Goal: Task Accomplishment & Management: Manage account settings

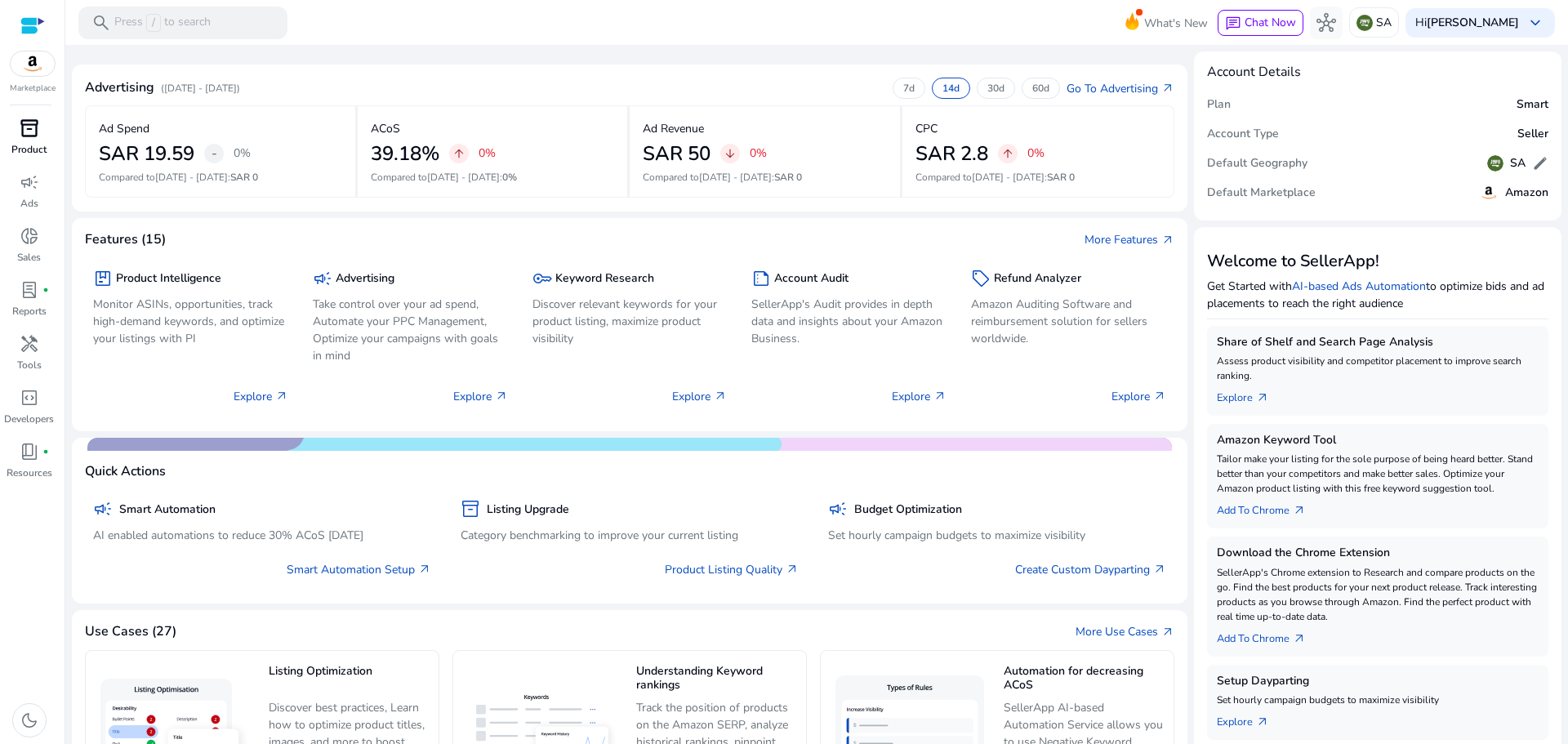
click at [27, 129] on span "inventory_2" at bounding box center [29, 128] width 20 height 20
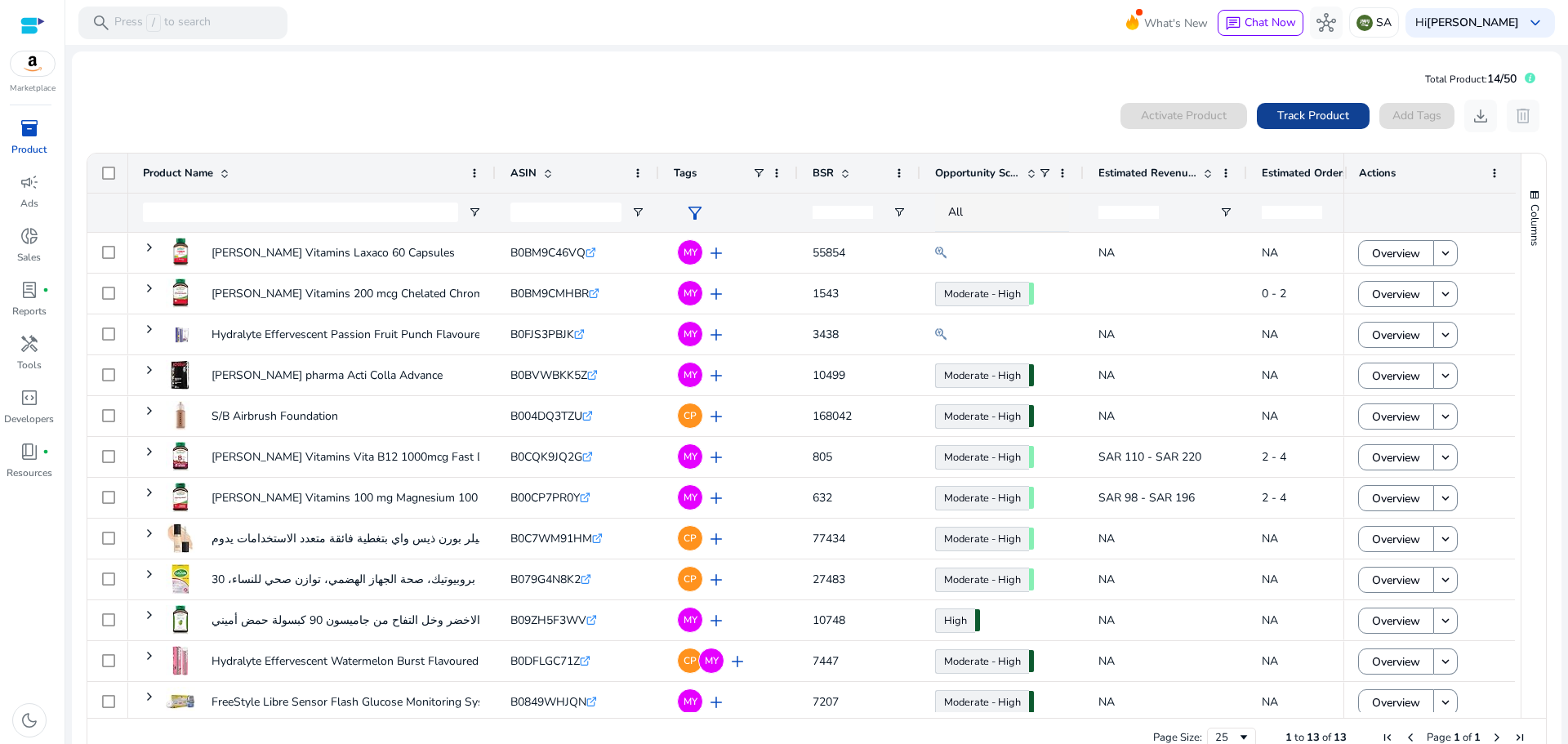
click at [1316, 123] on span "Track Product" at bounding box center [1313, 116] width 72 height 18
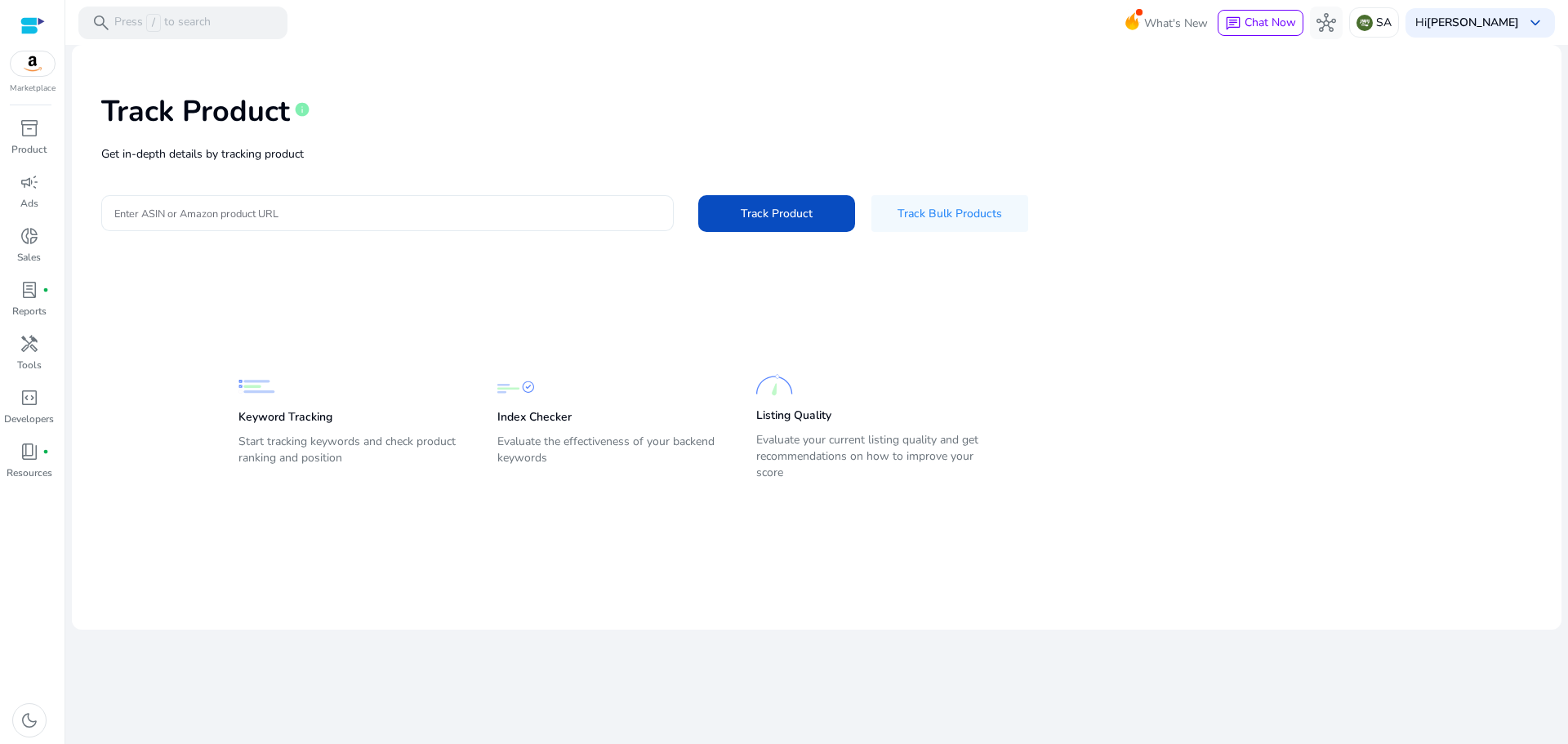
click at [405, 211] on input "Enter ASIN or Amazon product URL" at bounding box center [387, 213] width 546 height 18
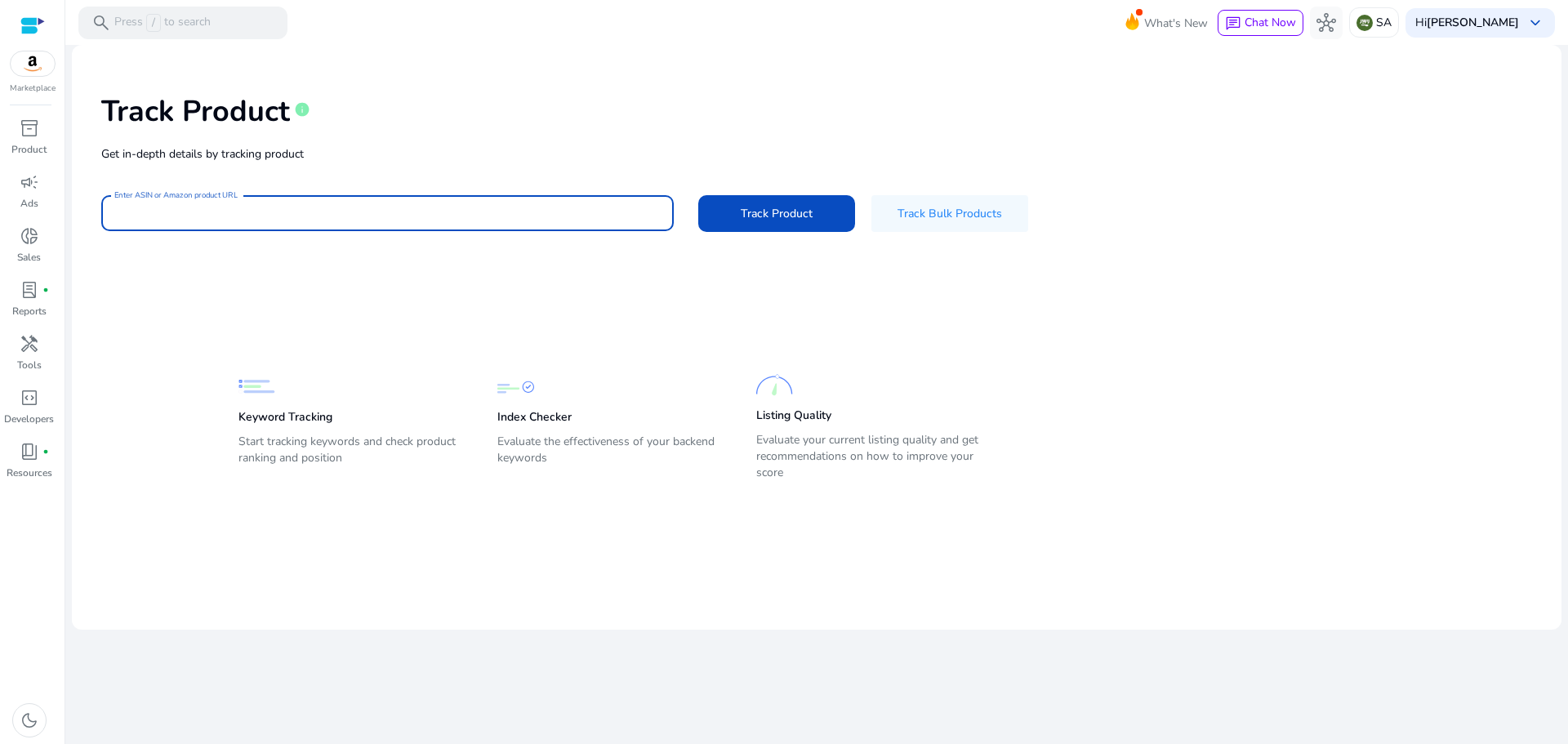
paste input "**********"
type input "**********"
click at [776, 216] on span "Track Product" at bounding box center [777, 214] width 72 height 18
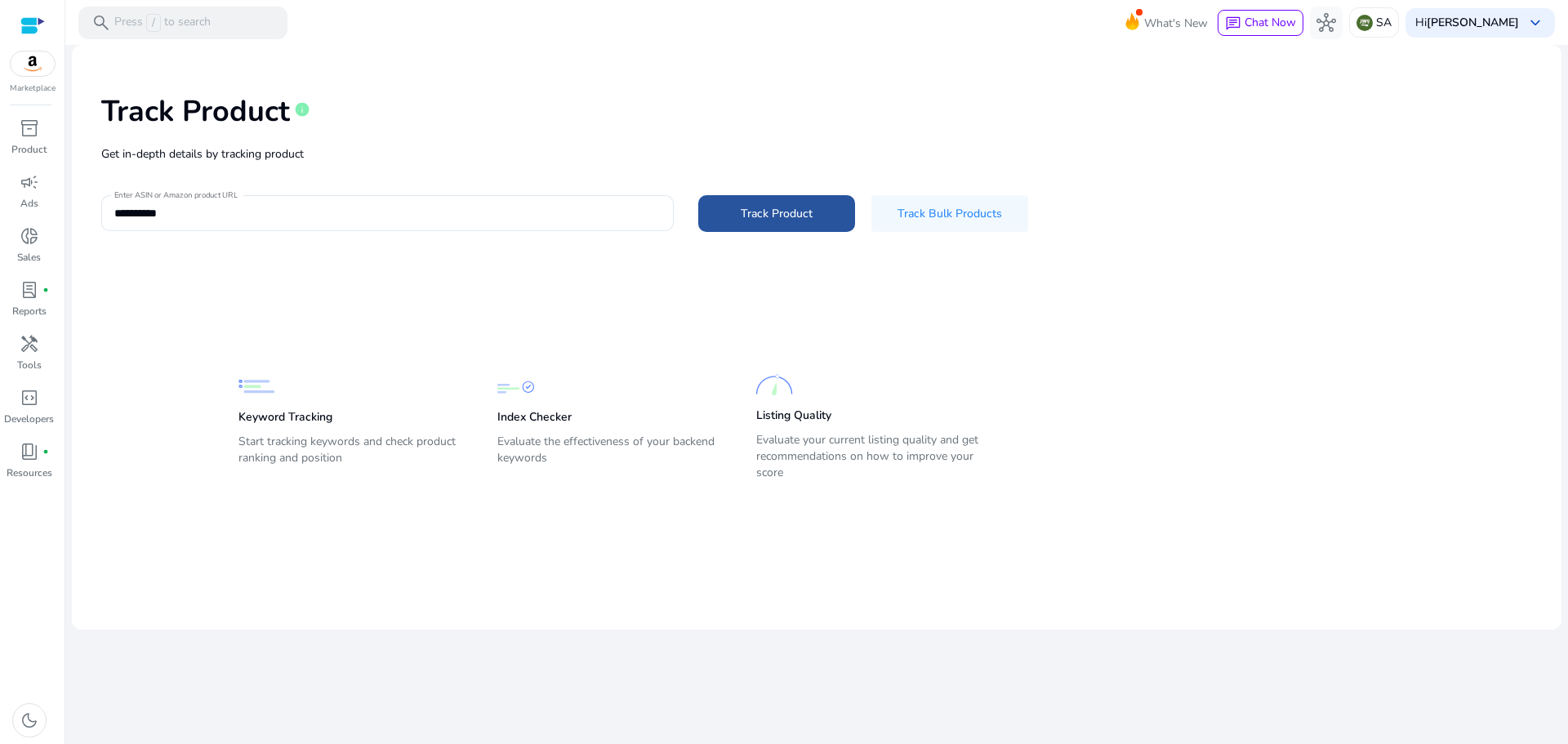
click at [737, 207] on span at bounding box center [776, 214] width 157 height 39
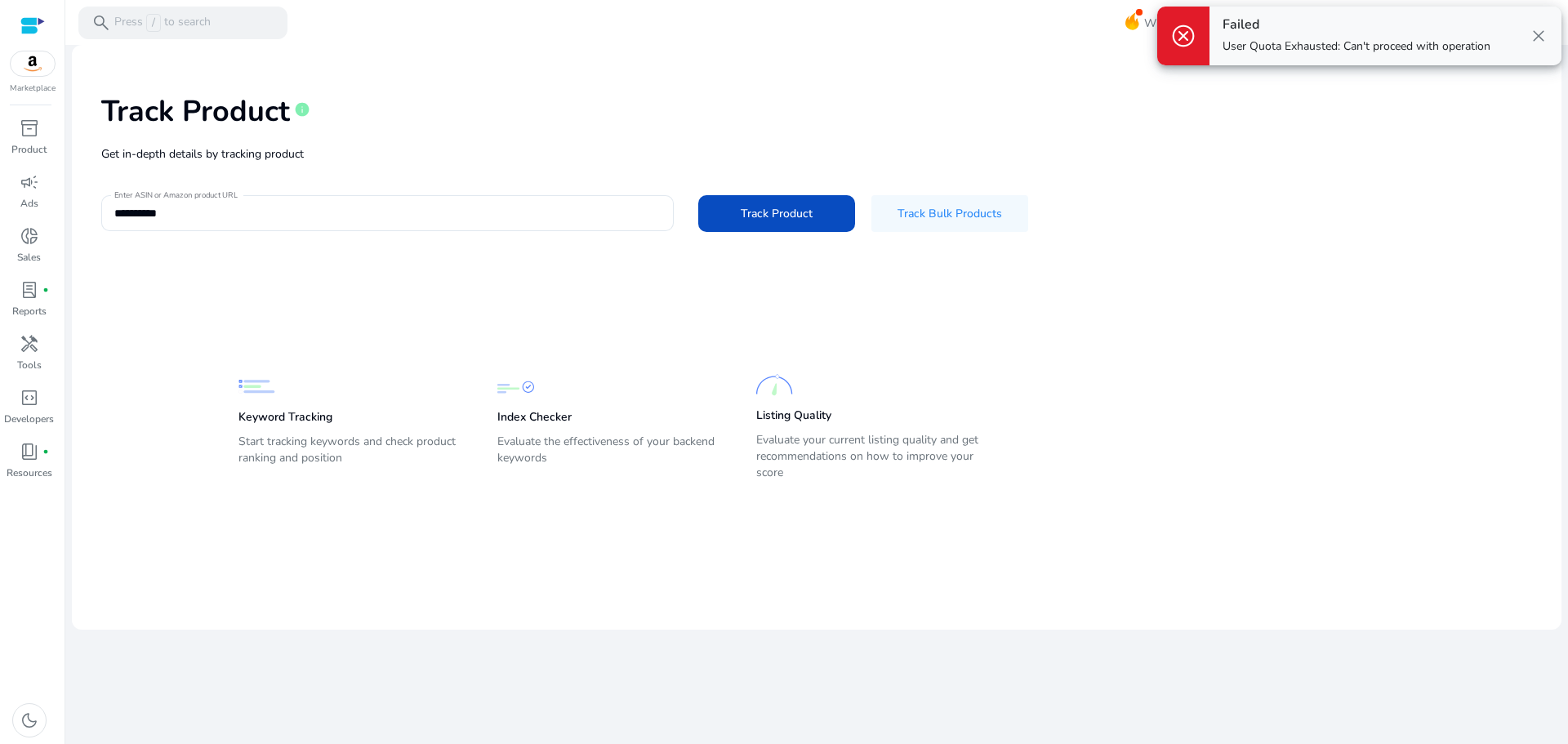
click at [1541, 31] on span "close" at bounding box center [1539, 36] width 20 height 20
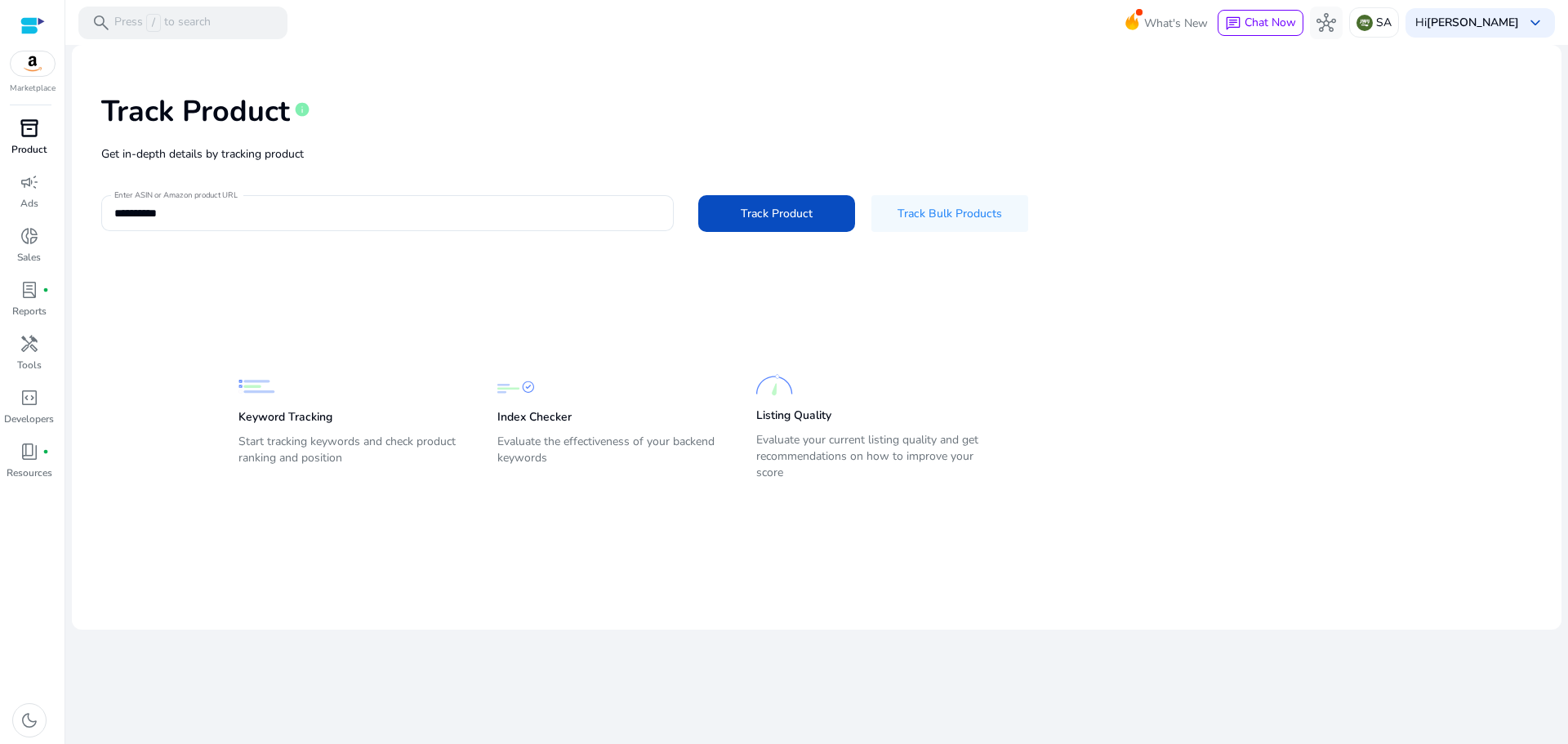
click at [20, 129] on span "inventory_2" at bounding box center [29, 128] width 20 height 20
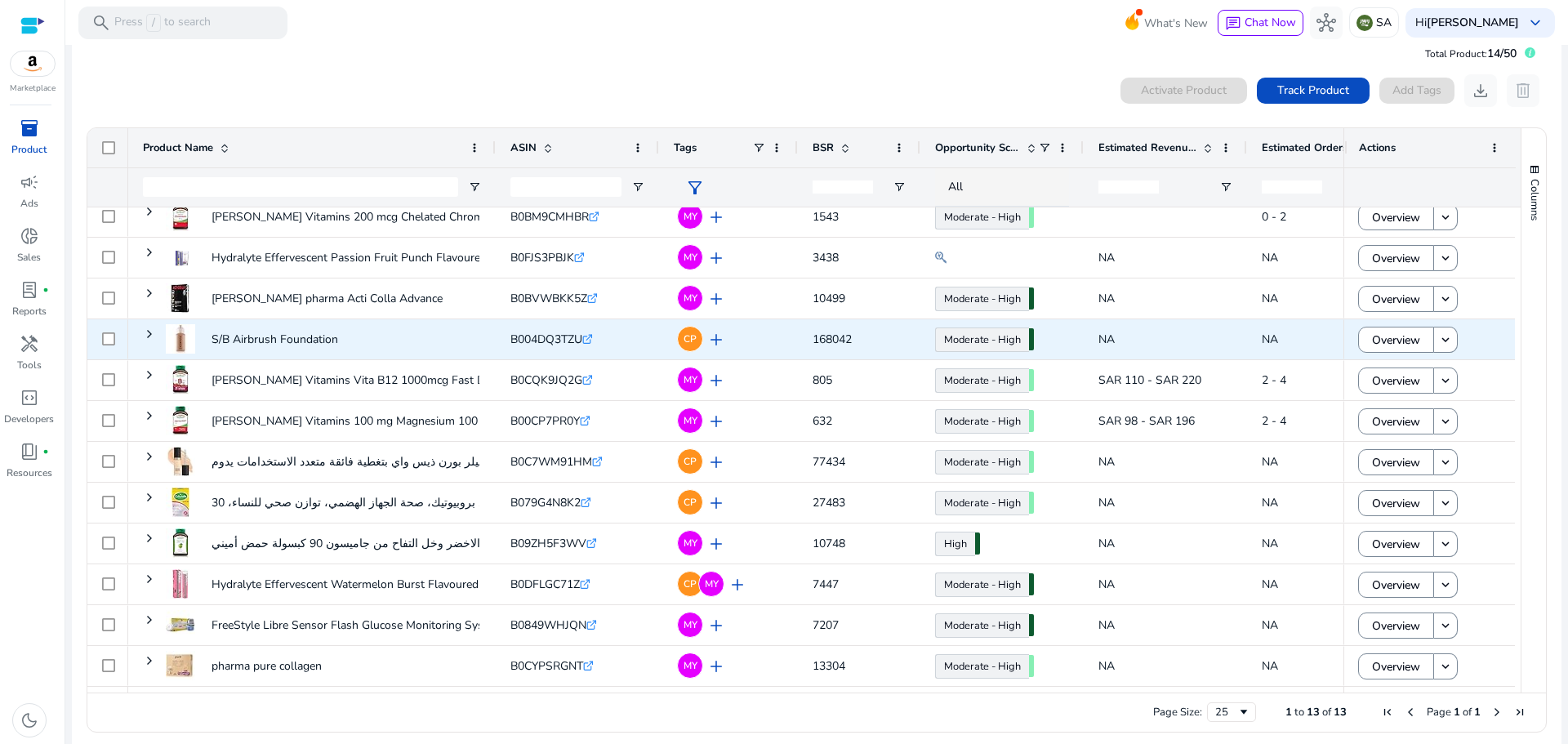
scroll to position [36, 0]
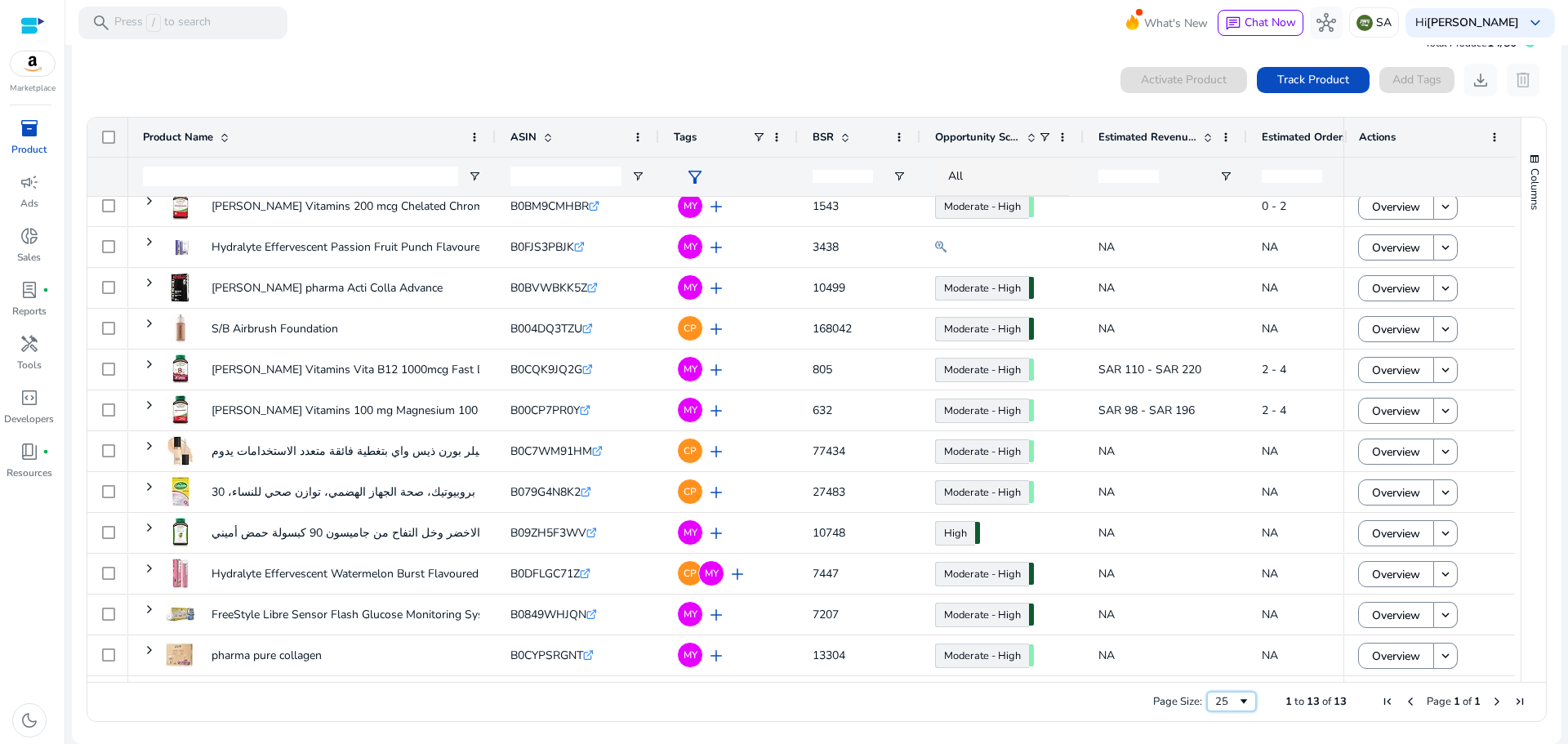
click at [1237, 702] on span "Page Size" at bounding box center [1243, 701] width 13 height 13
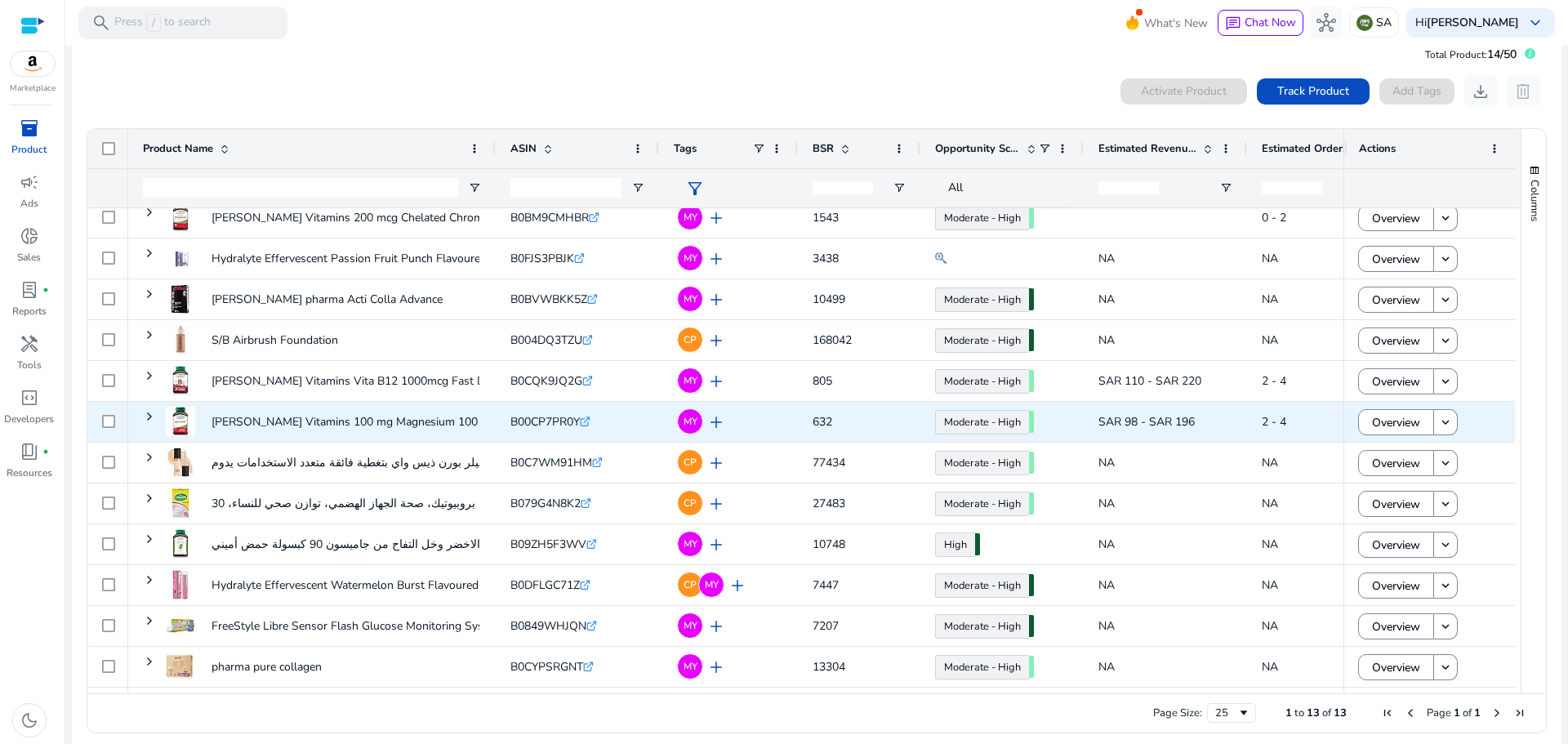
scroll to position [36, 0]
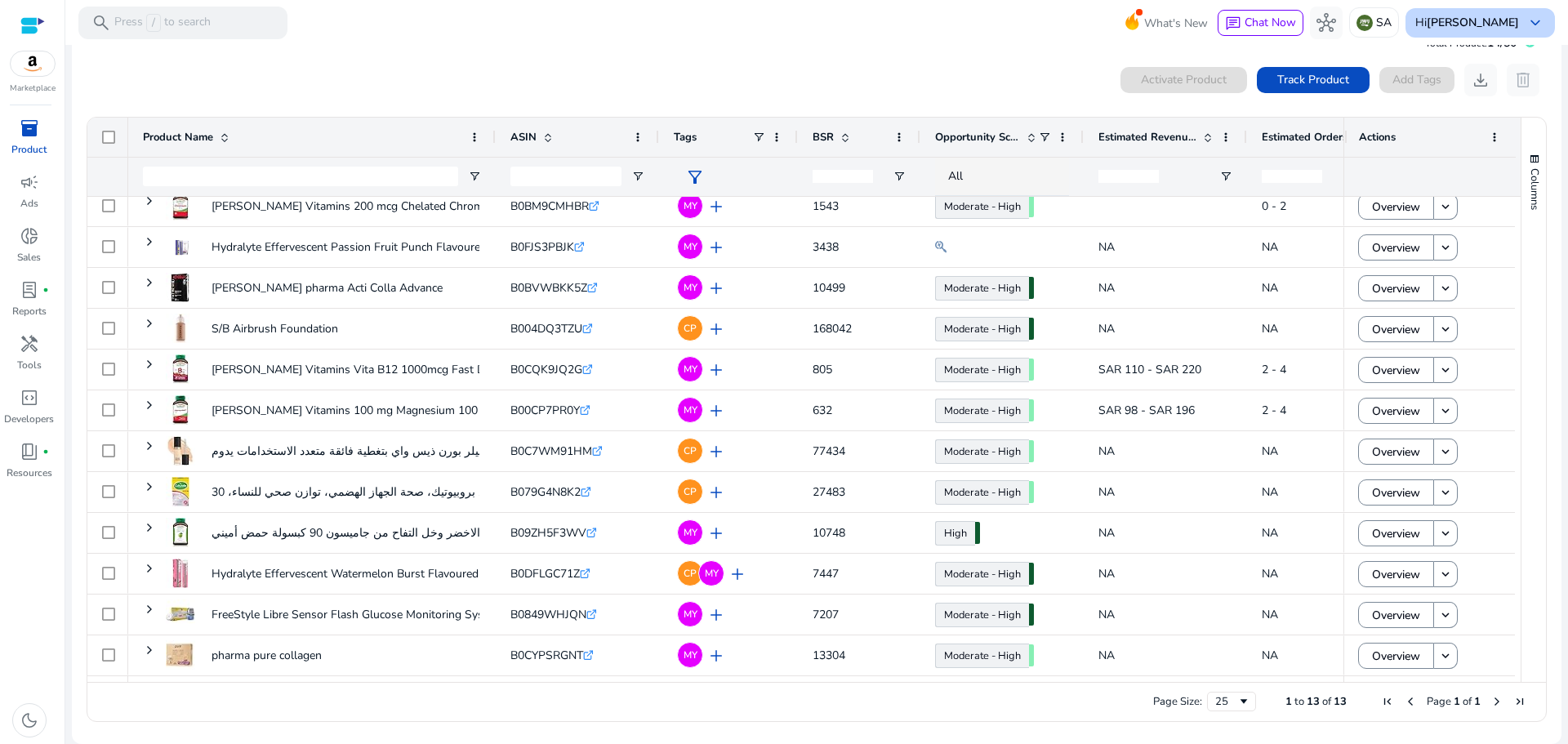
click at [1452, 23] on b "[PERSON_NAME]" at bounding box center [1472, 22] width 93 height 16
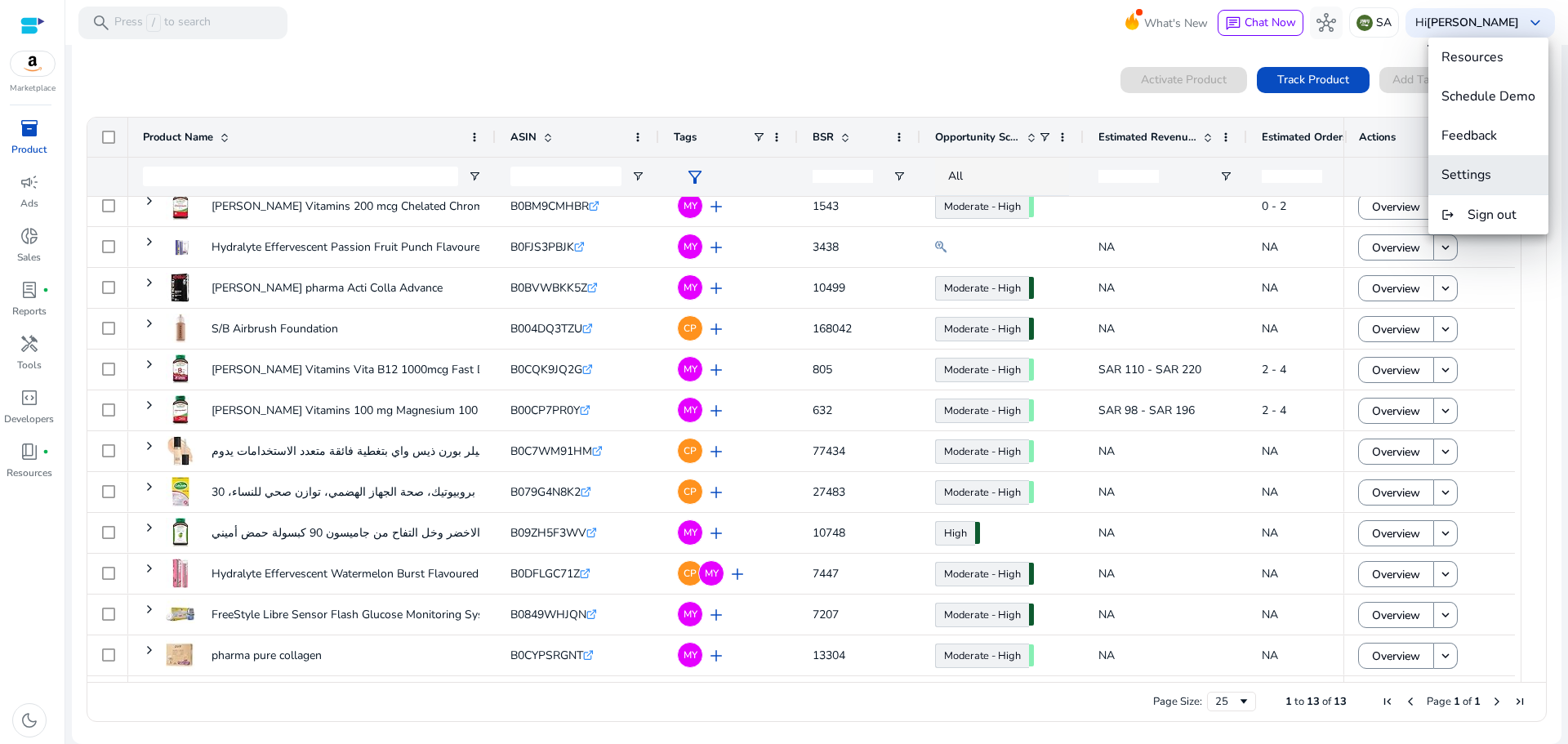
click at [1471, 171] on span "Settings" at bounding box center [1466, 175] width 50 height 18
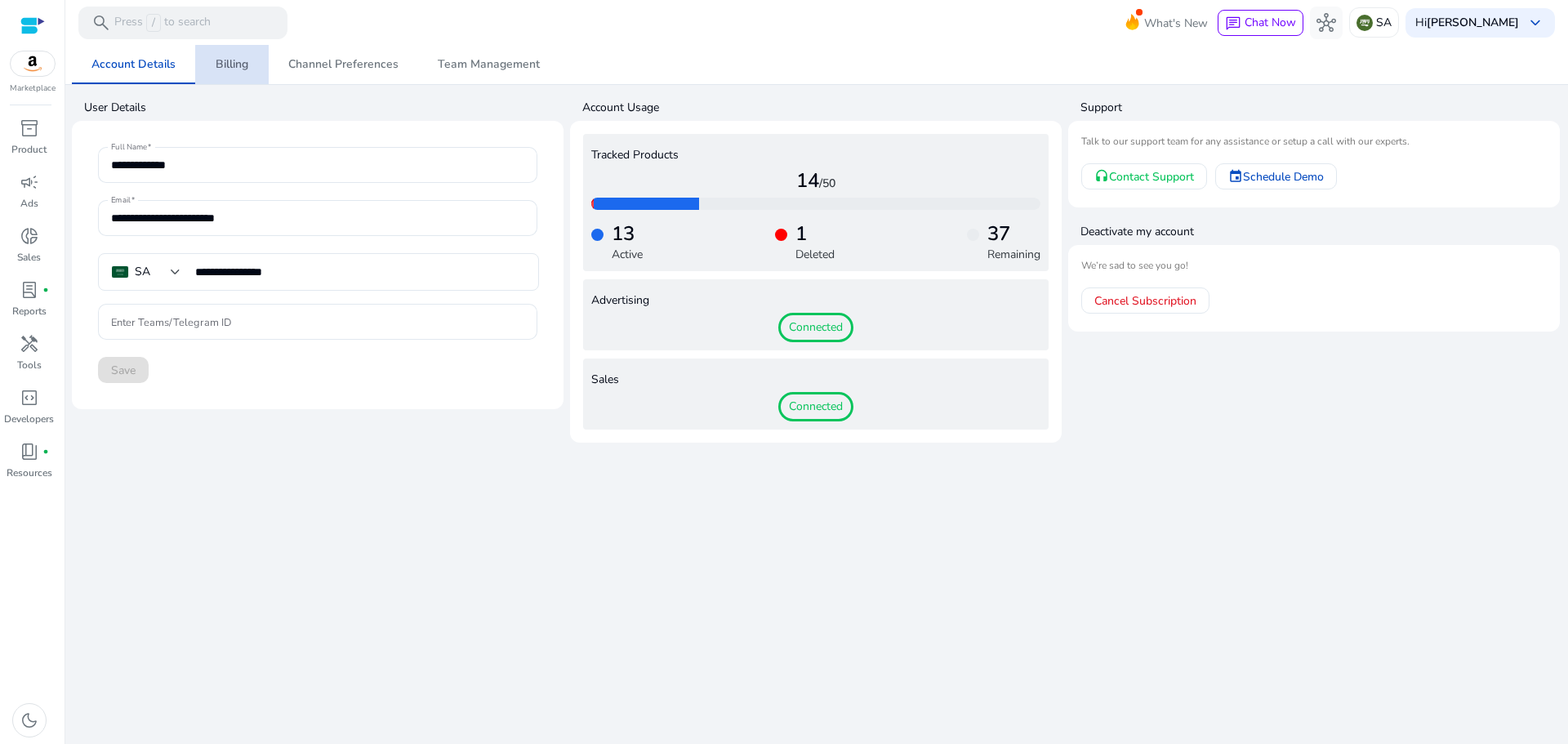
click at [238, 72] on span "Billing" at bounding box center [232, 64] width 33 height 39
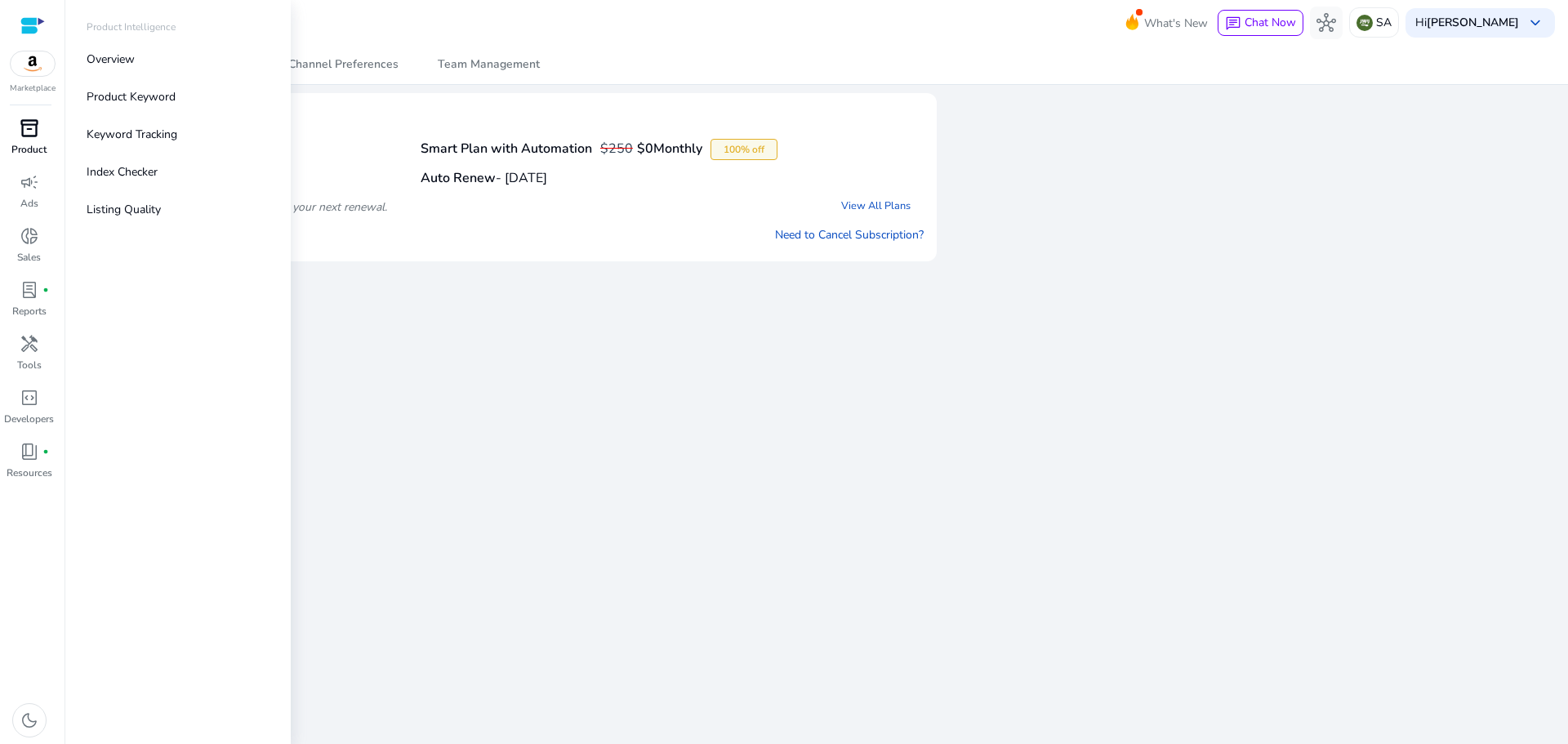
click at [36, 132] on span "inventory_2" at bounding box center [29, 128] width 20 height 20
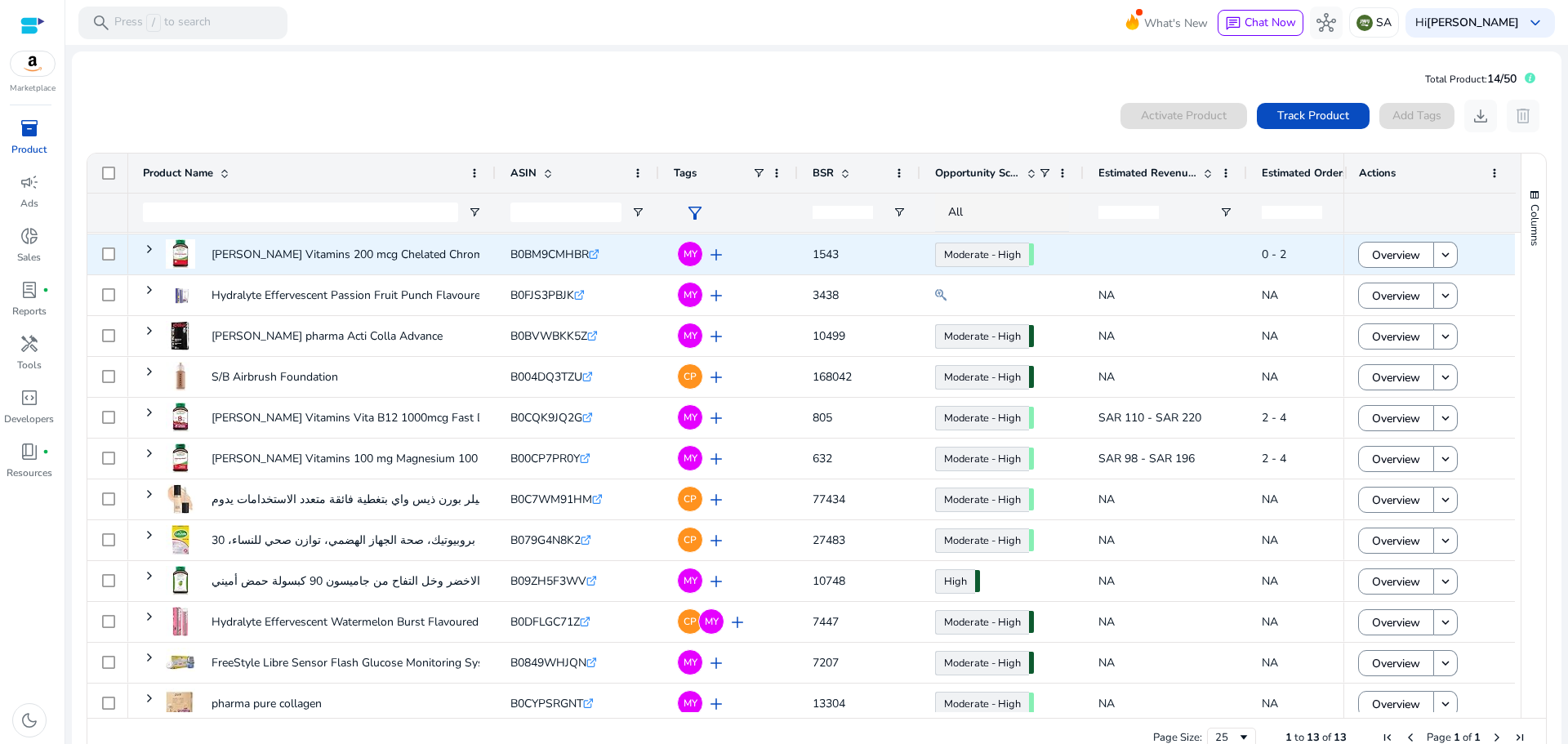
scroll to position [52, 0]
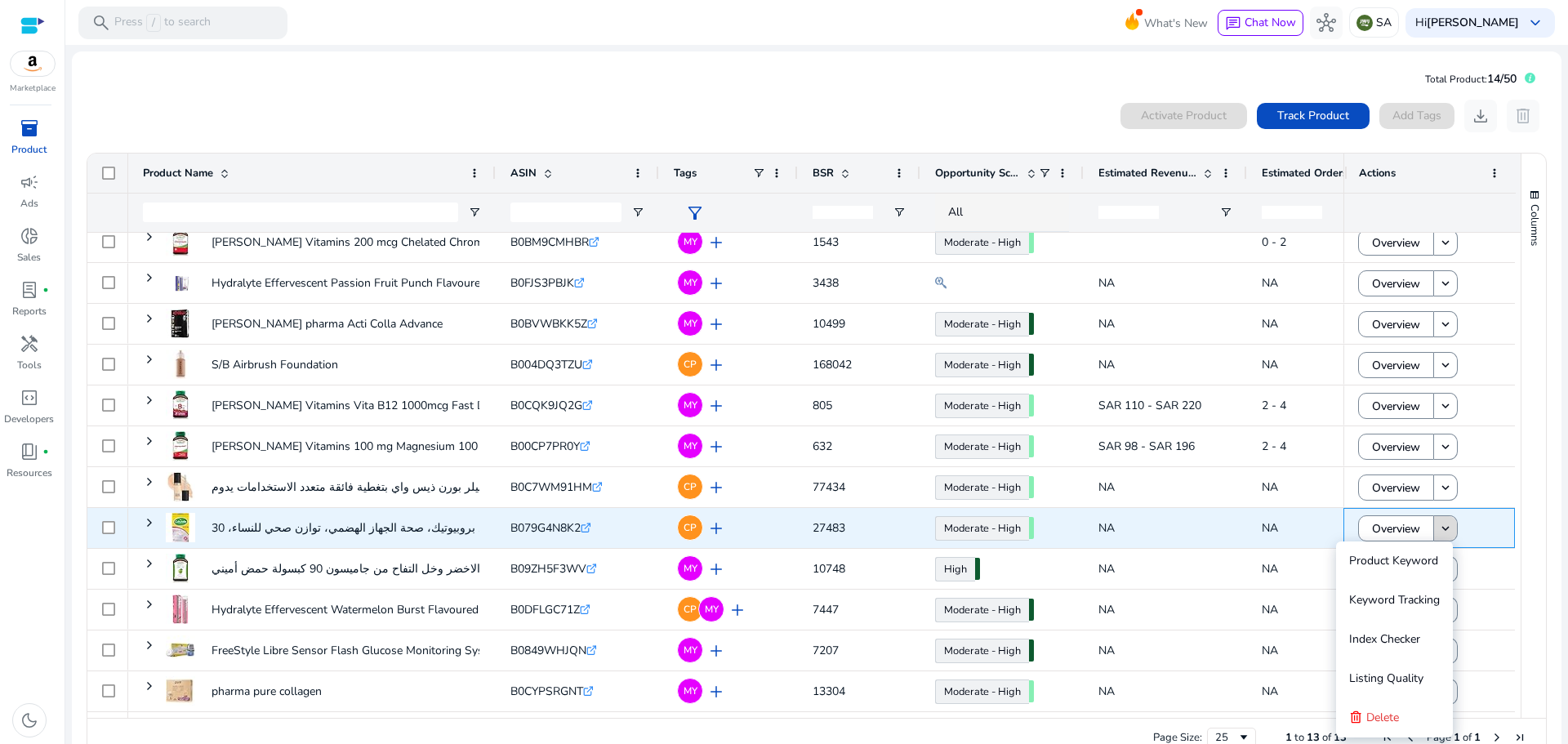
click at [1441, 527] on mat-icon "keyboard_arrow_down" at bounding box center [1445, 528] width 15 height 15
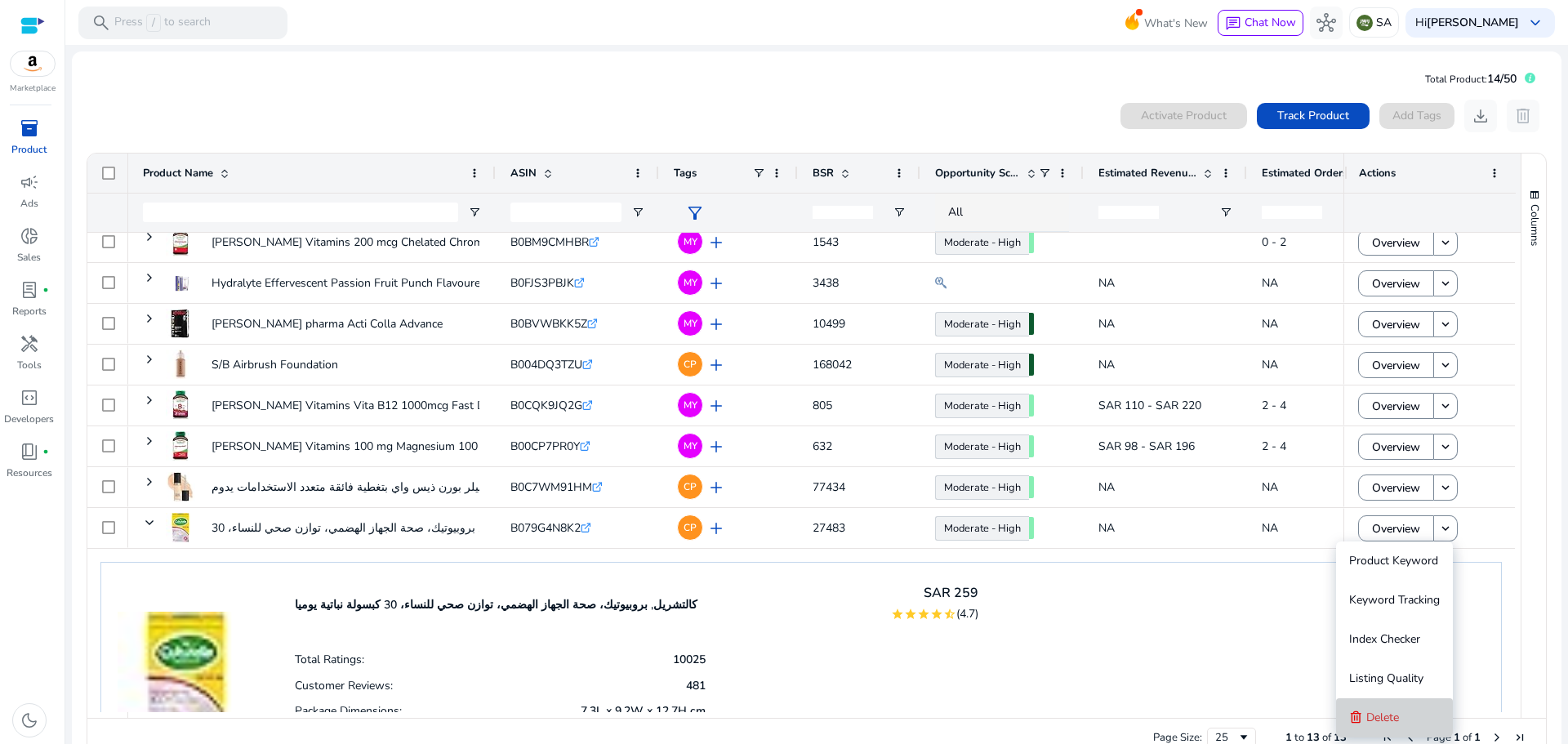
click at [1379, 718] on span "Delete" at bounding box center [1383, 718] width 33 height 16
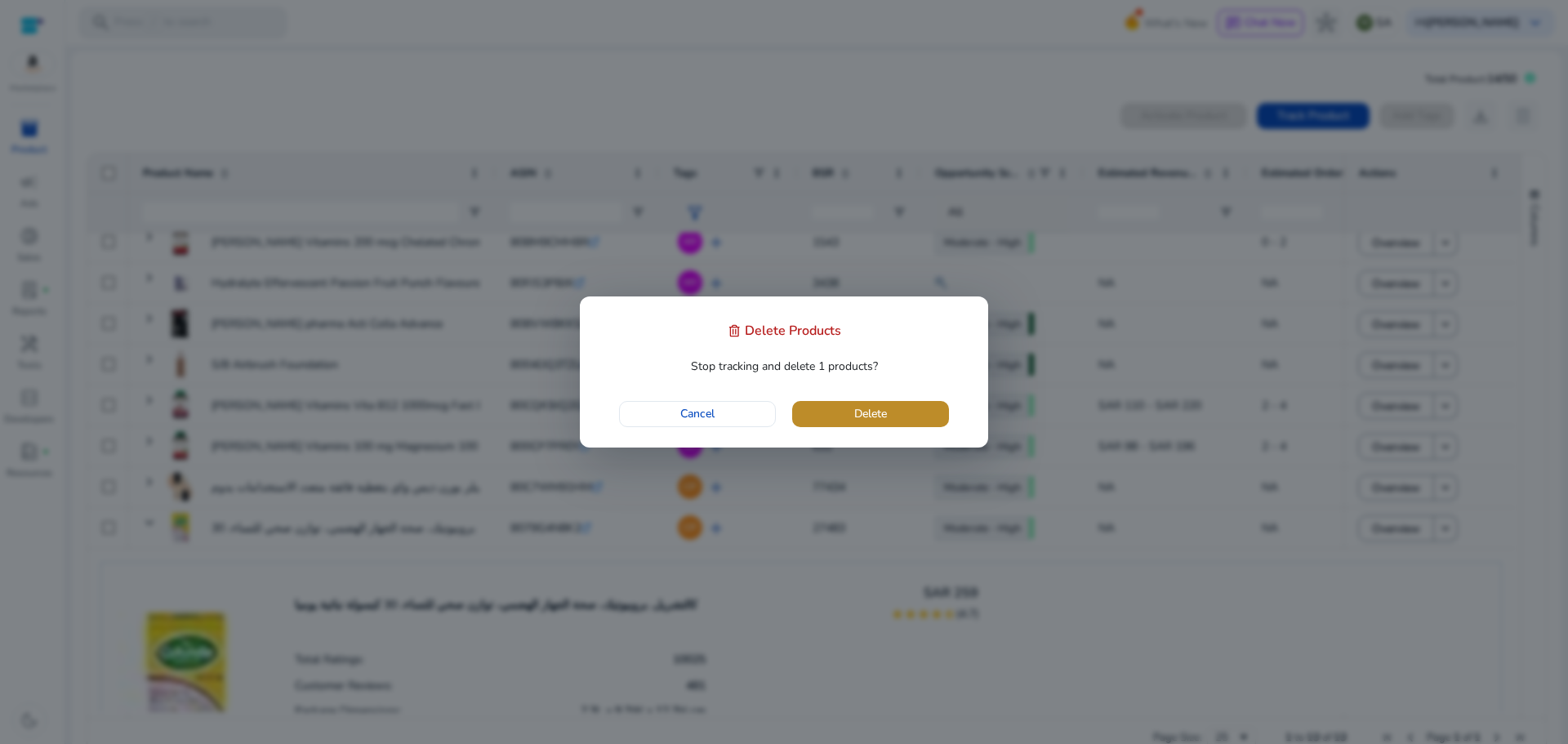
click at [898, 421] on span "button" at bounding box center [871, 414] width 157 height 39
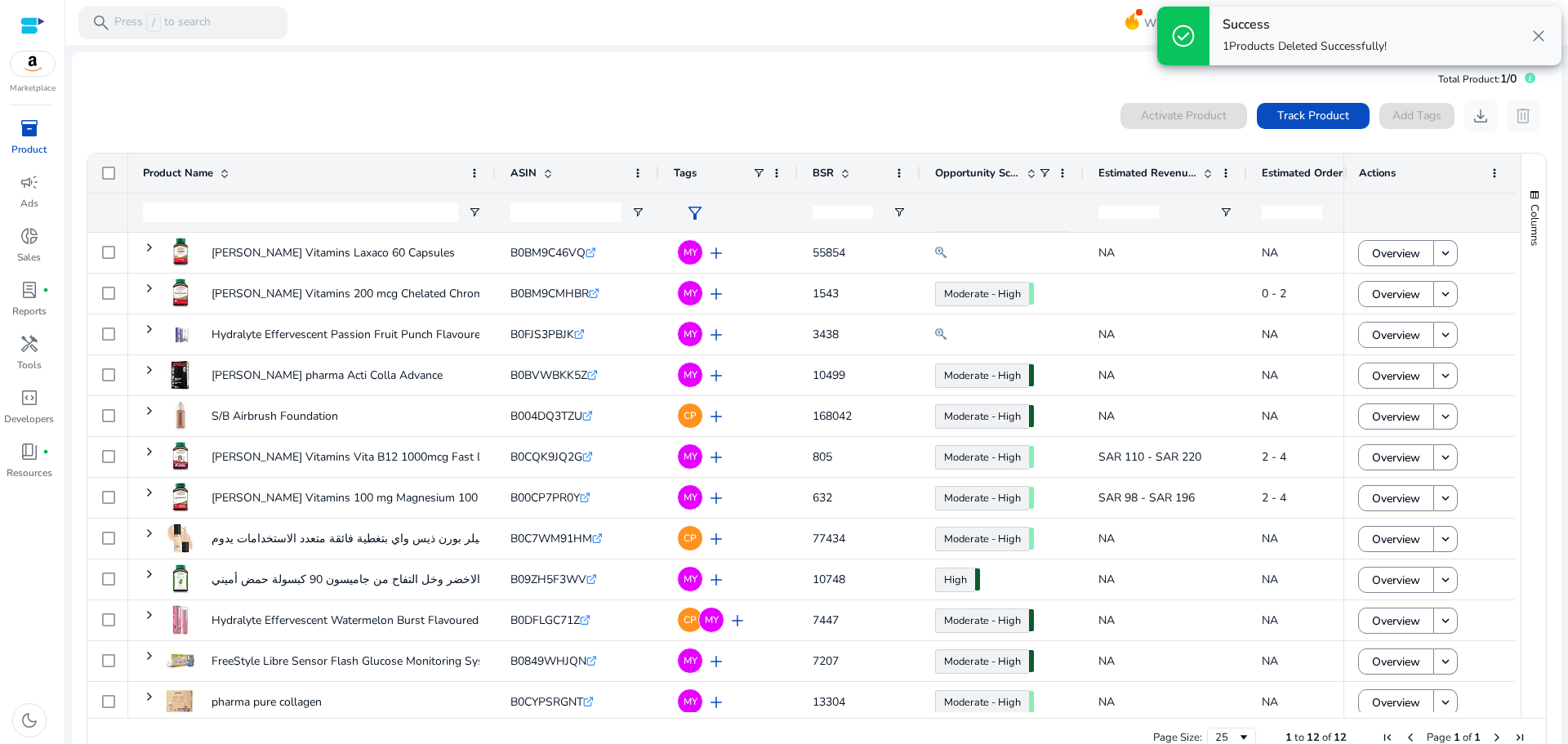
click at [892, 22] on mat-toolbar "search Press / to search What's New chat Chat Now hub SA Hi kareem Brakat keybo…" at bounding box center [816, 22] width 1503 height 45
click at [1300, 110] on span "Track Product" at bounding box center [1313, 116] width 72 height 18
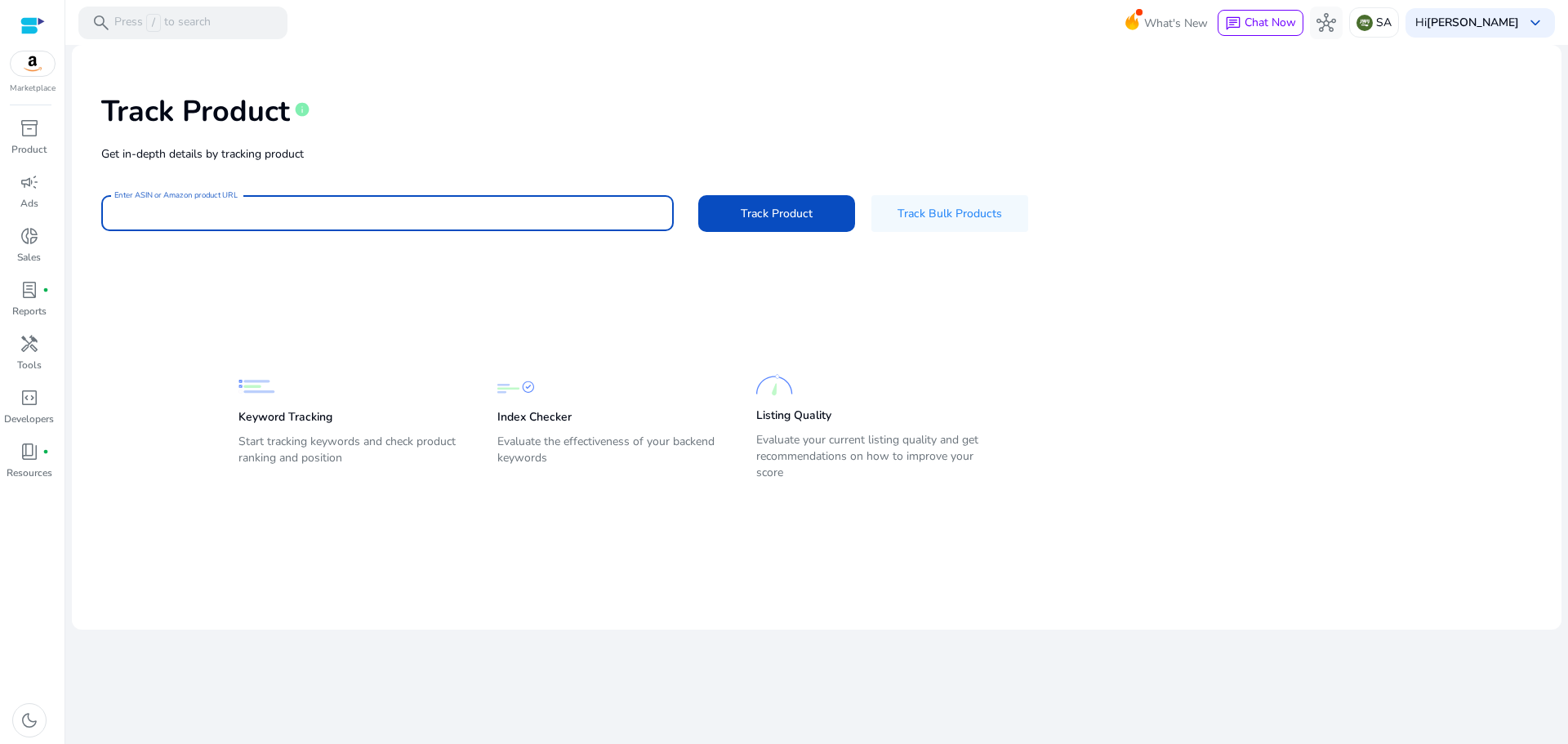
click at [434, 214] on input "Enter ASIN or Amazon product URL" at bounding box center [387, 213] width 546 height 18
paste input "**********"
type input "**********"
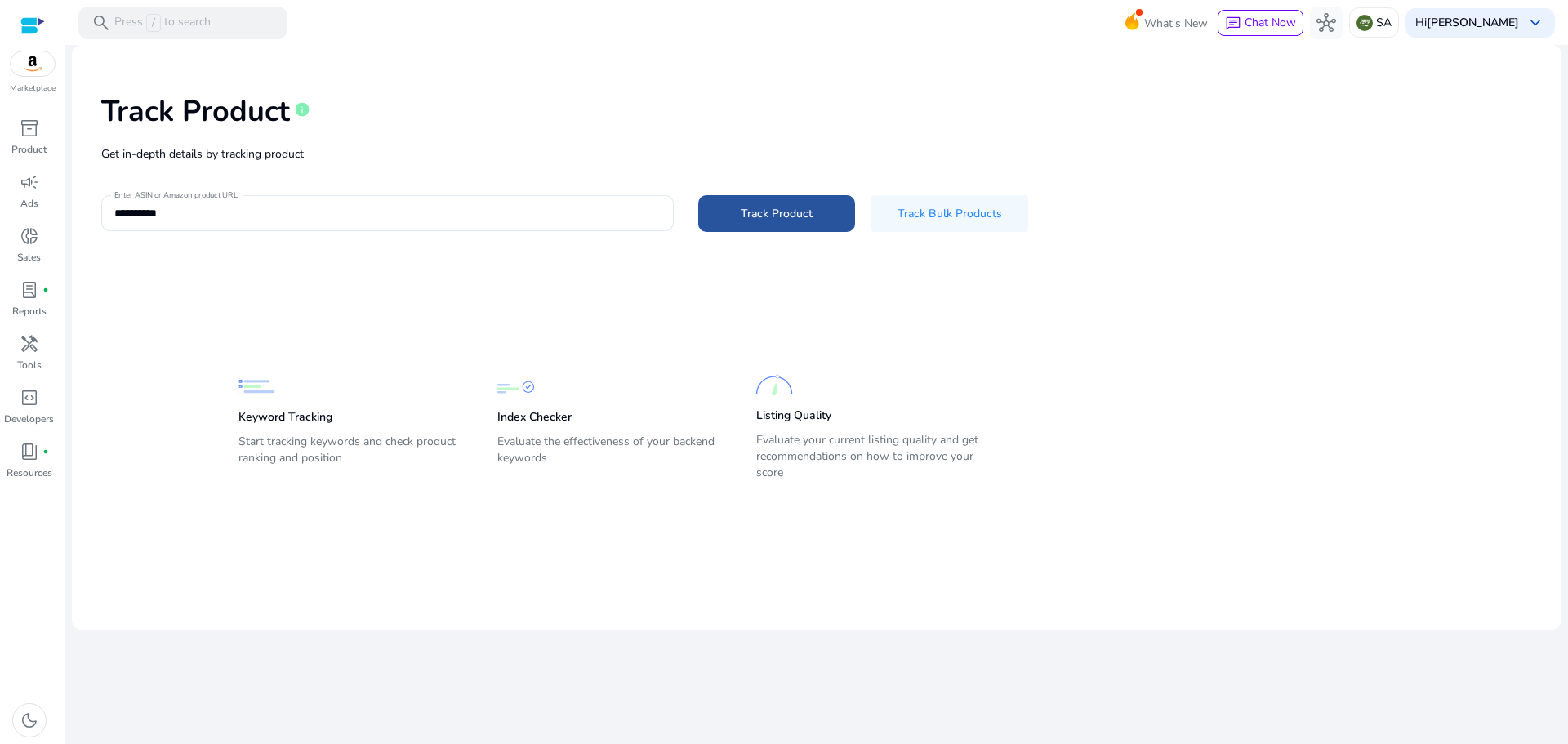
click at [754, 214] on span "Track Product" at bounding box center [777, 214] width 72 height 18
click at [1277, 23] on span "Chat Now" at bounding box center [1271, 22] width 52 height 16
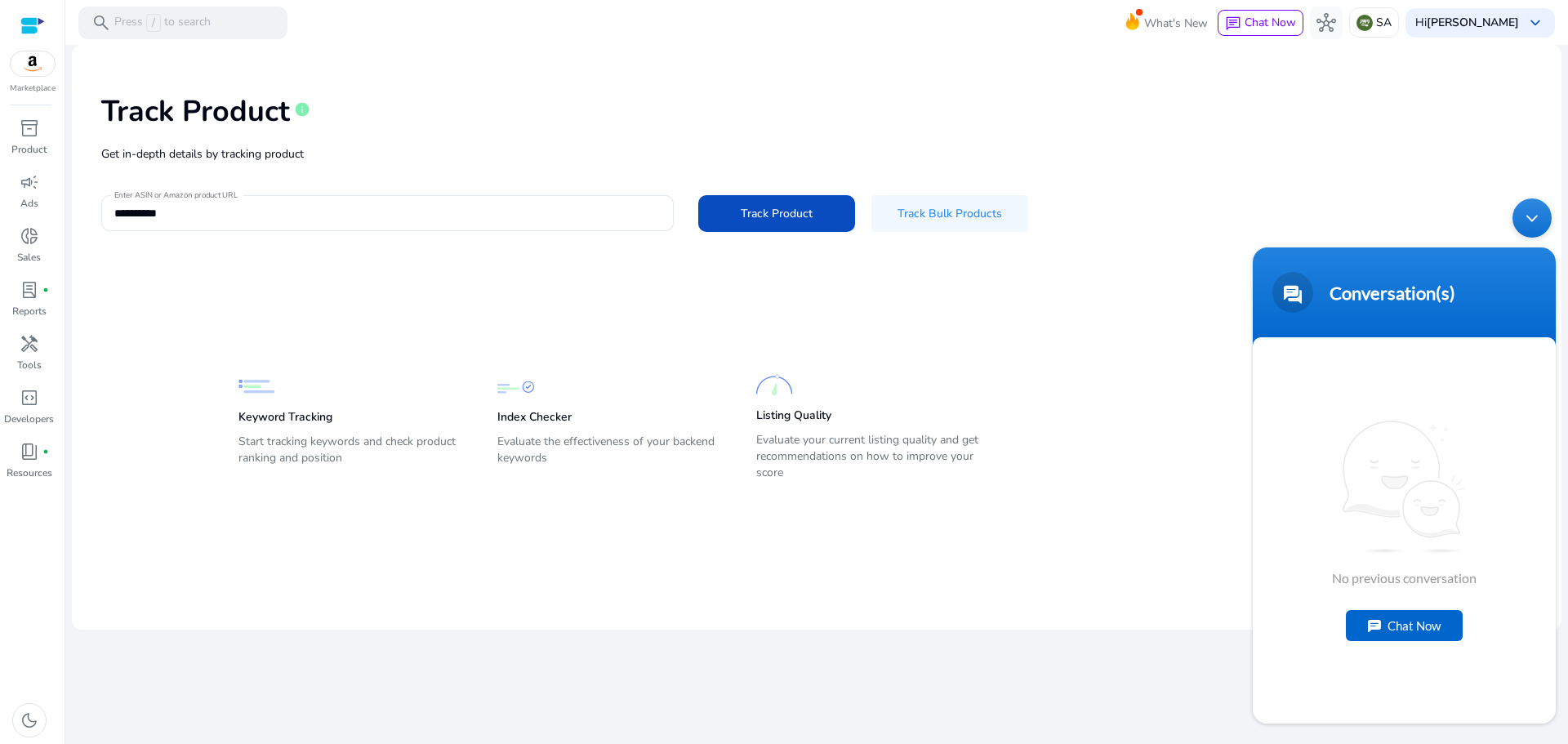
click at [1414, 632] on div "Chat Now" at bounding box center [1404, 626] width 117 height 31
click at [1359, 654] on textarea "Type your message and hit 'Enter'" at bounding box center [1404, 665] width 303 height 58
type textarea "*"
type textarea "*****"
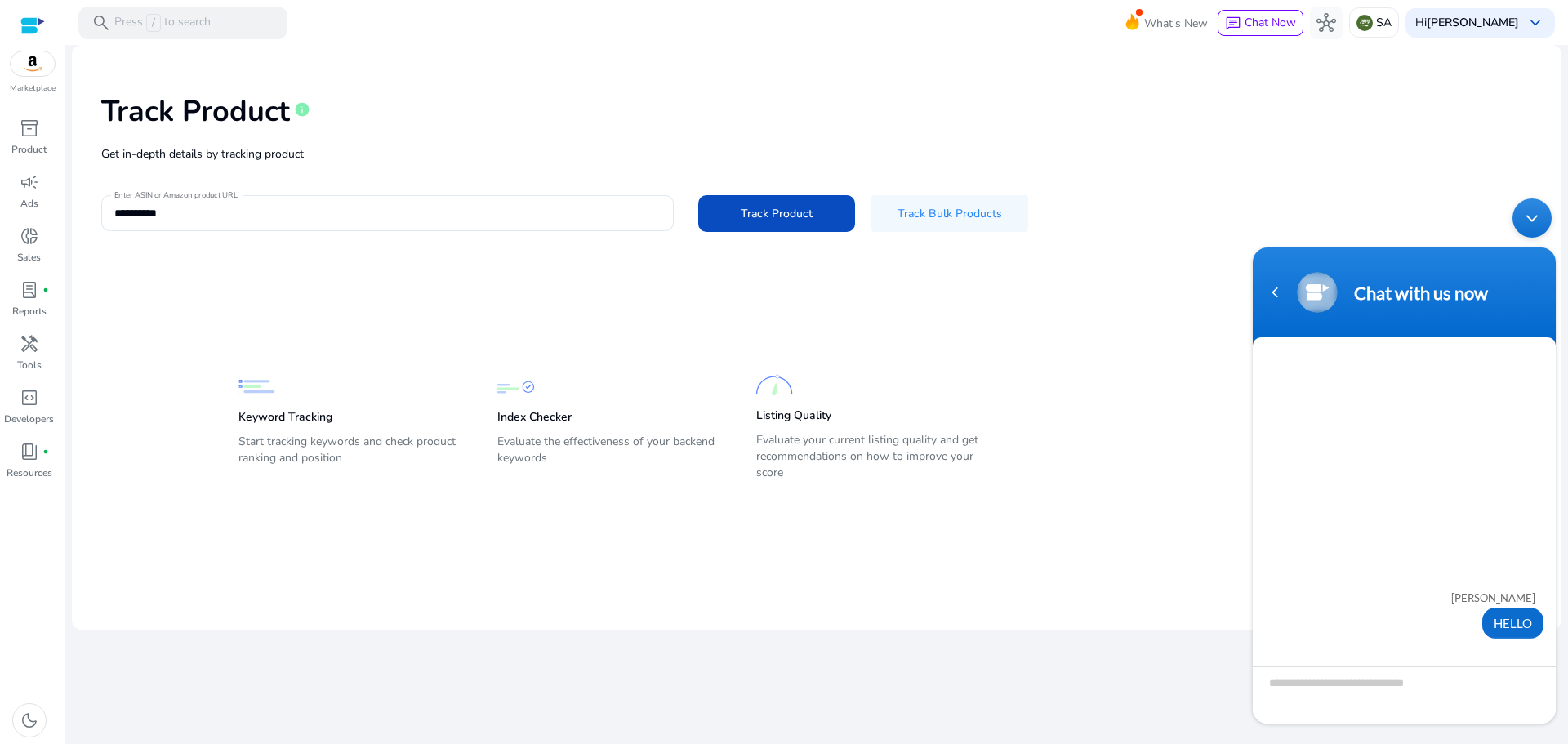
scroll to position [74, 0]
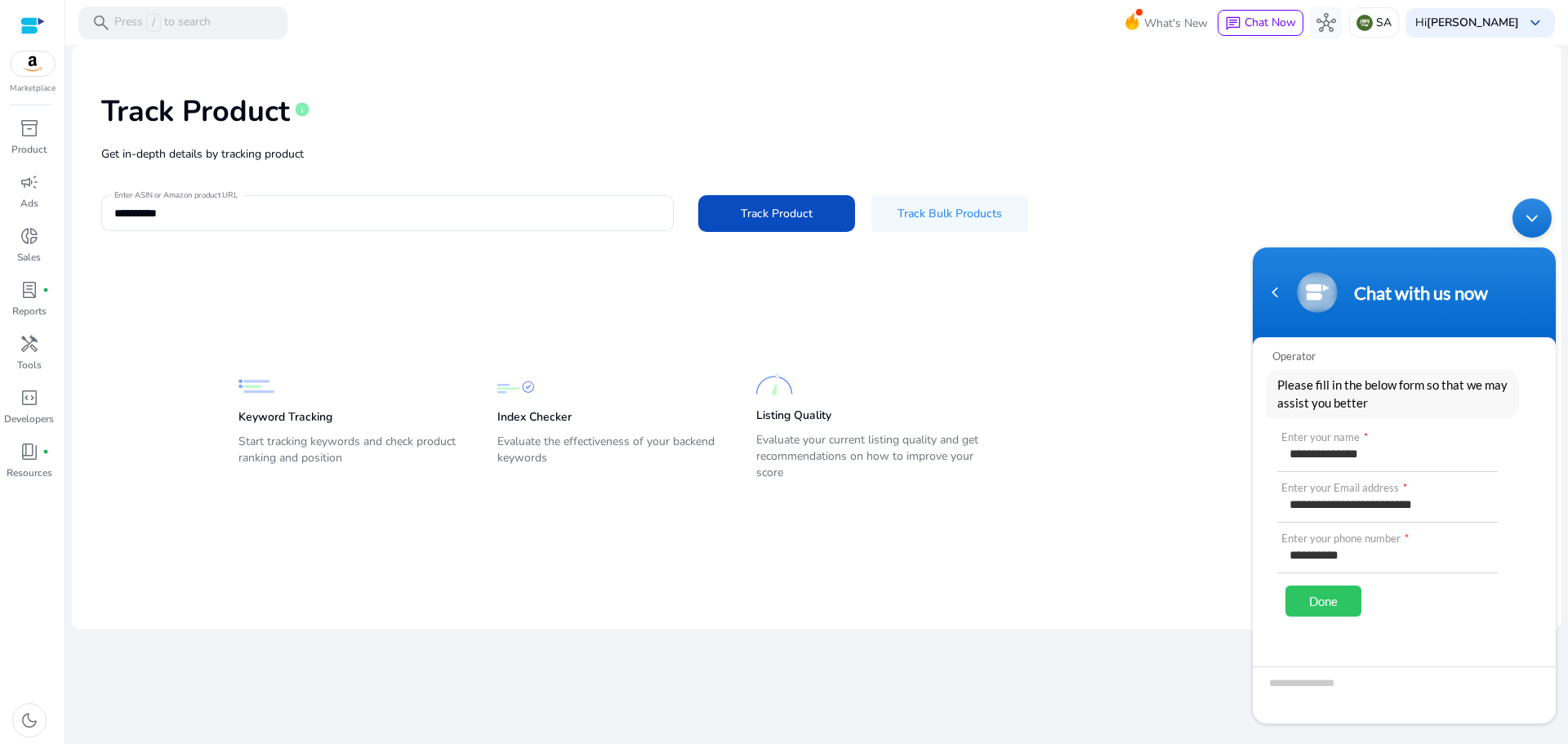
click at [1334, 589] on div "Done" at bounding box center [1323, 602] width 76 height 31
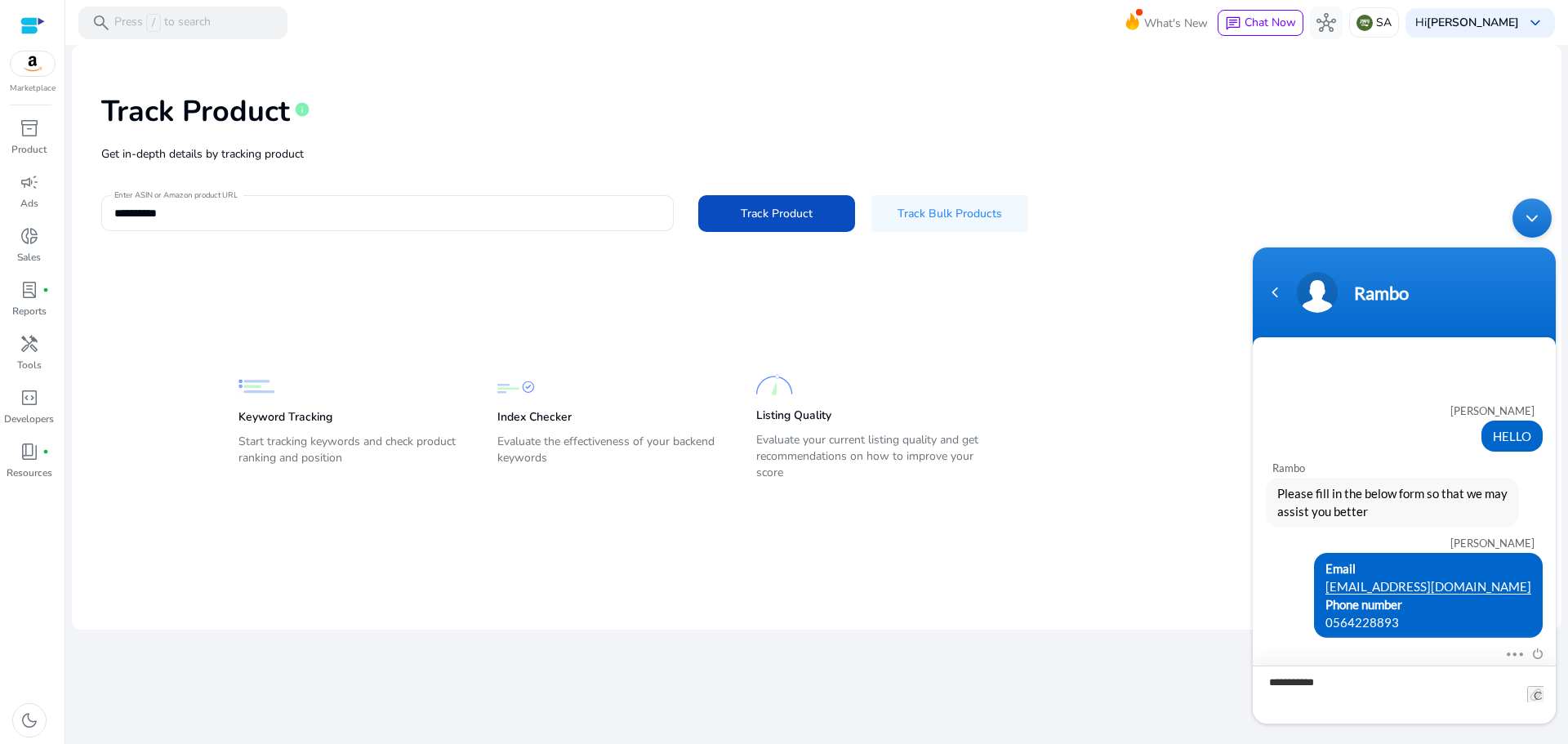
scroll to position [0, 0]
type textarea "**********"
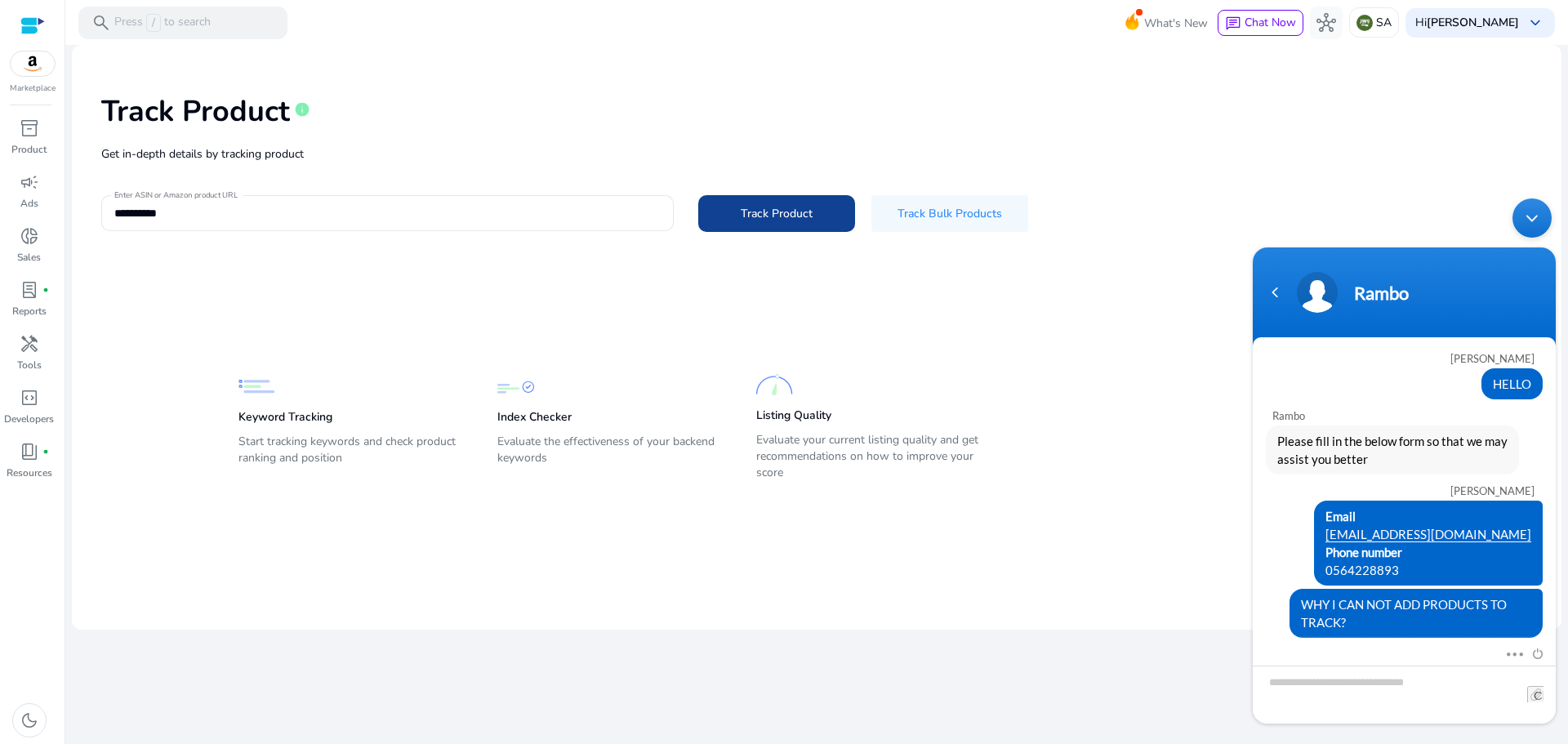
click at [764, 208] on span "Track Product" at bounding box center [777, 214] width 72 height 18
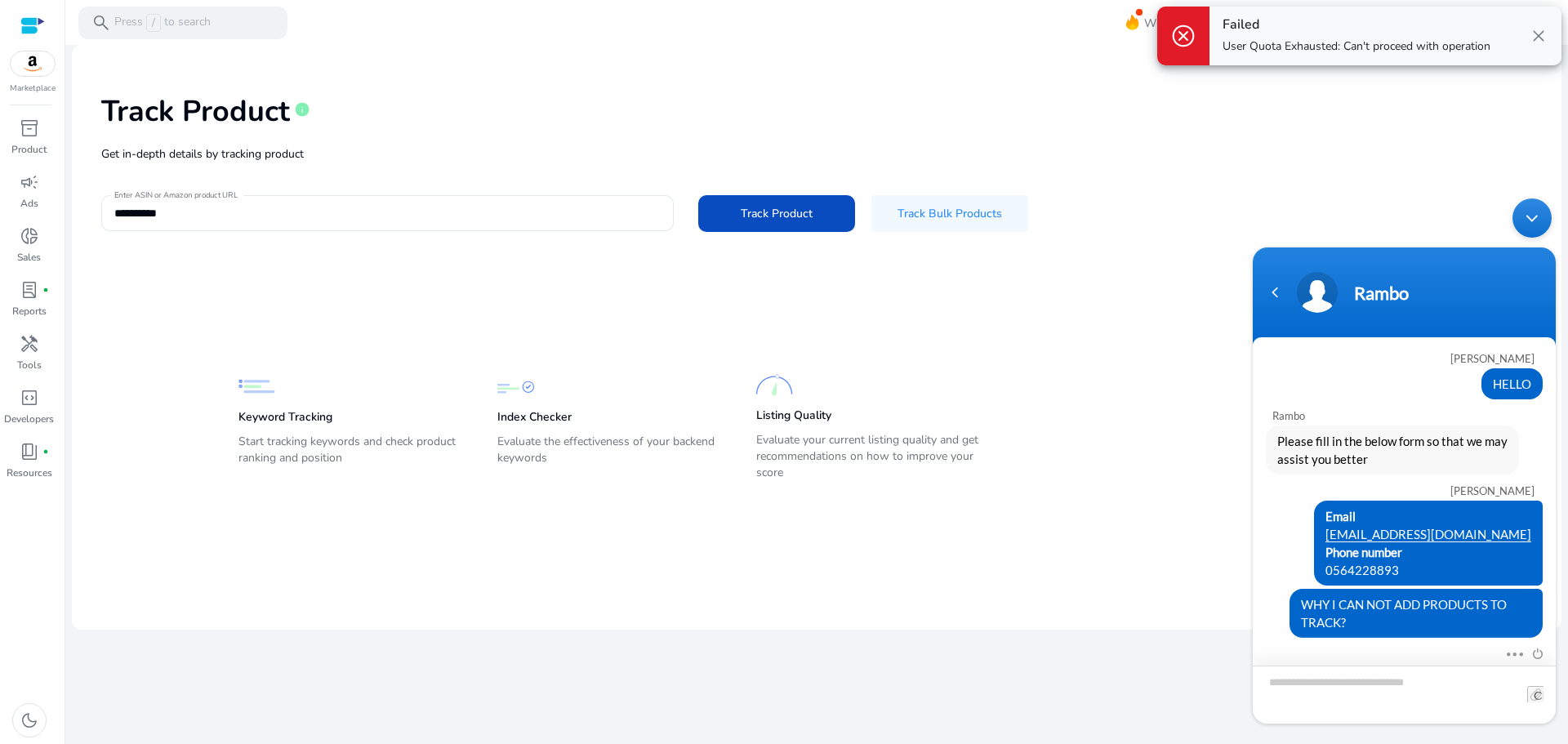
click at [1394, 676] on textarea "Type your message and hit 'Enter'" at bounding box center [1404, 694] width 303 height 58
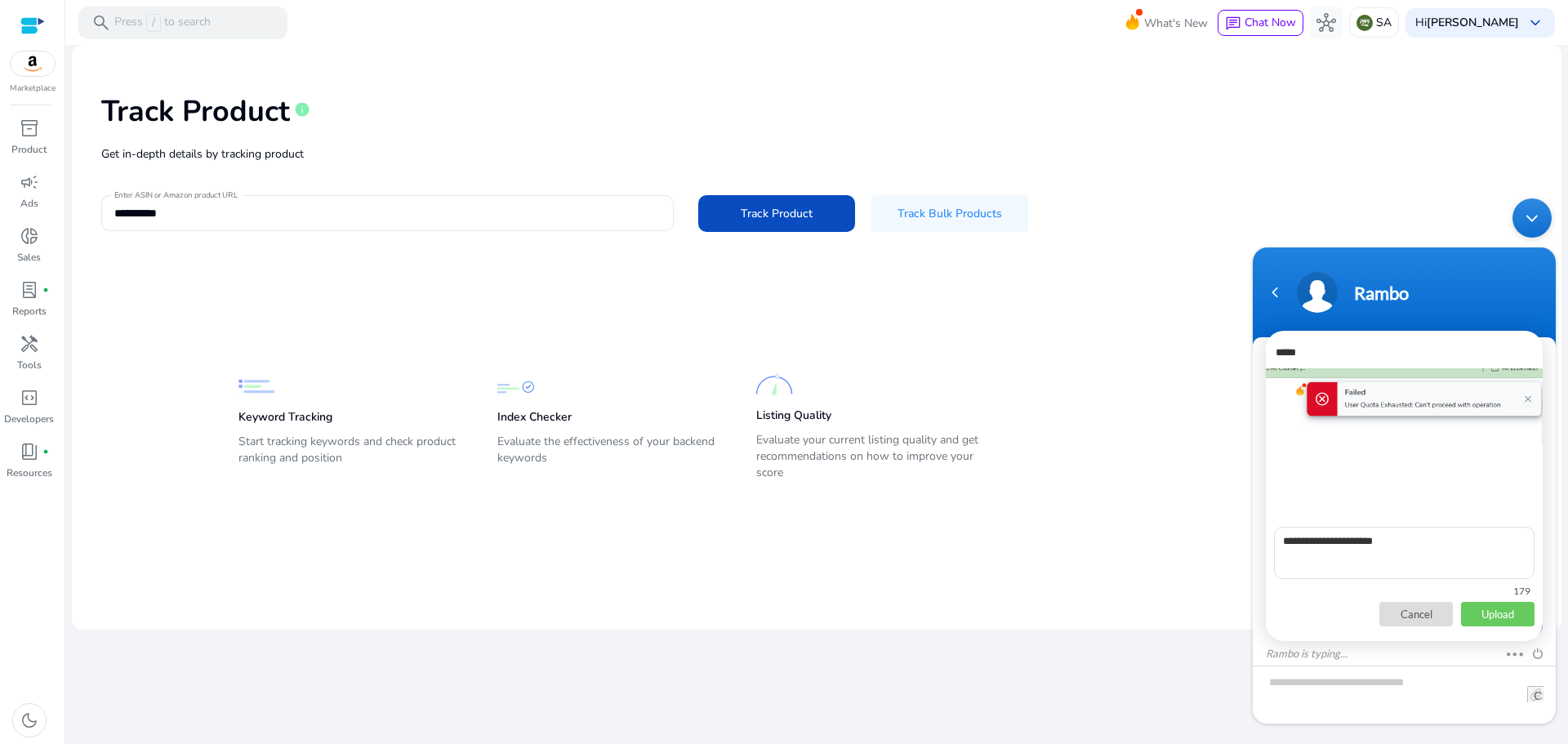
scroll to position [68, 0]
type textarea "**********"
click at [1496, 611] on p "Upload" at bounding box center [1498, 613] width 73 height 24
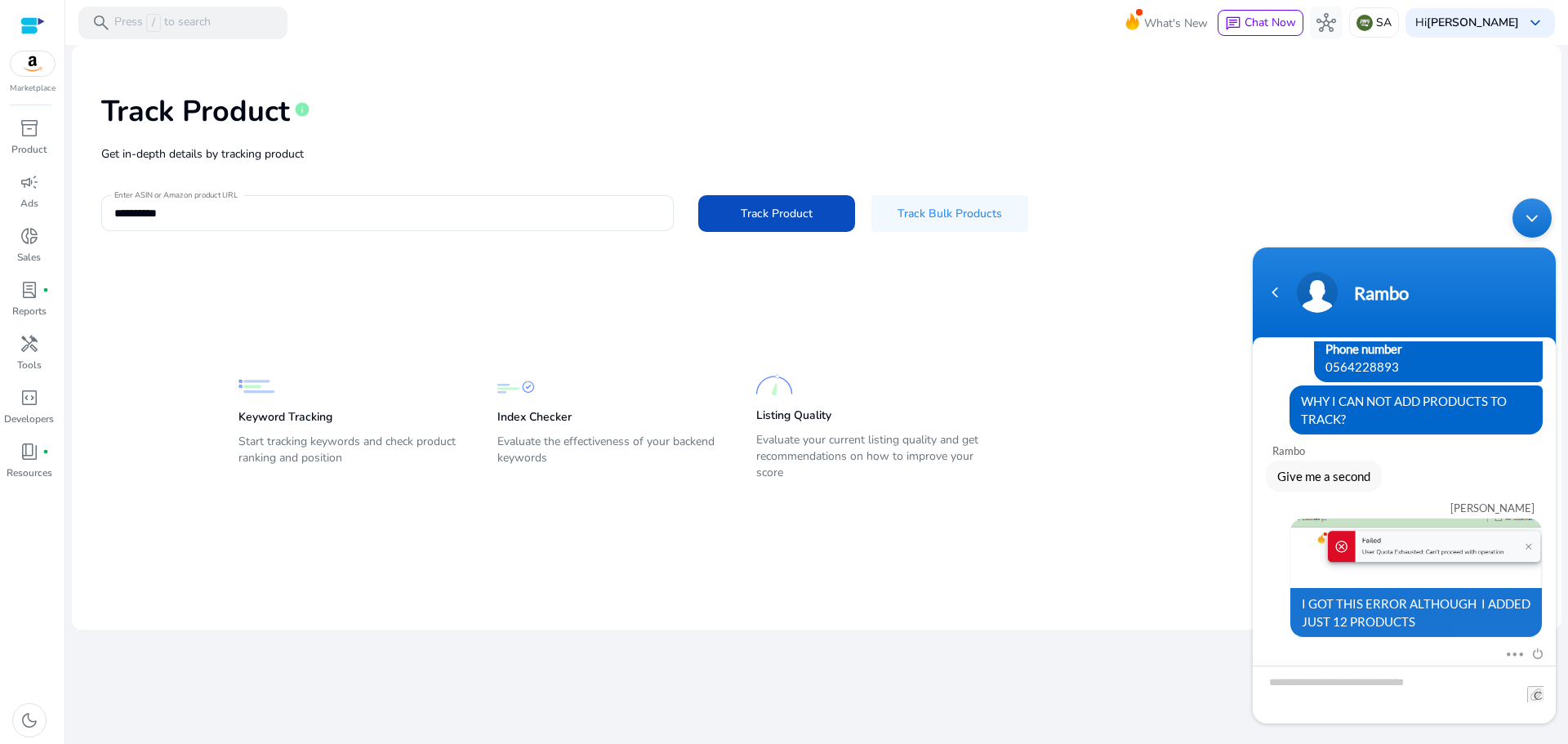
scroll to position [290, 0]
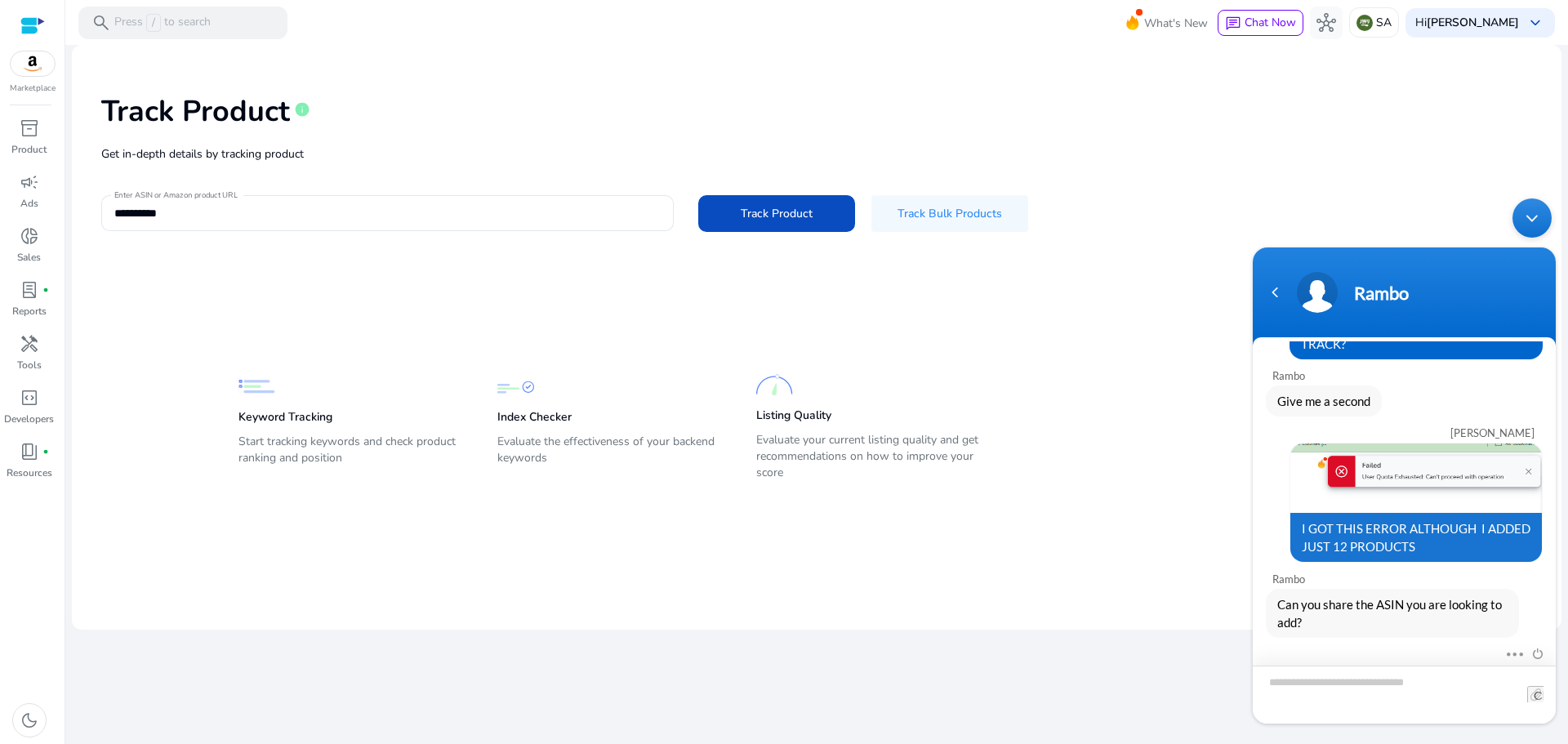
click at [1325, 684] on textarea "Type your message and hit 'Enter'" at bounding box center [1404, 694] width 303 height 58
type textarea "**********"
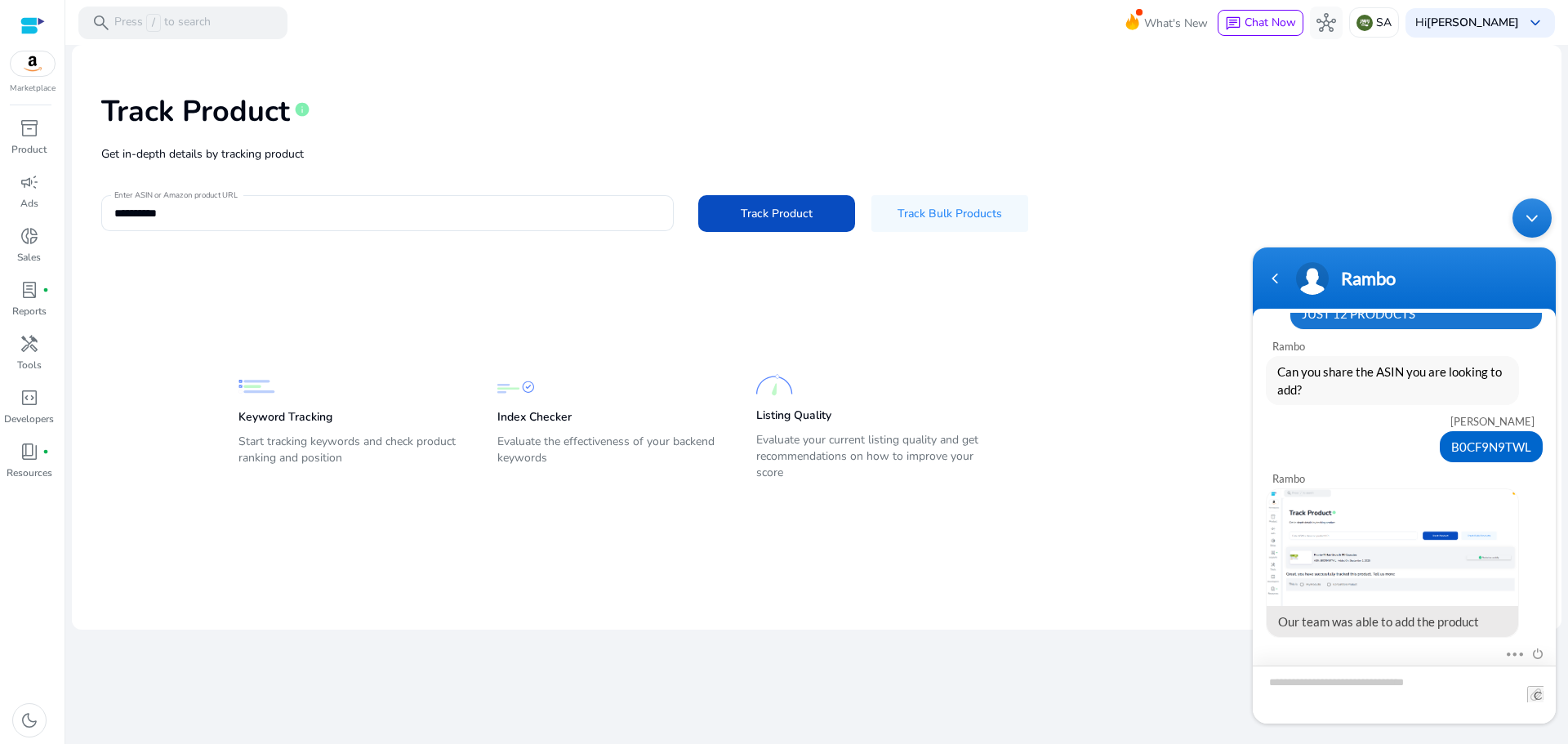
scroll to position [494, 0]
drag, startPoint x: 1392, startPoint y: 556, endPoint x: 2651, endPoint y: 730, distance: 1271.0
click at [1392, 556] on img at bounding box center [1392, 548] width 252 height 118
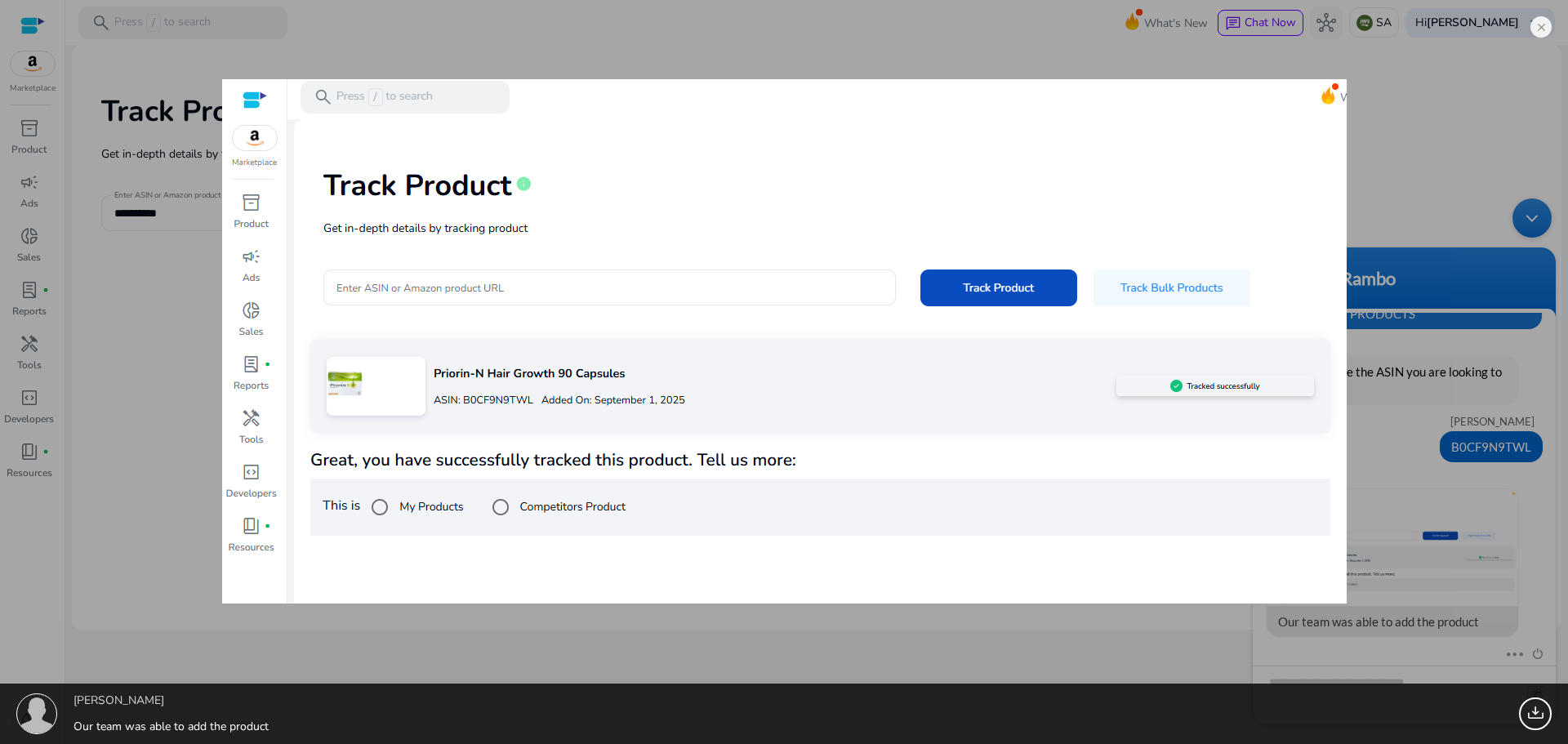
click at [1416, 114] on div "kareem barakat Our team was able to add the product 68.24 KB" at bounding box center [784, 372] width 1568 height 744
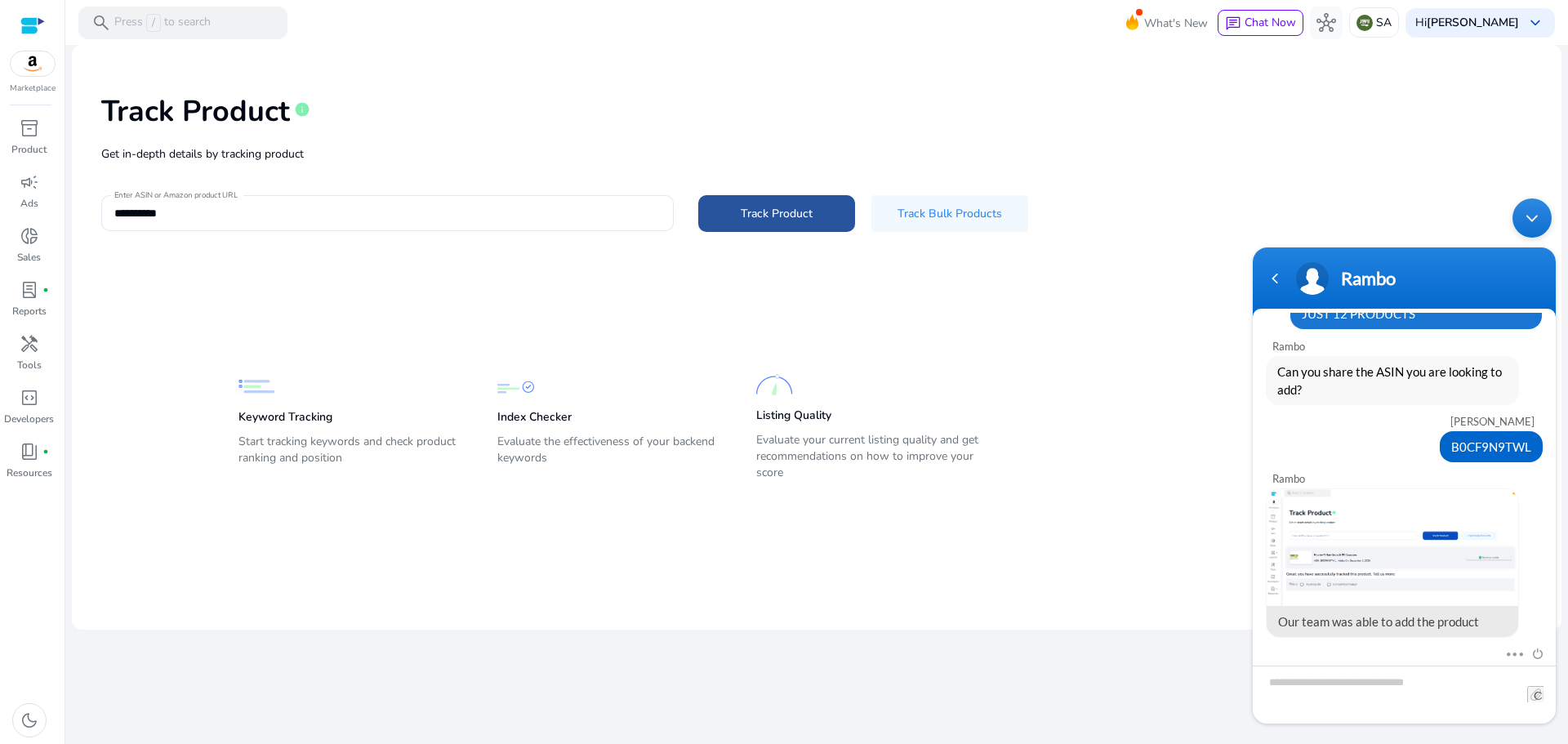
click at [787, 215] on span "Track Product" at bounding box center [777, 214] width 72 height 18
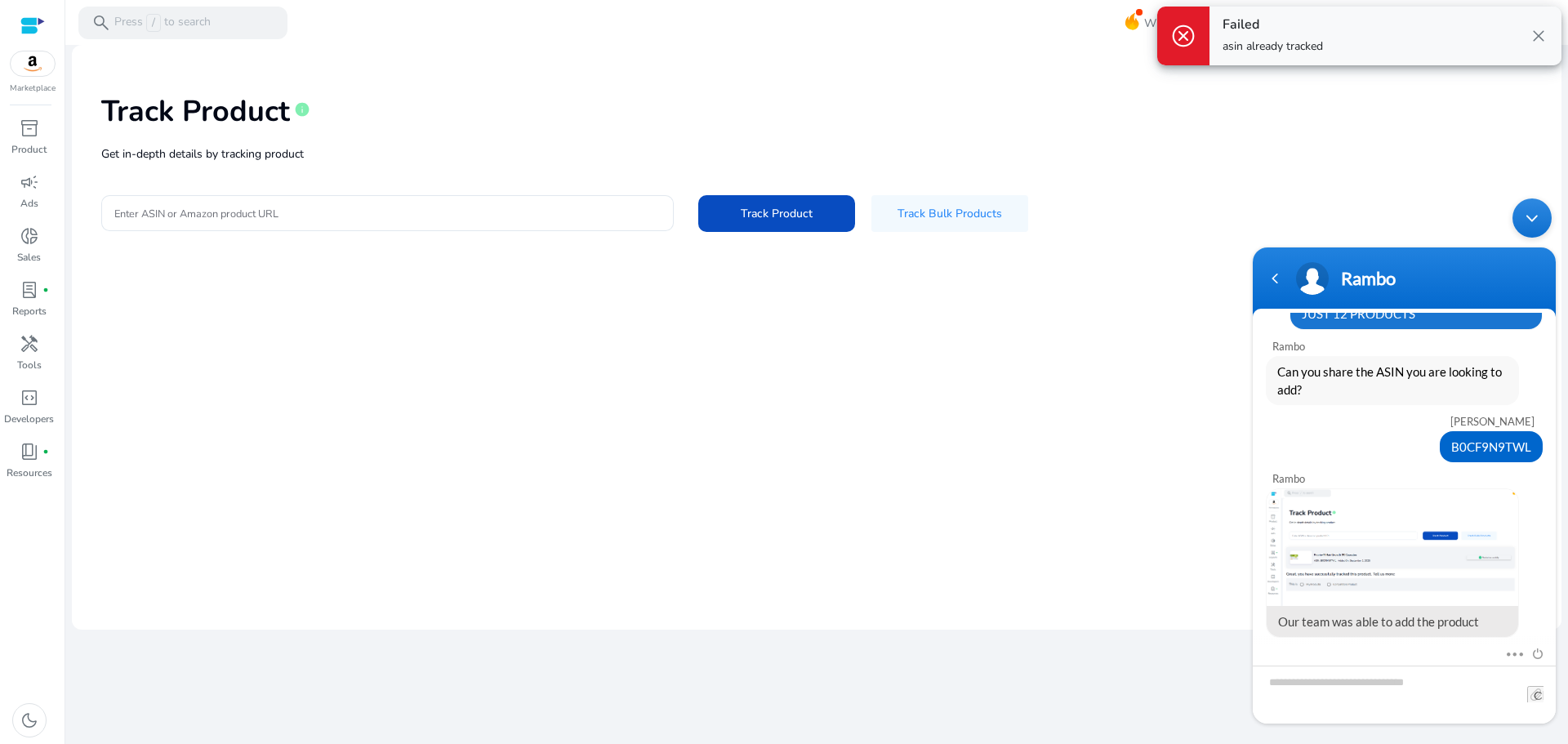
click at [973, 130] on div "Track Product info" at bounding box center [817, 107] width 1431 height 67
click at [1326, 672] on textarea "Type your message and hit 'Enter'" at bounding box center [1404, 694] width 303 height 58
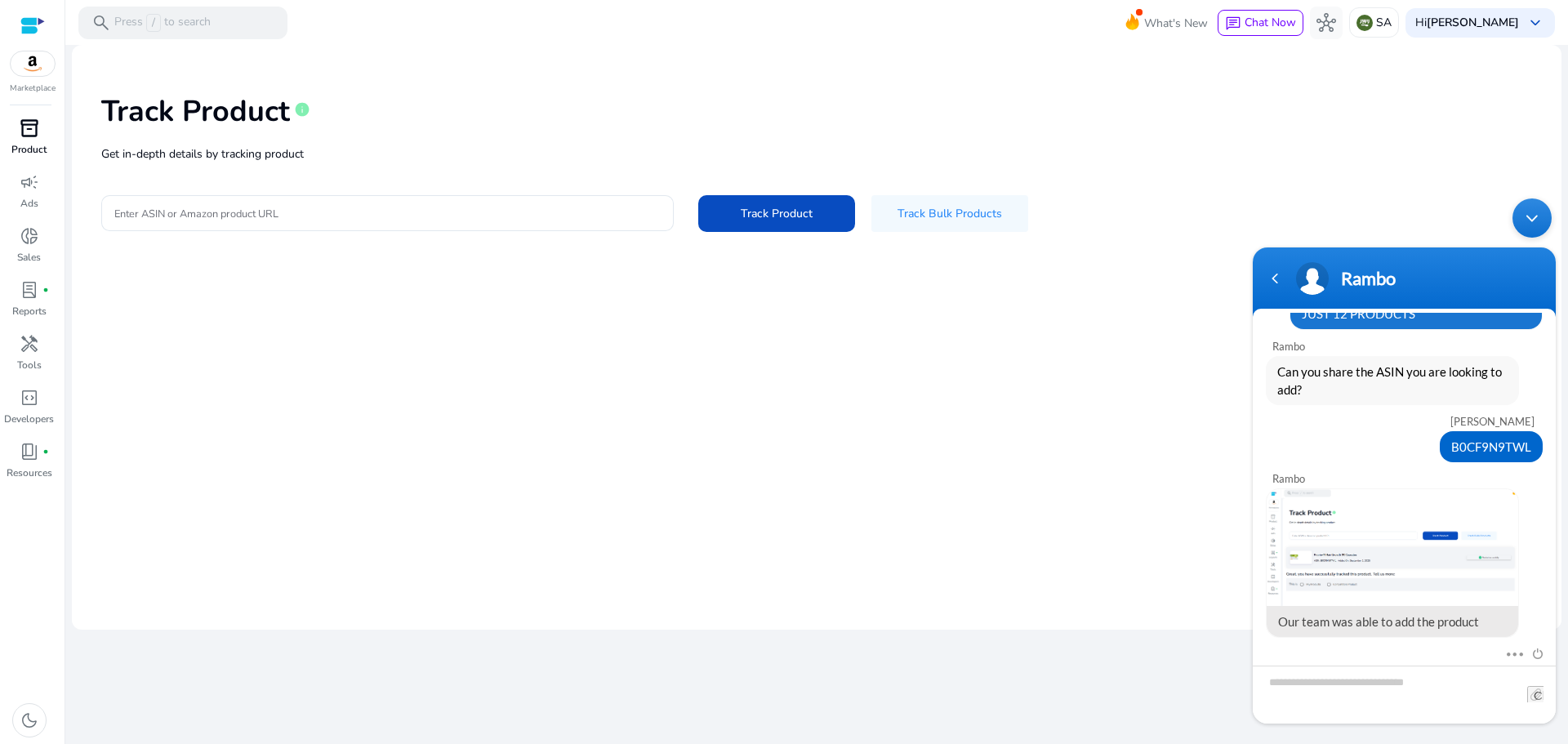
click at [33, 131] on span "inventory_2" at bounding box center [29, 128] width 20 height 20
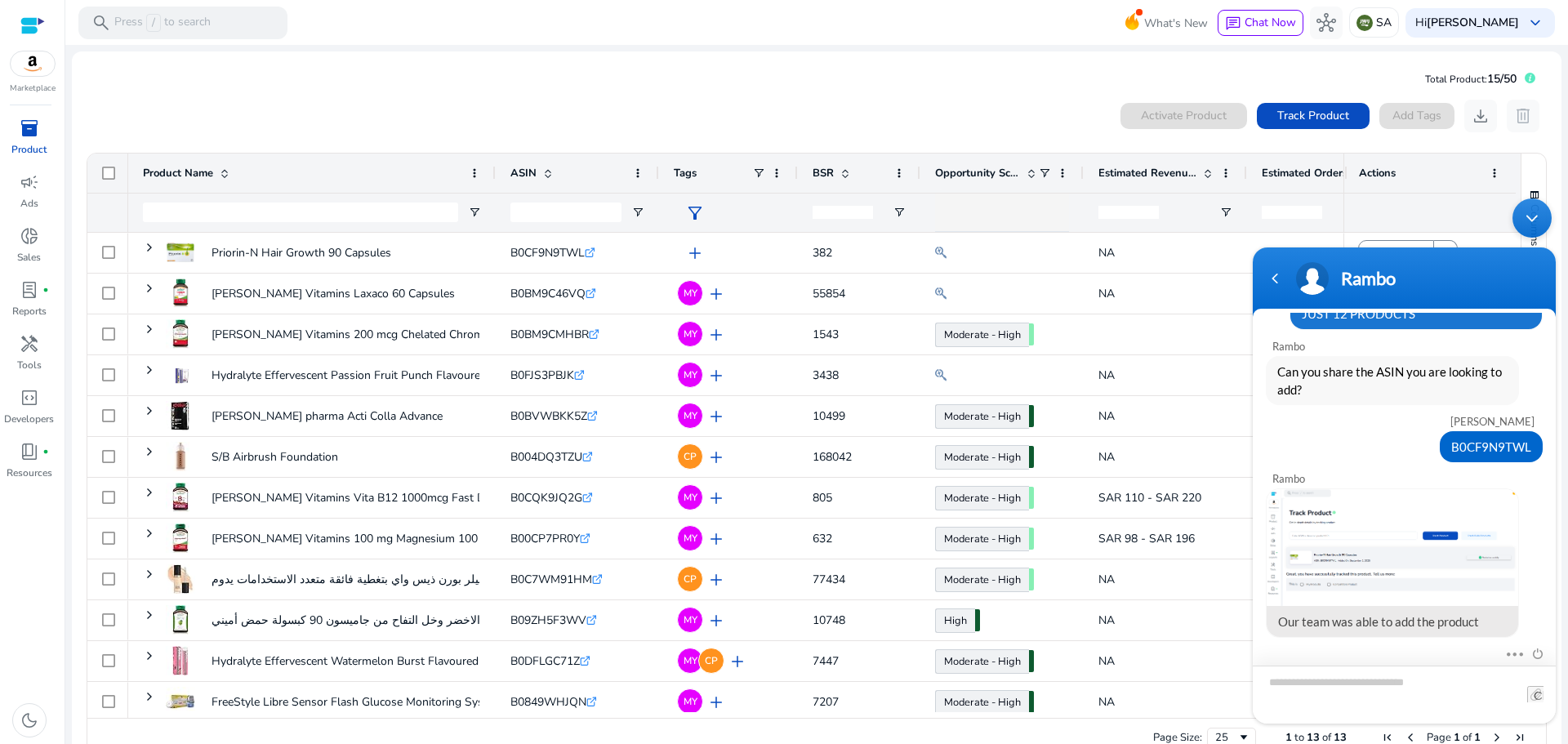
click at [1410, 689] on textarea "Type your message and hit 'Enter'" at bounding box center [1404, 694] width 303 height 58
type textarea "*"
type textarea "**********"
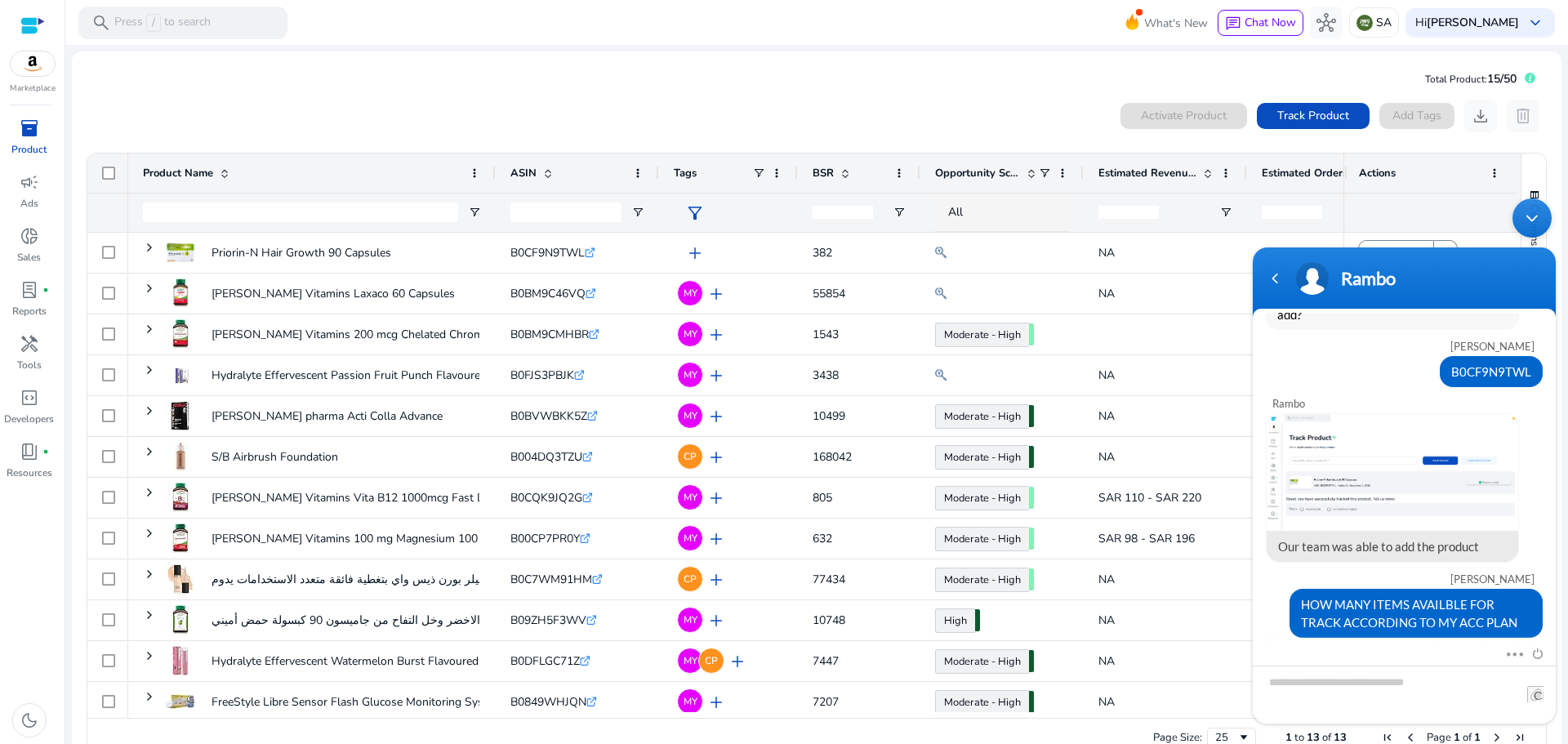
click at [1538, 221] on div "Minimize live chat window" at bounding box center [1532, 218] width 39 height 39
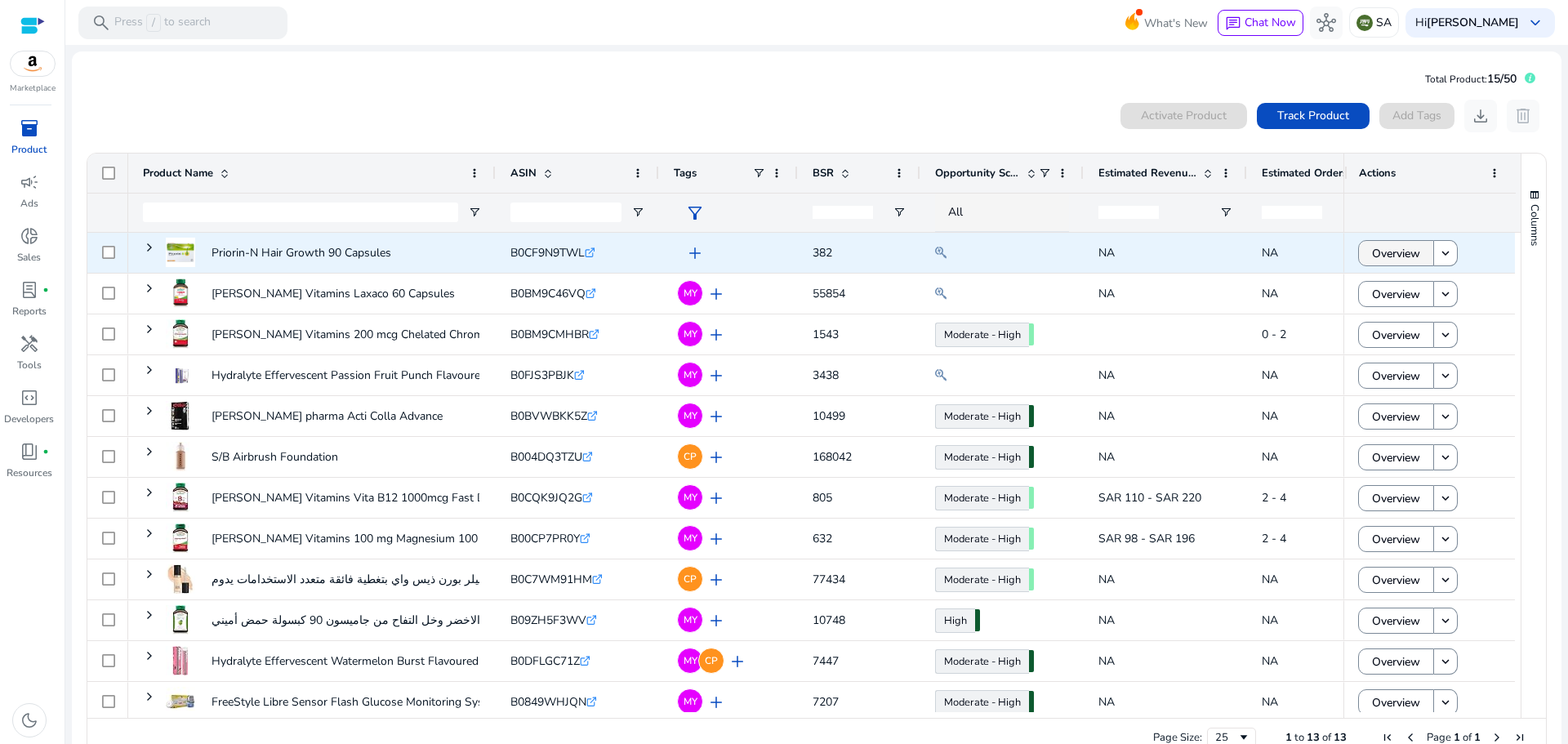
click at [1390, 252] on span "Overview" at bounding box center [1395, 254] width 48 height 33
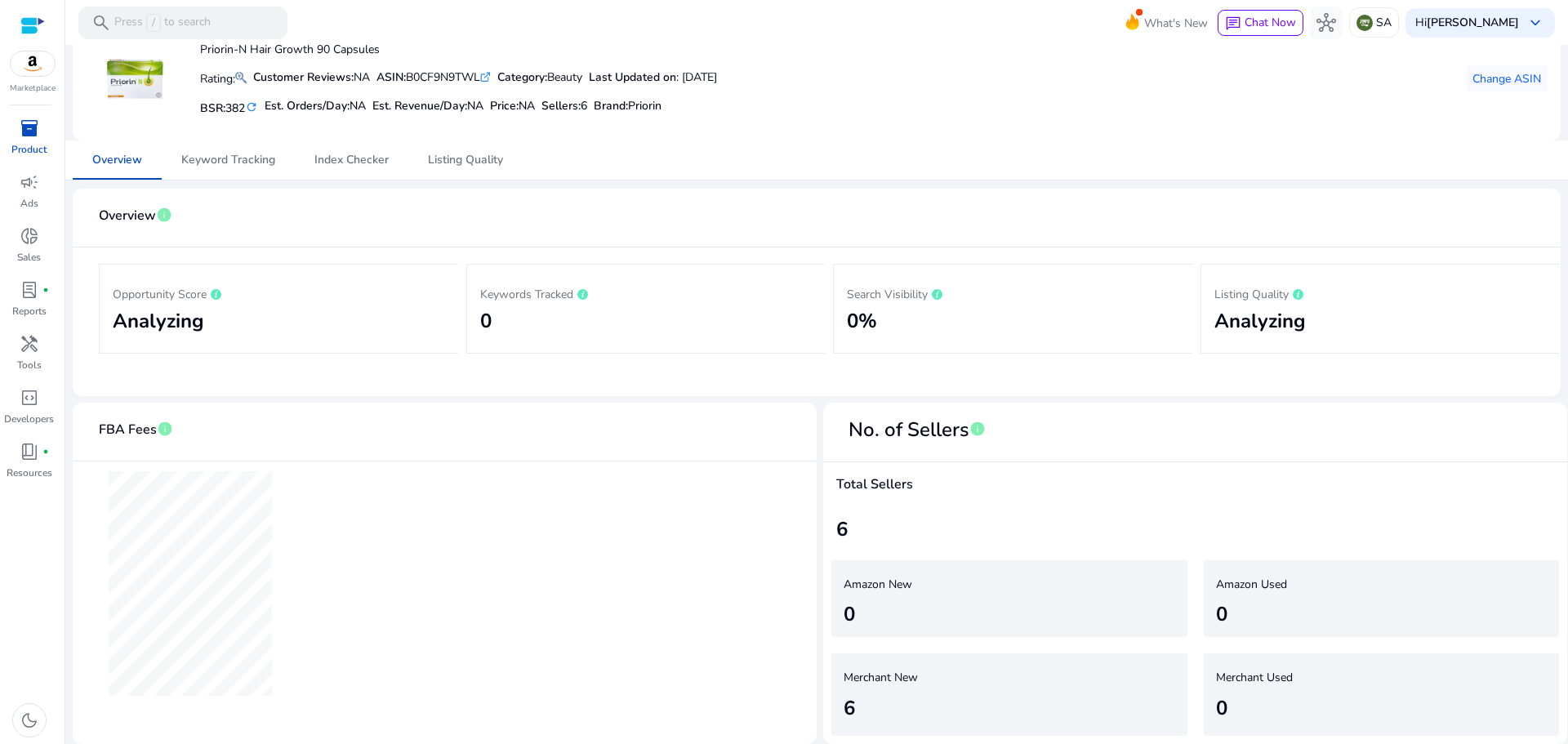
scroll to position [91, 0]
click at [474, 159] on span "Listing Quality" at bounding box center [465, 159] width 75 height 12
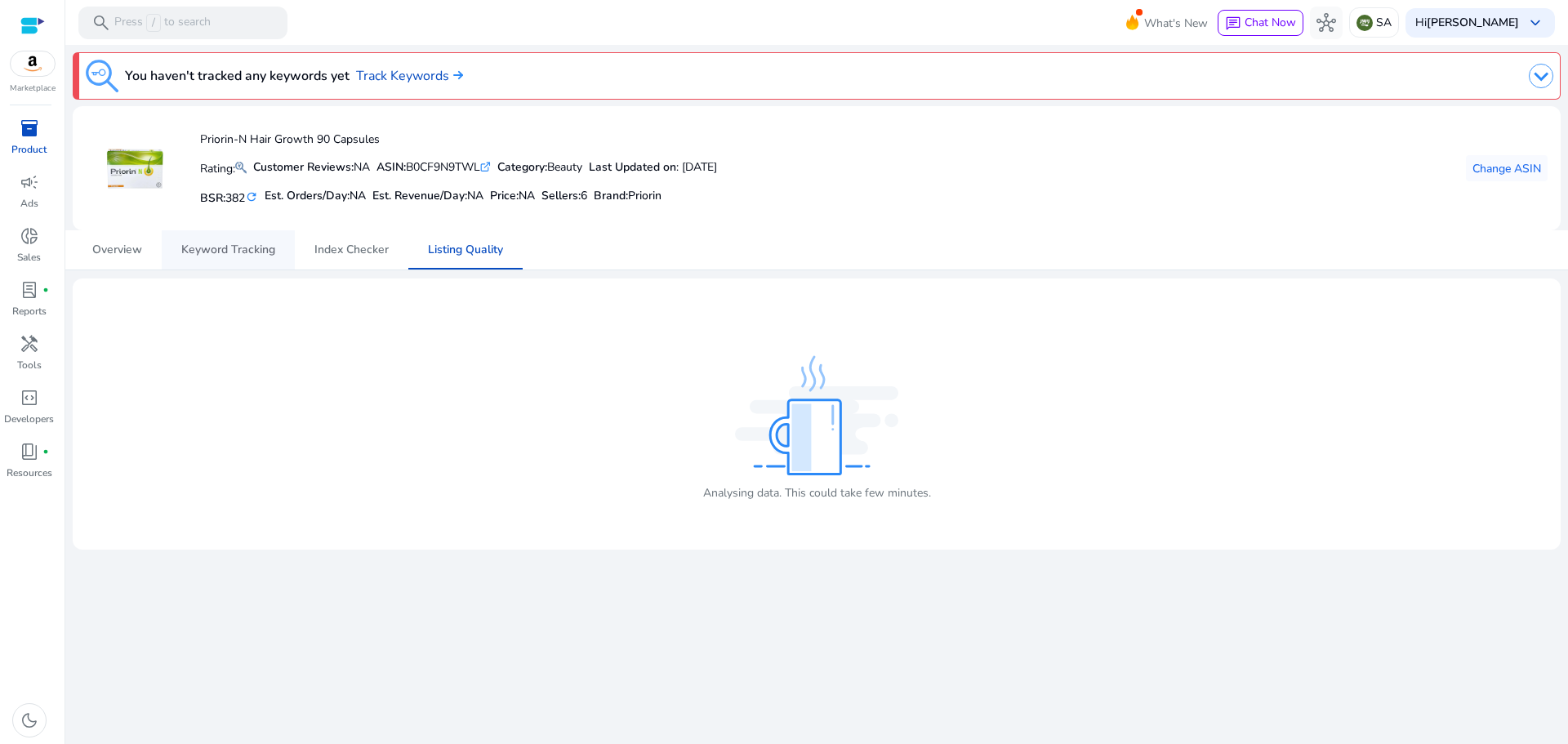
click at [203, 244] on span "Keyword Tracking" at bounding box center [228, 250] width 94 height 12
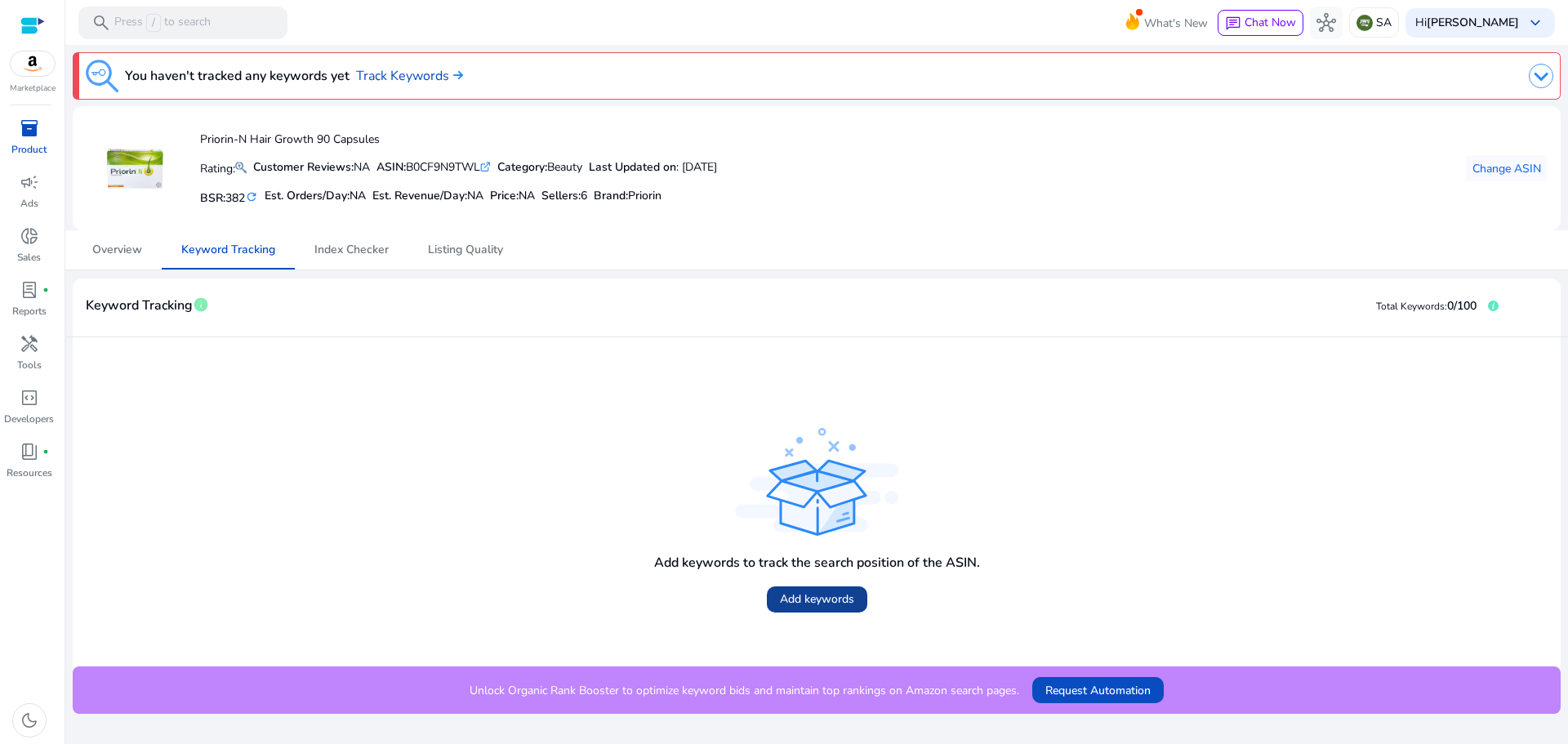
click at [818, 595] on span "Add keywords" at bounding box center [817, 600] width 74 height 18
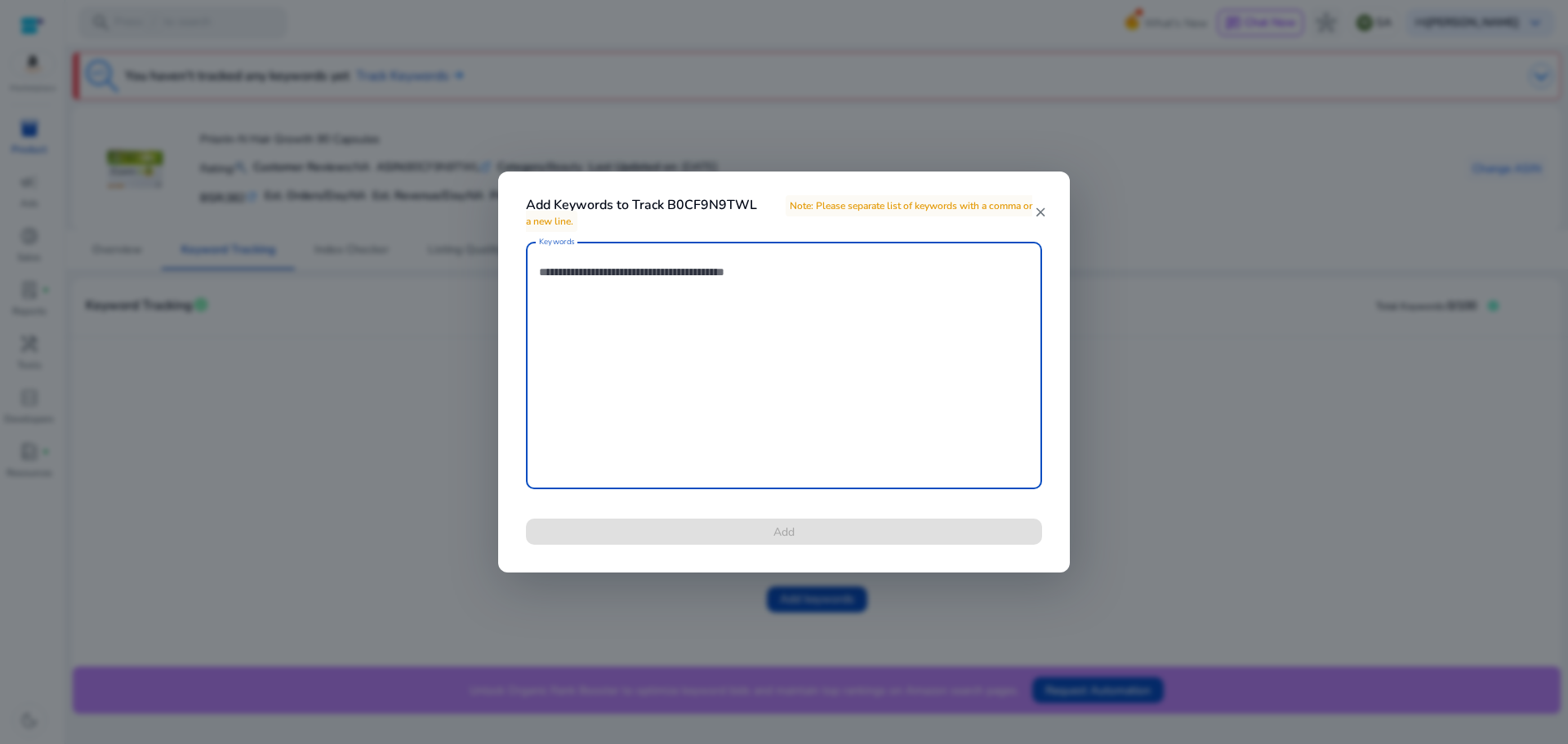
scroll to position [645, 0]
click at [754, 294] on textarea "Keywords" at bounding box center [784, 365] width 490 height 231
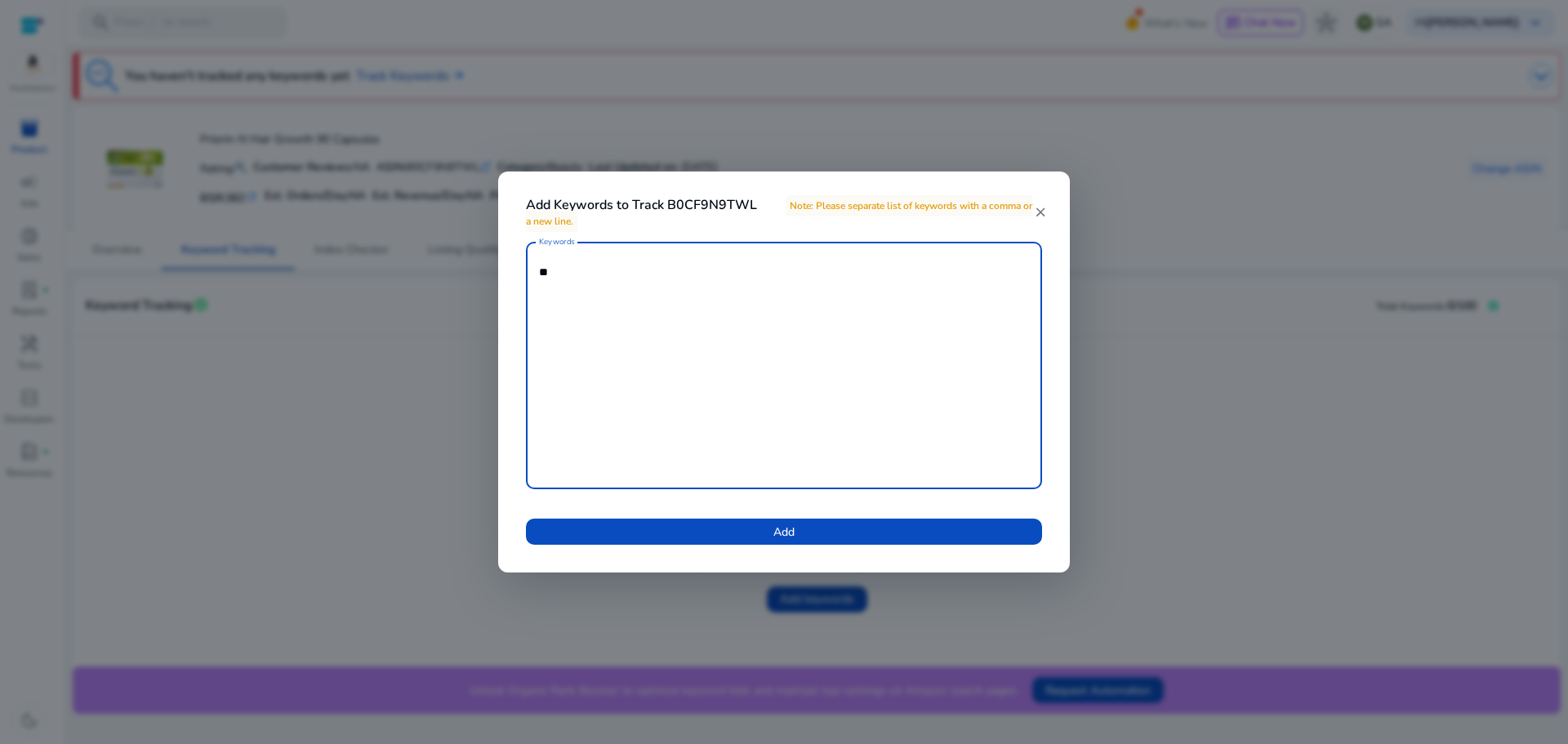
type textarea "*"
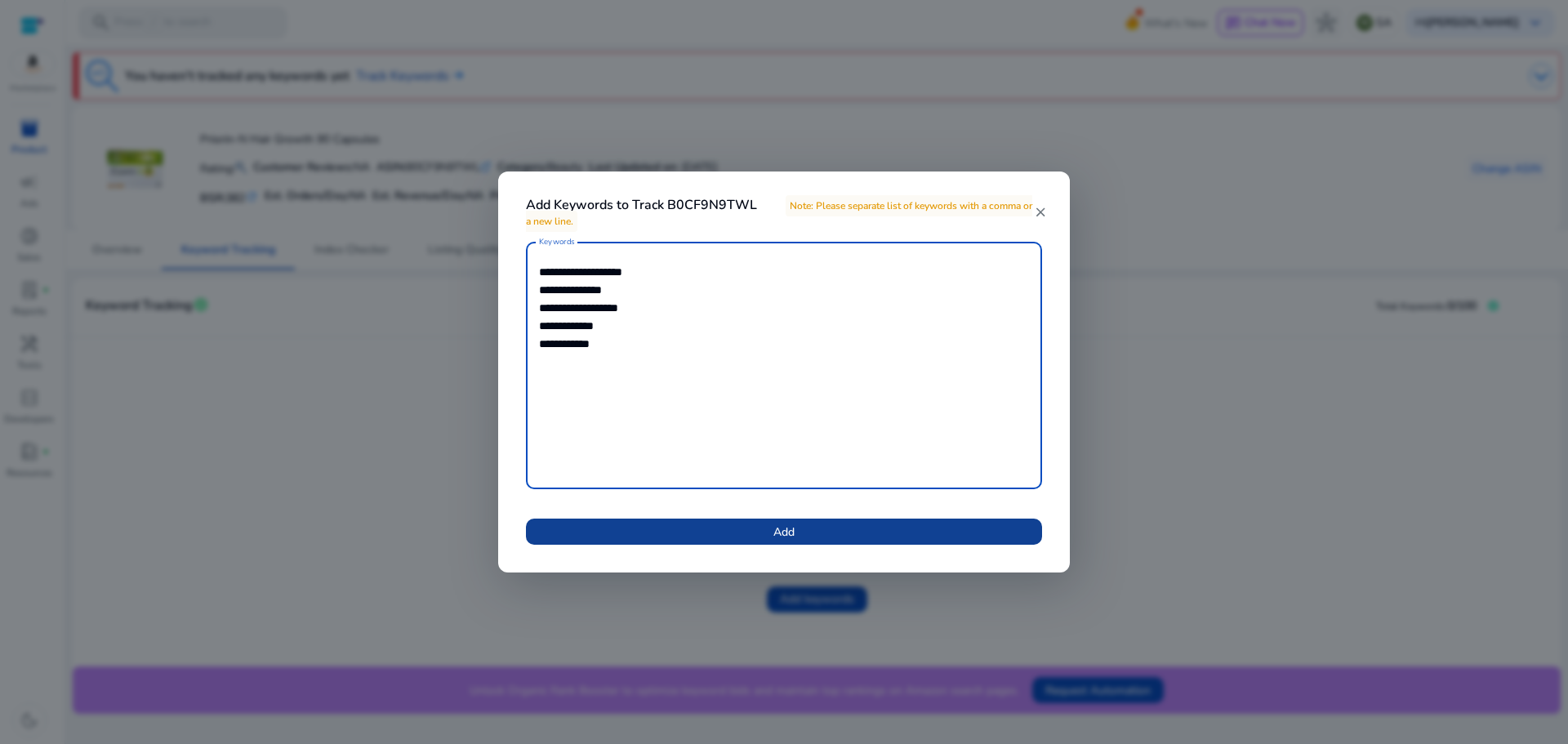
type textarea "**********"
click at [920, 536] on span at bounding box center [783, 531] width 516 height 39
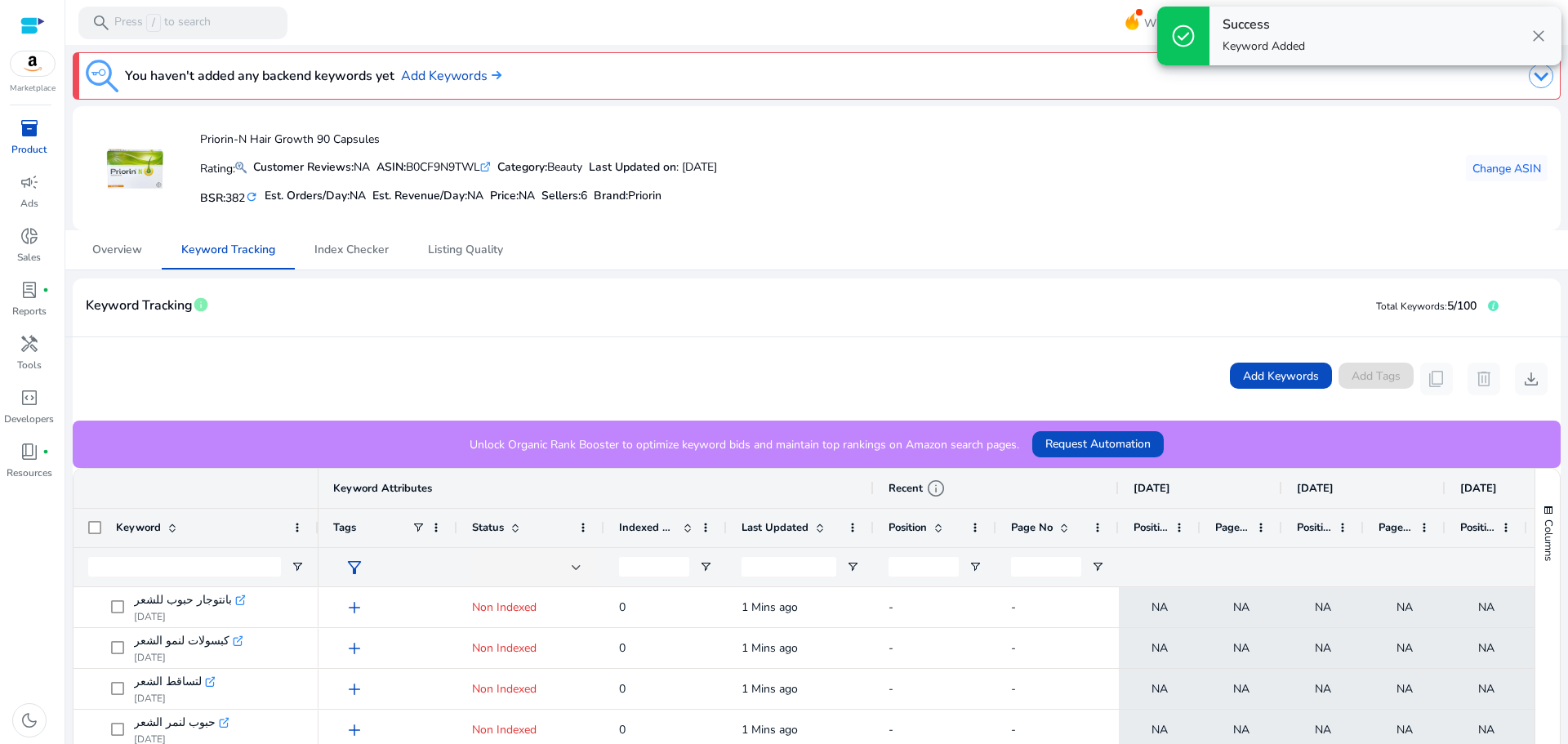
scroll to position [645, 0]
click at [982, 289] on div "Keyword Tracking info Total Keywords: 5/100" at bounding box center [817, 308] width 1488 height 59
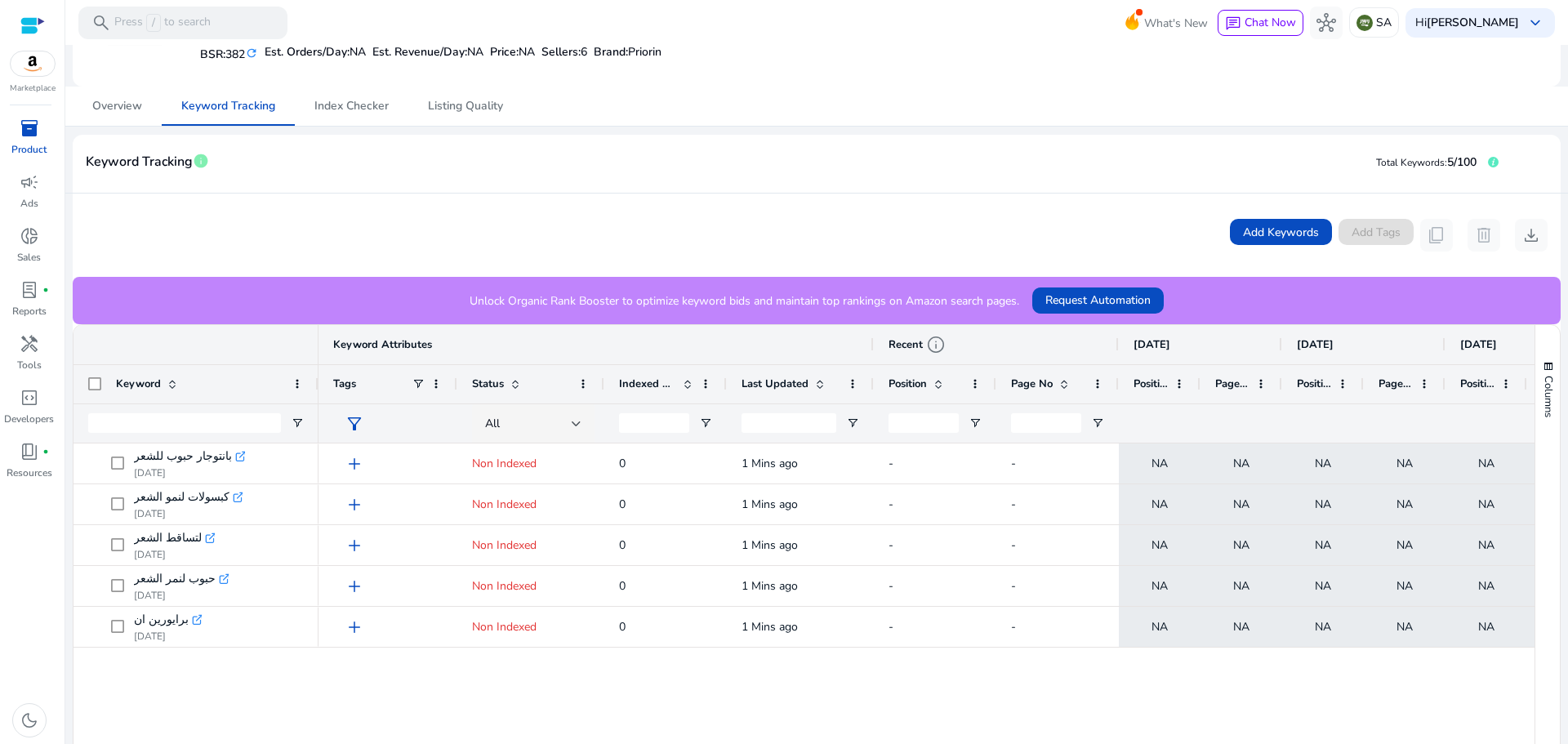
scroll to position [0, 0]
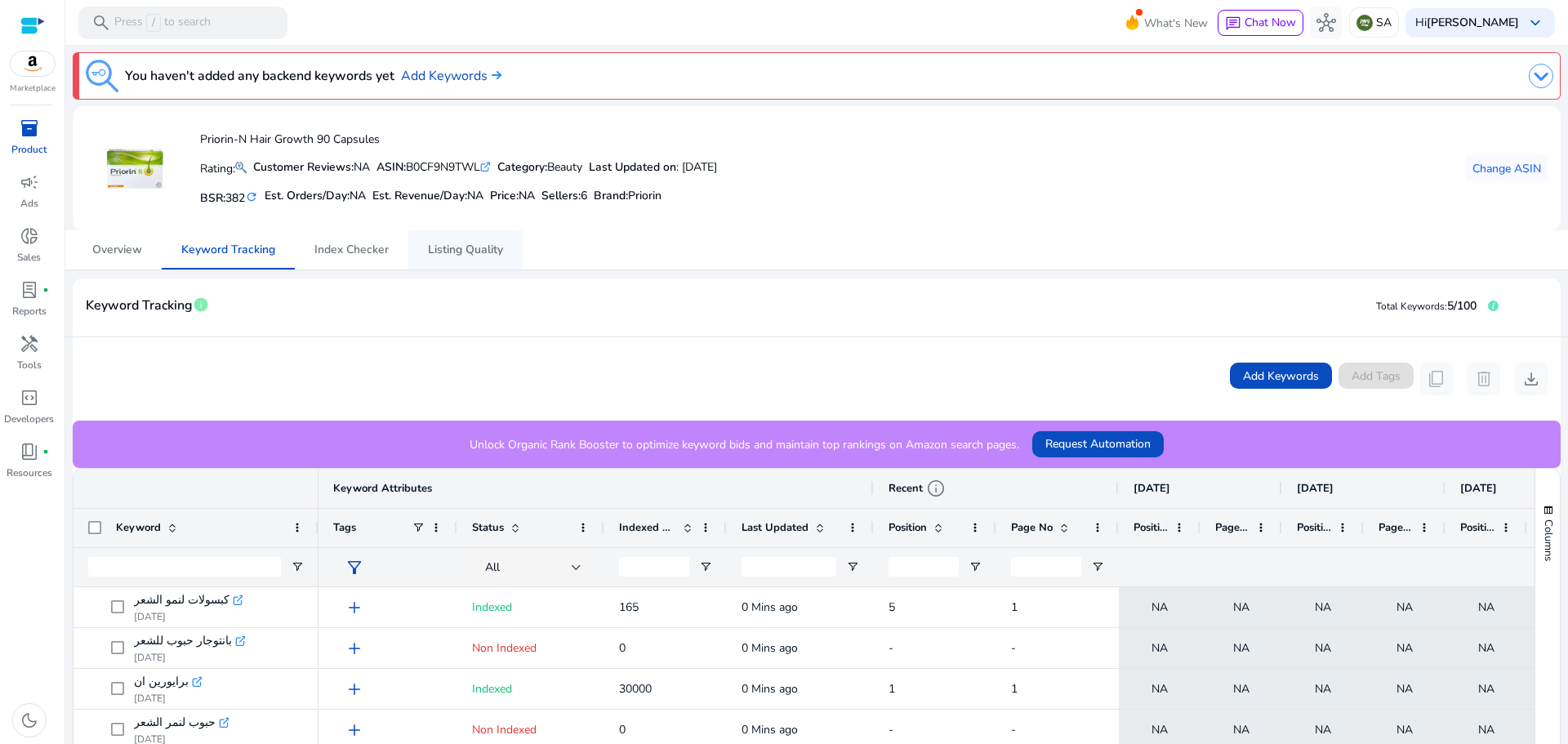
click at [473, 250] on span "Listing Quality" at bounding box center [465, 250] width 75 height 12
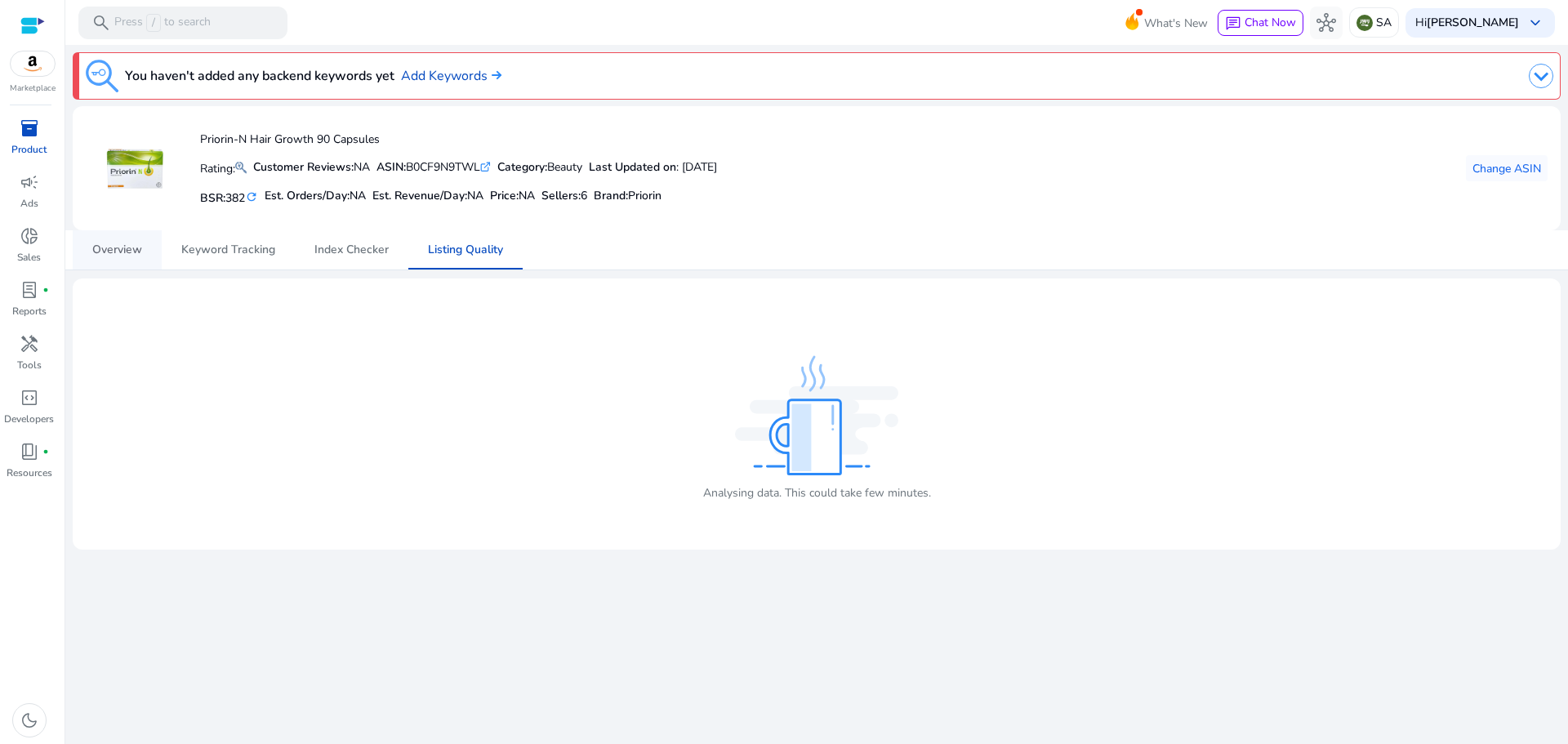
click at [112, 244] on span "Overview" at bounding box center [117, 250] width 50 height 12
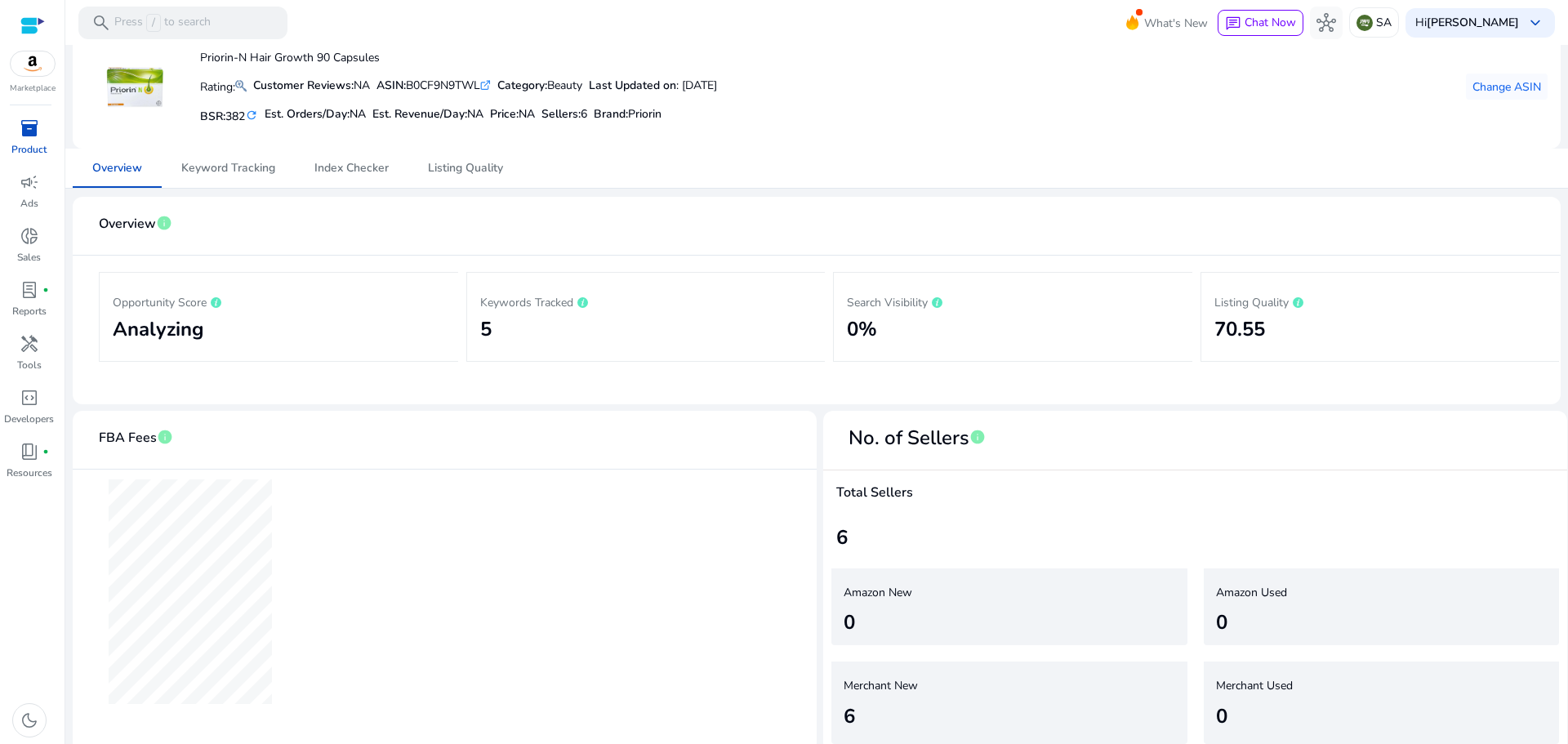
scroll to position [91, 0]
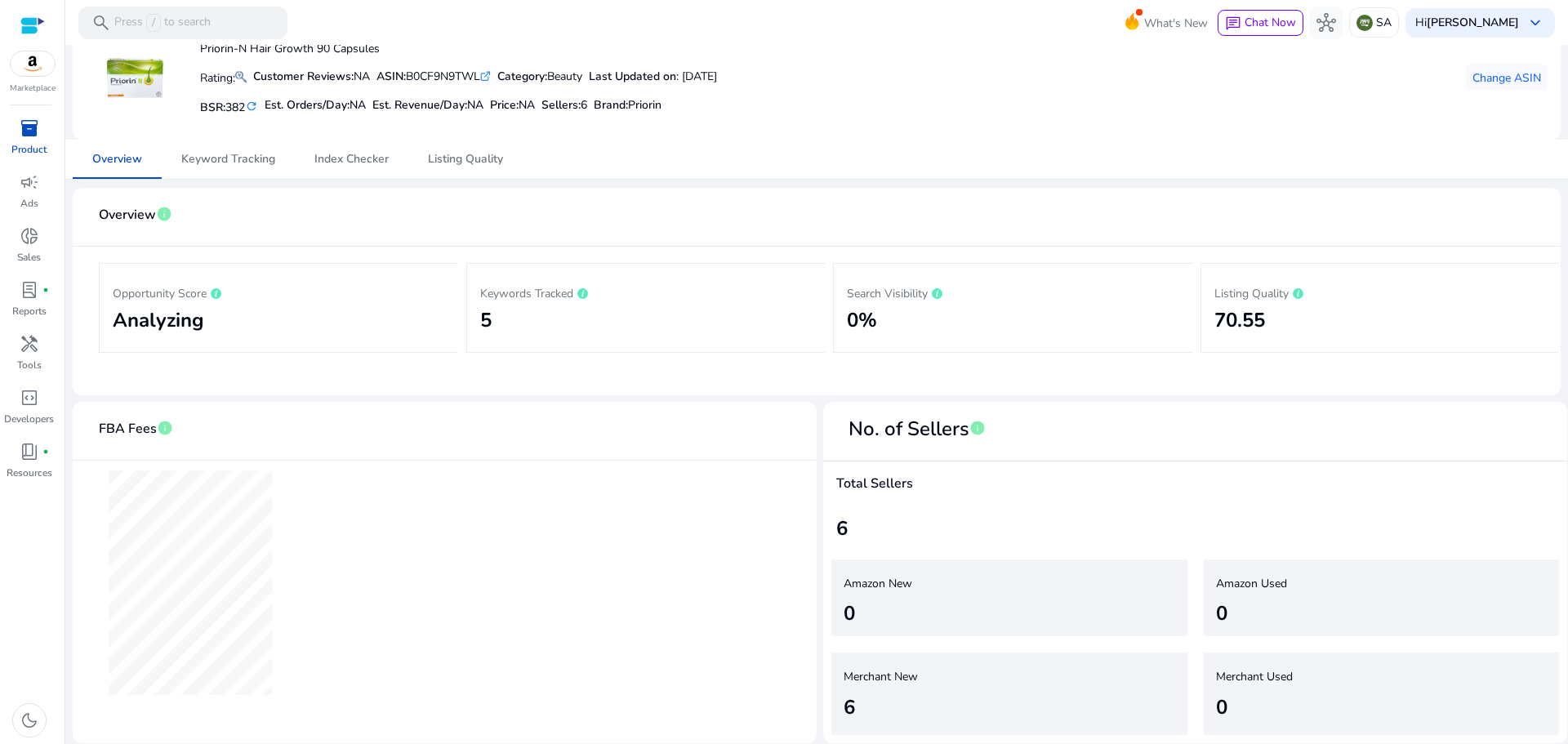
click at [27, 127] on span "inventory_2" at bounding box center [29, 128] width 20 height 20
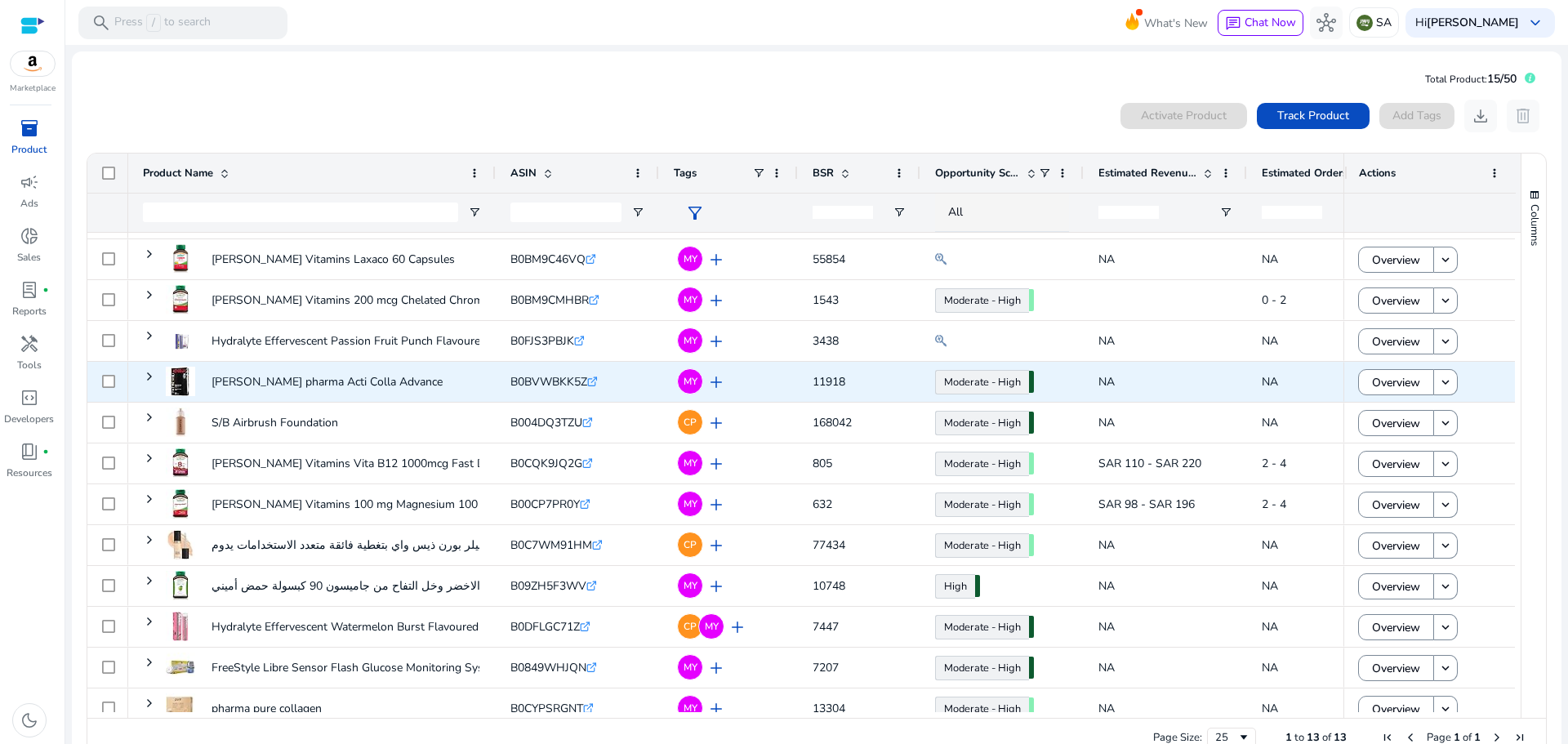
scroll to position [52, 0]
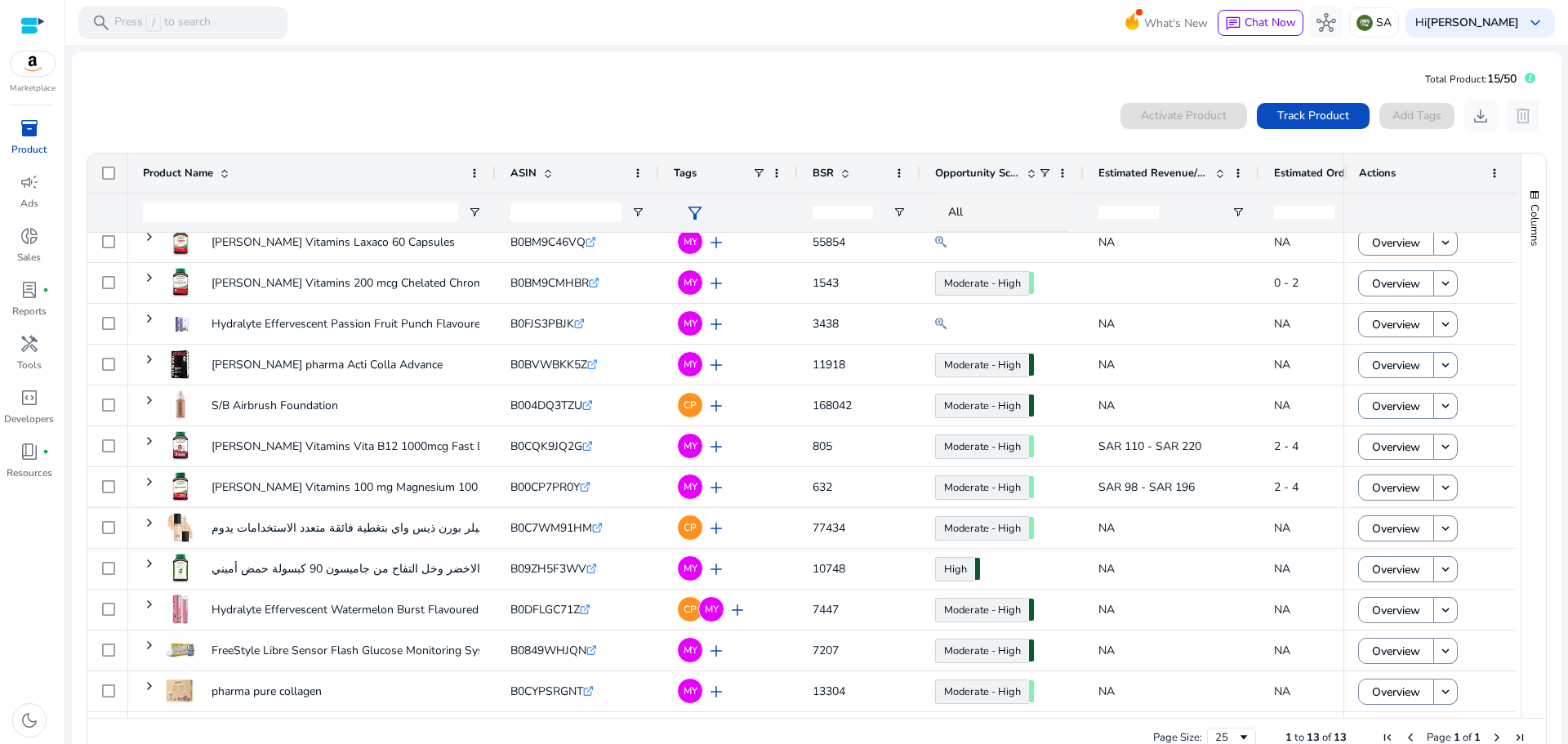
drag, startPoint x: 1245, startPoint y: 169, endPoint x: 1257, endPoint y: 185, distance: 20.0
click at [1257, 185] on div at bounding box center [1258, 173] width 7 height 39
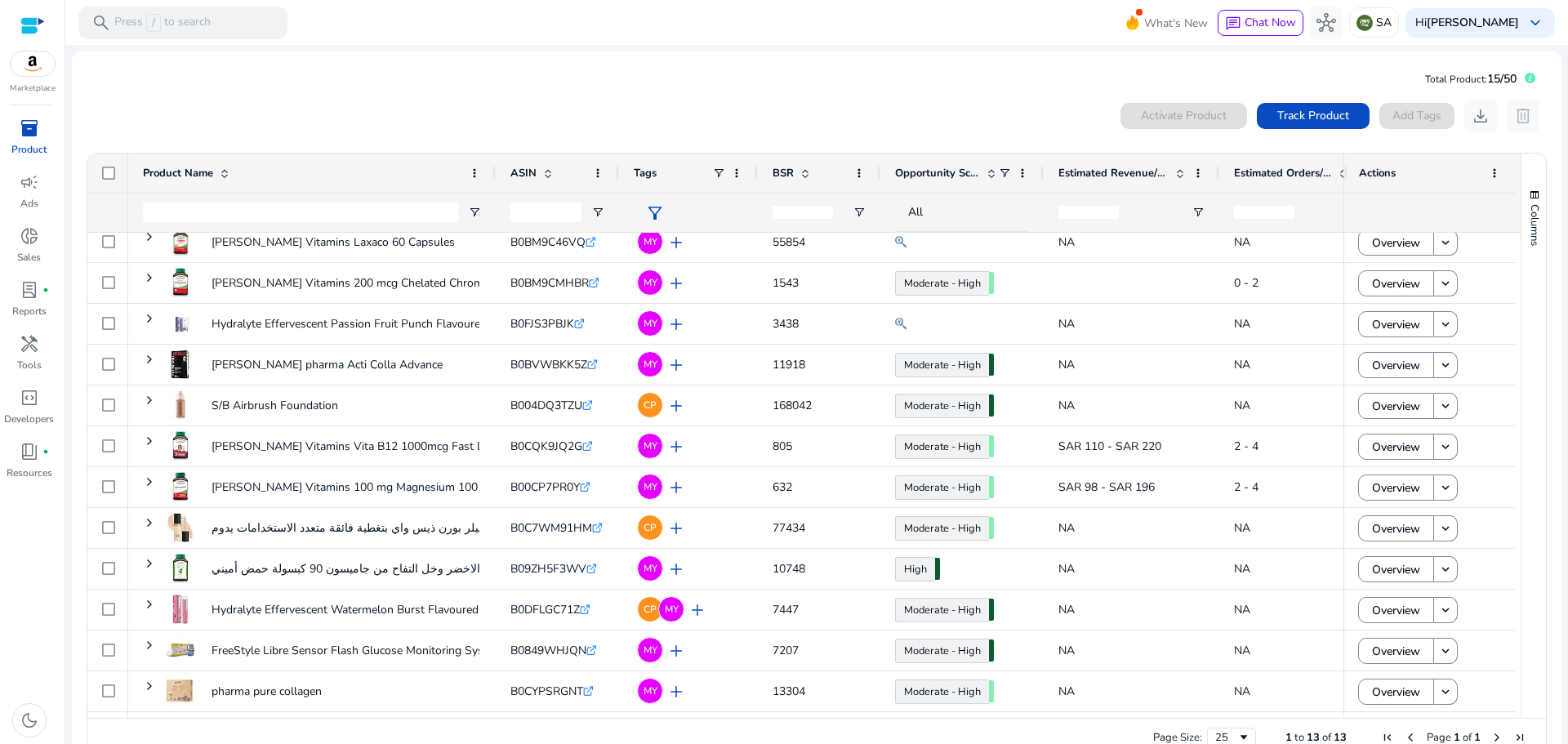
drag, startPoint x: 656, startPoint y: 177, endPoint x: 616, endPoint y: 190, distance: 42.1
click at [616, 190] on div at bounding box center [618, 173] width 7 height 39
drag, startPoint x: 755, startPoint y: 172, endPoint x: 717, endPoint y: 172, distance: 38.0
click at [717, 172] on div "Tags" at bounding box center [688, 173] width 138 height 39
drag, startPoint x: 756, startPoint y: 173, endPoint x: 741, endPoint y: 172, distance: 15.0
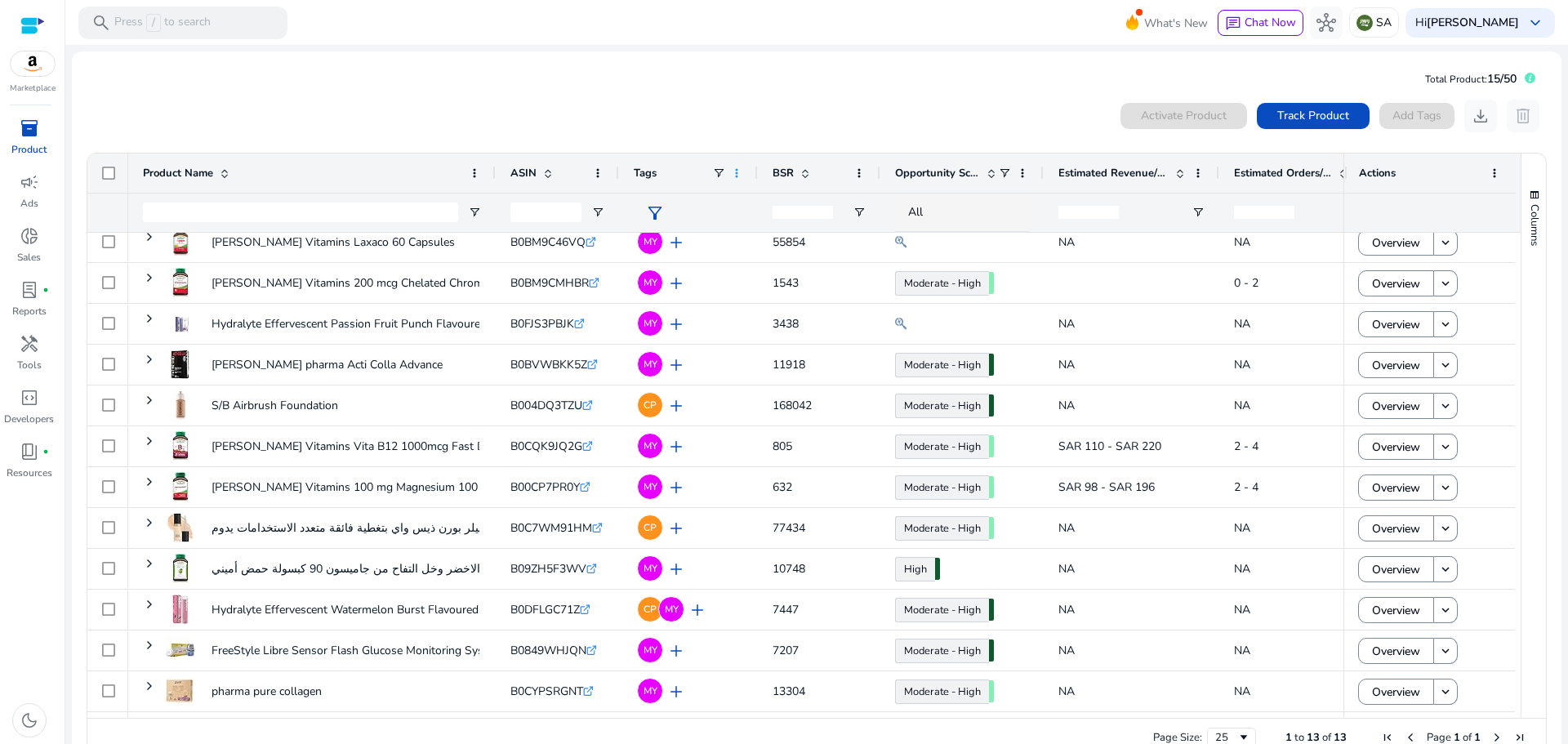
click at [741, 172] on div "Tags" at bounding box center [688, 173] width 138 height 39
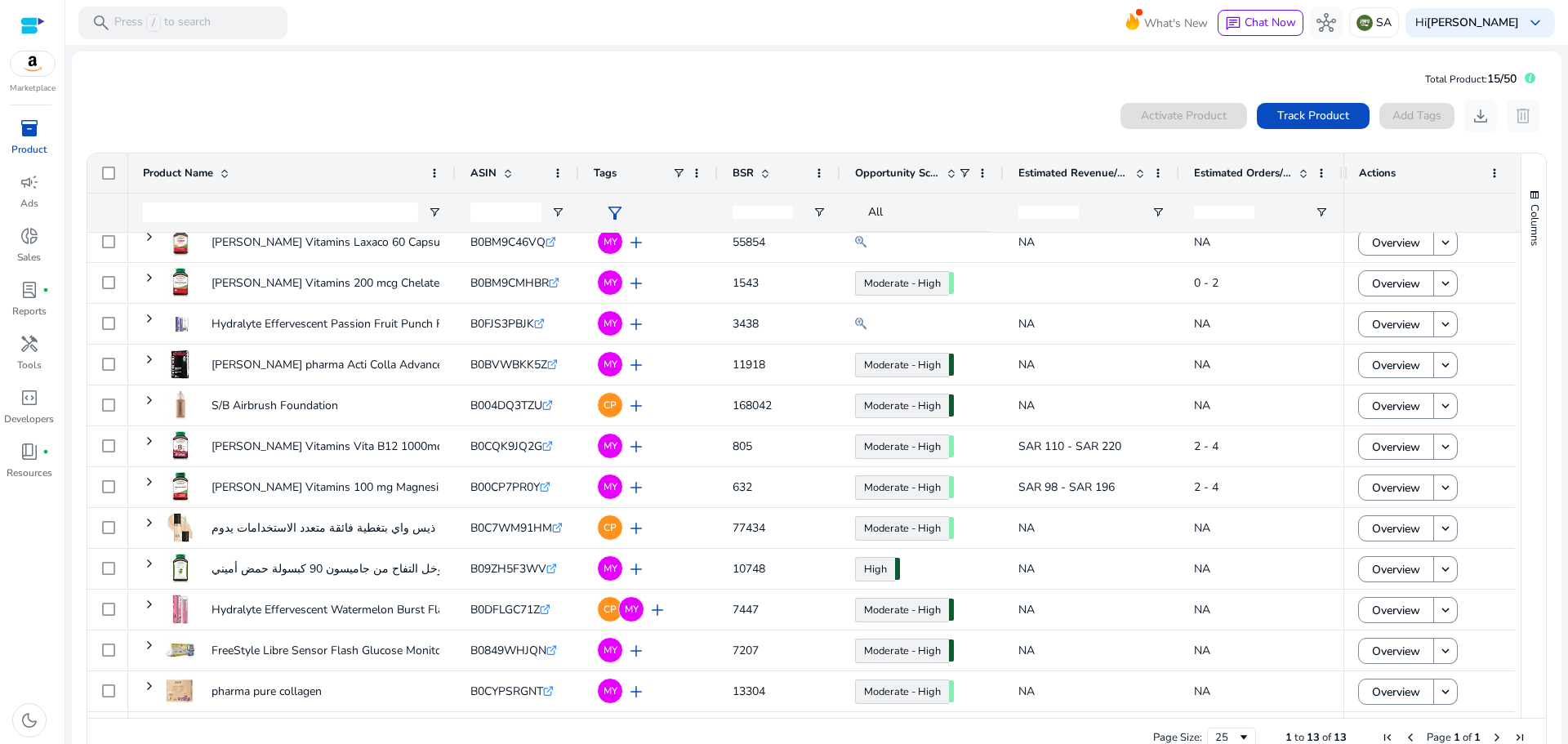
drag, startPoint x: 493, startPoint y: 171, endPoint x: 398, endPoint y: 188, distance: 96.5
click at [398, 188] on div "Product Name" at bounding box center [293, 173] width 328 height 39
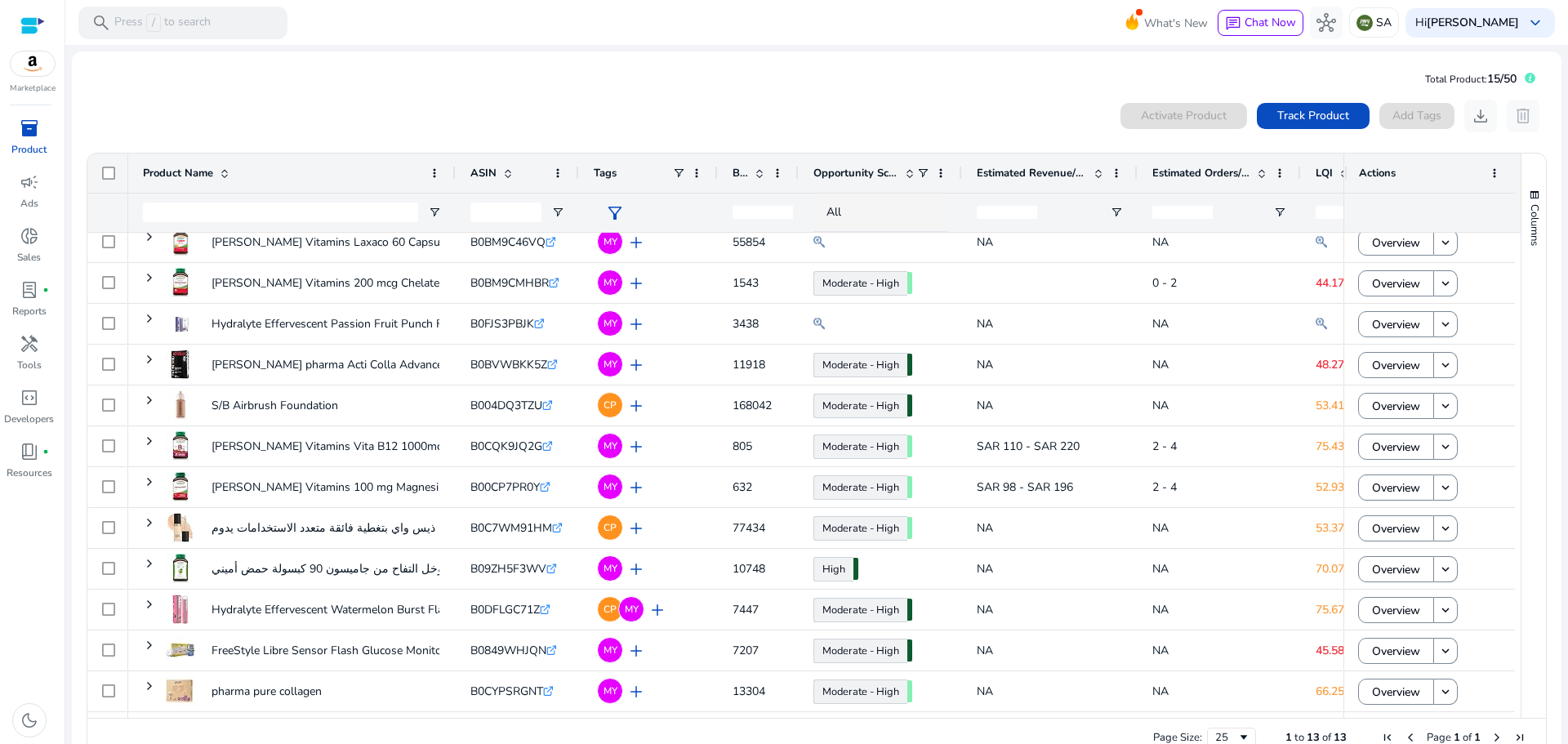
drag, startPoint x: 839, startPoint y: 171, endPoint x: 798, endPoint y: 176, distance: 41.3
click at [798, 176] on div at bounding box center [798, 173] width 7 height 39
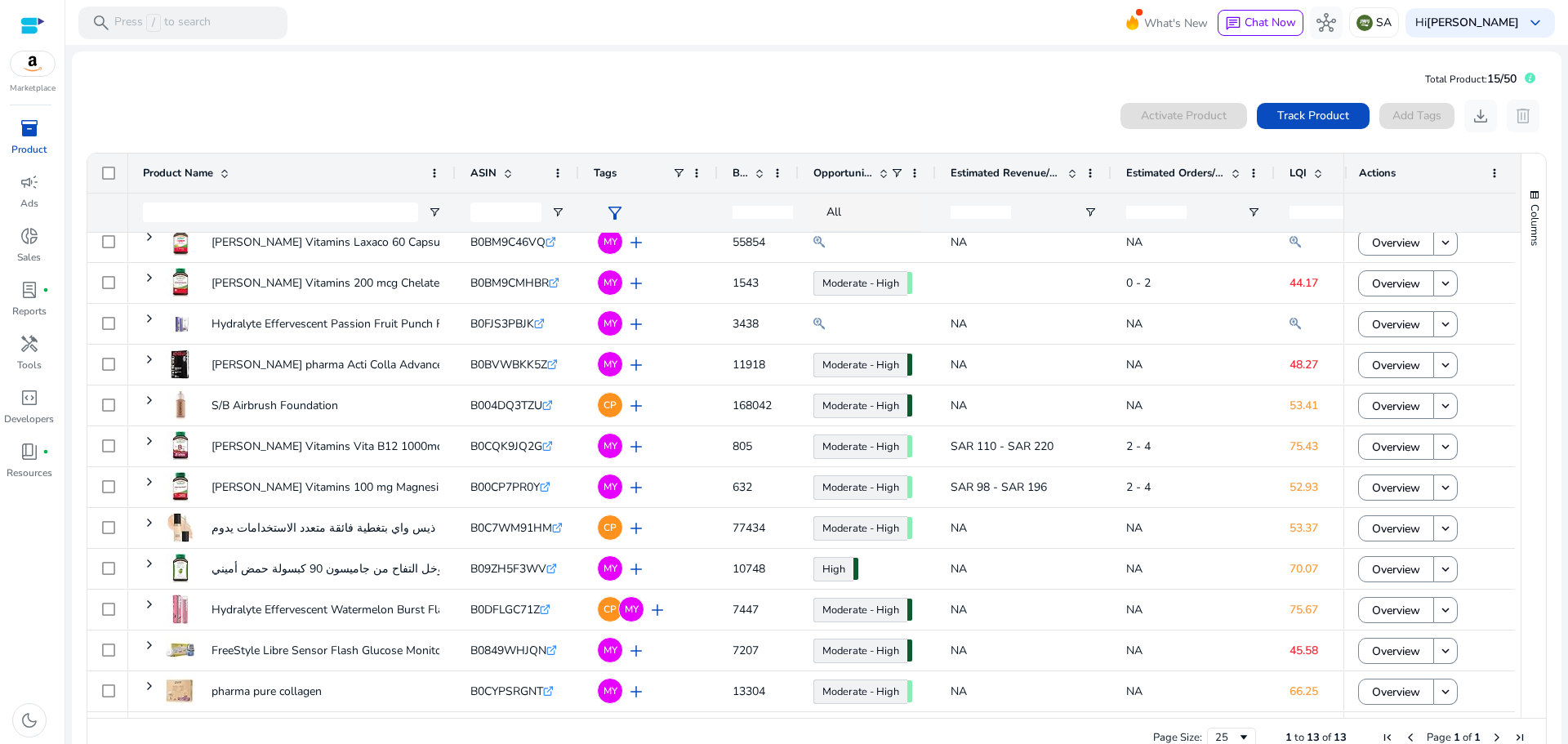
drag, startPoint x: 959, startPoint y: 170, endPoint x: 933, endPoint y: 173, distance: 26.2
click at [933, 173] on div at bounding box center [935, 173] width 7 height 39
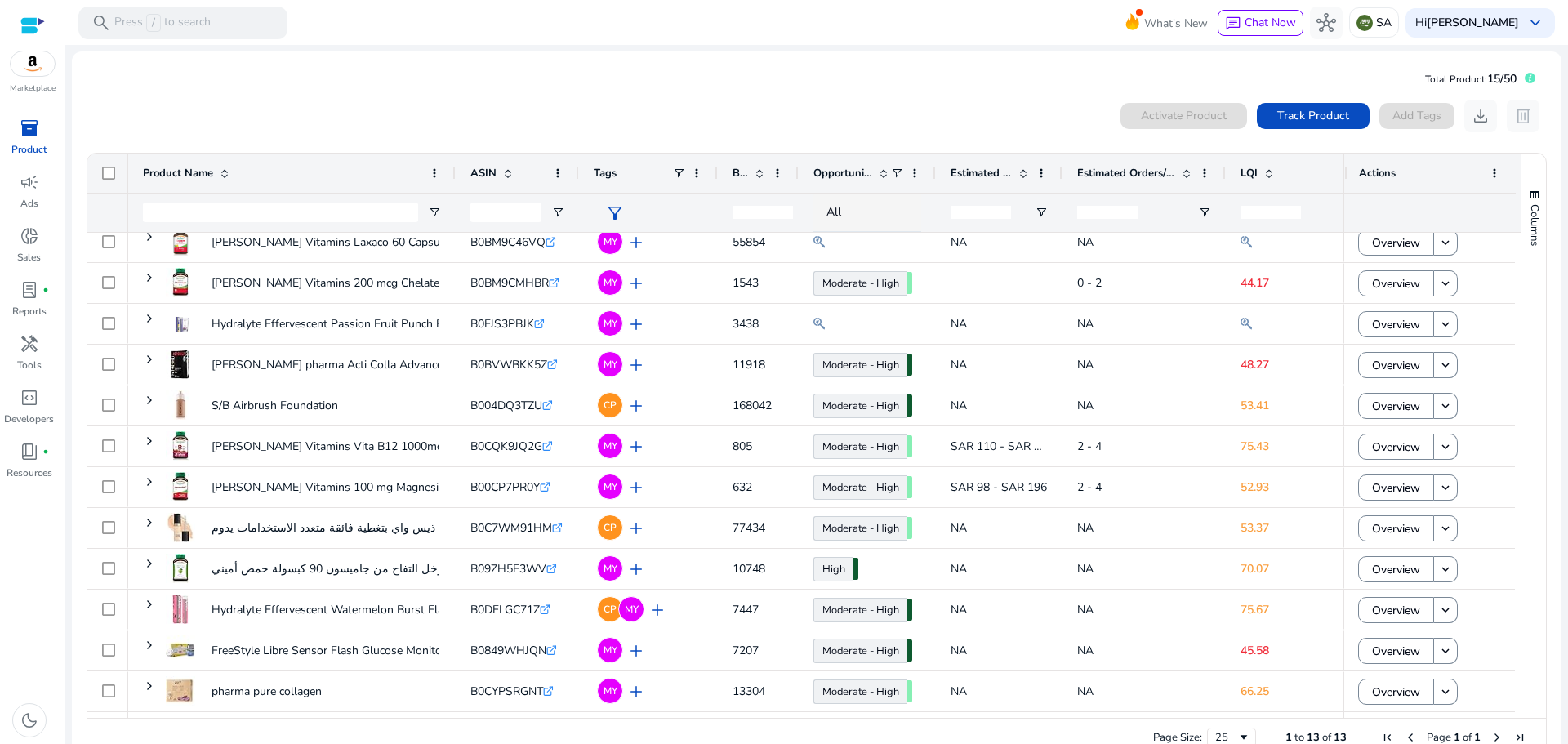
drag, startPoint x: 1111, startPoint y: 170, endPoint x: 1062, endPoint y: 189, distance: 52.6
click at [1062, 189] on div at bounding box center [1062, 173] width 7 height 39
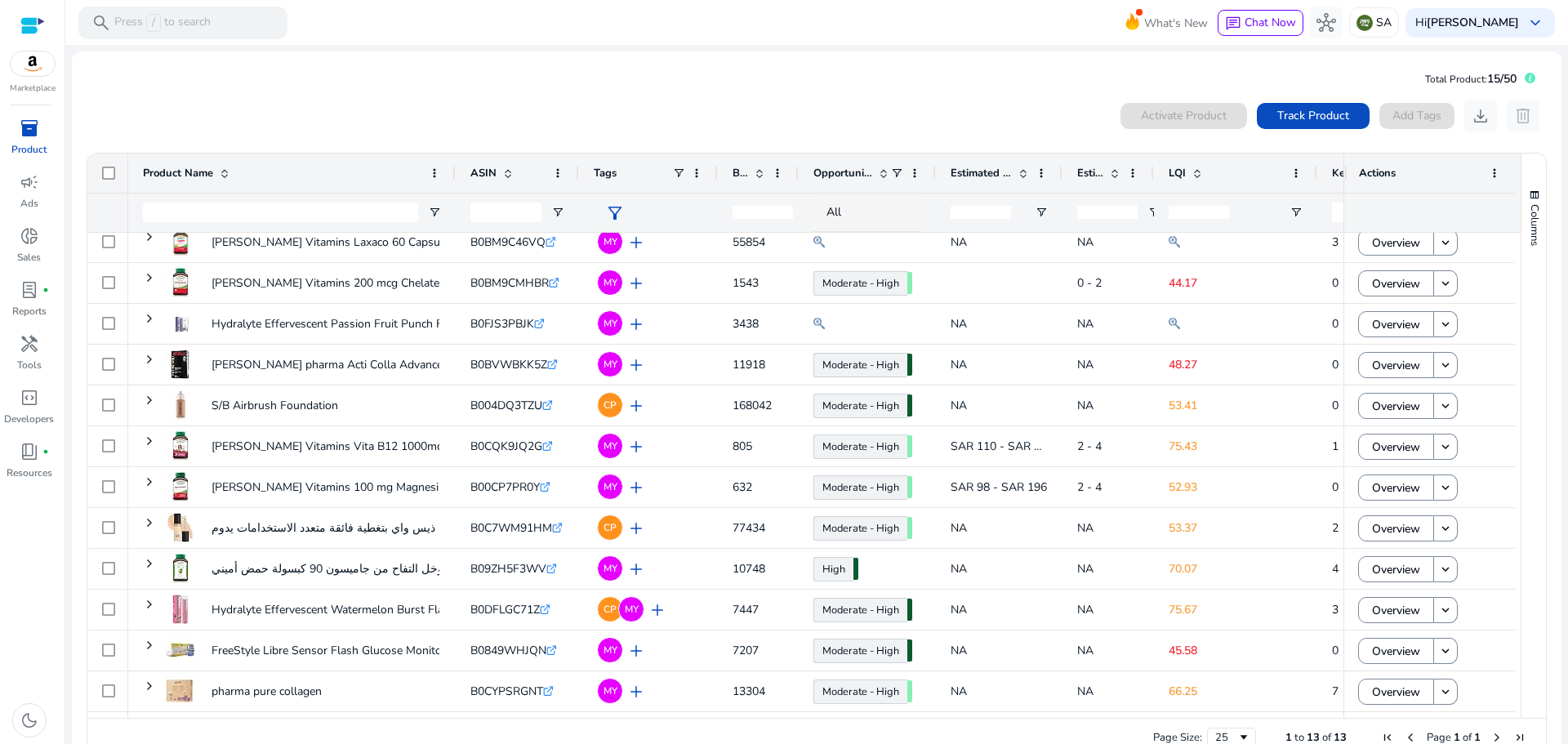
drag, startPoint x: 1223, startPoint y: 170, endPoint x: 1151, endPoint y: 181, distance: 72.8
click at [1151, 181] on div at bounding box center [1153, 173] width 7 height 39
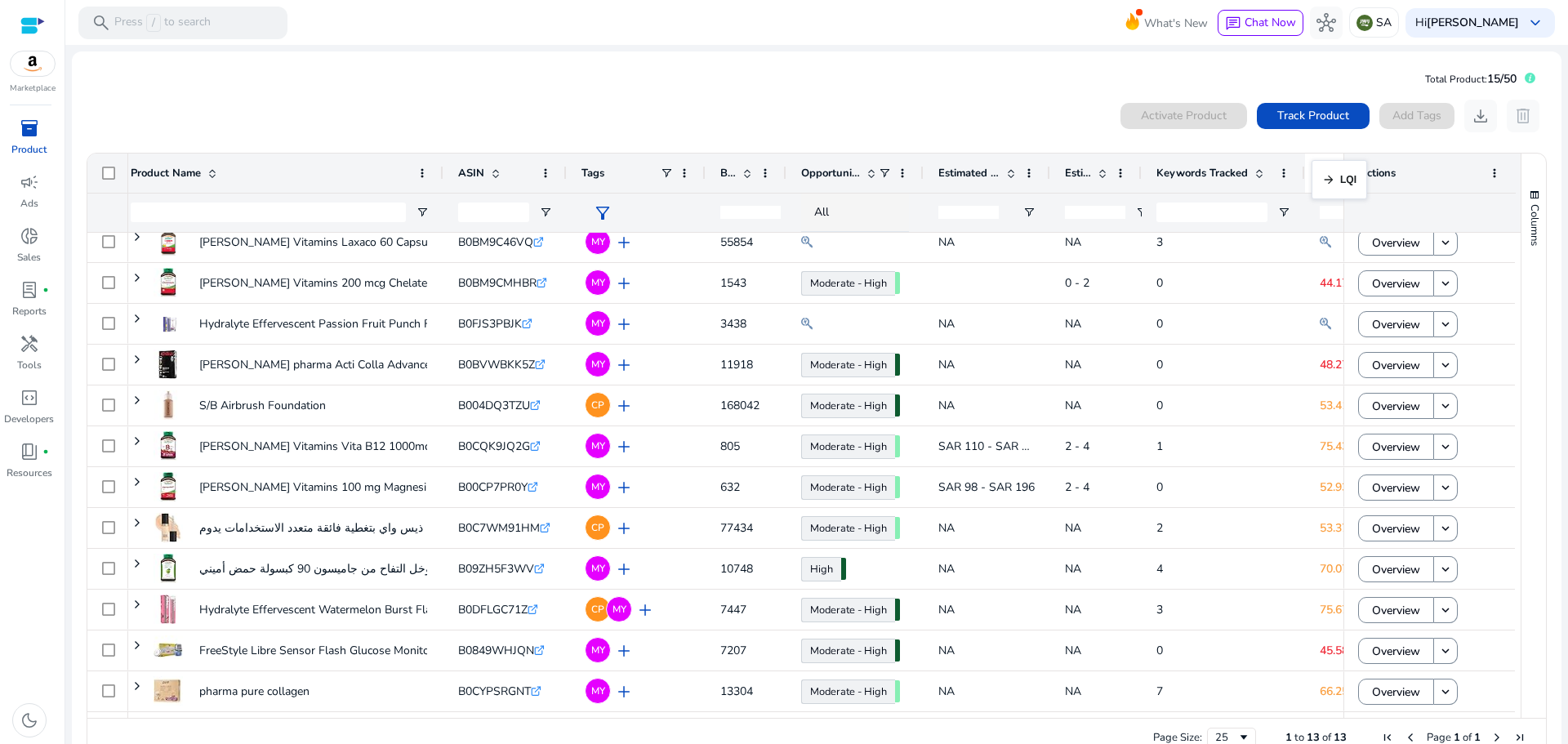
scroll to position [0, 28]
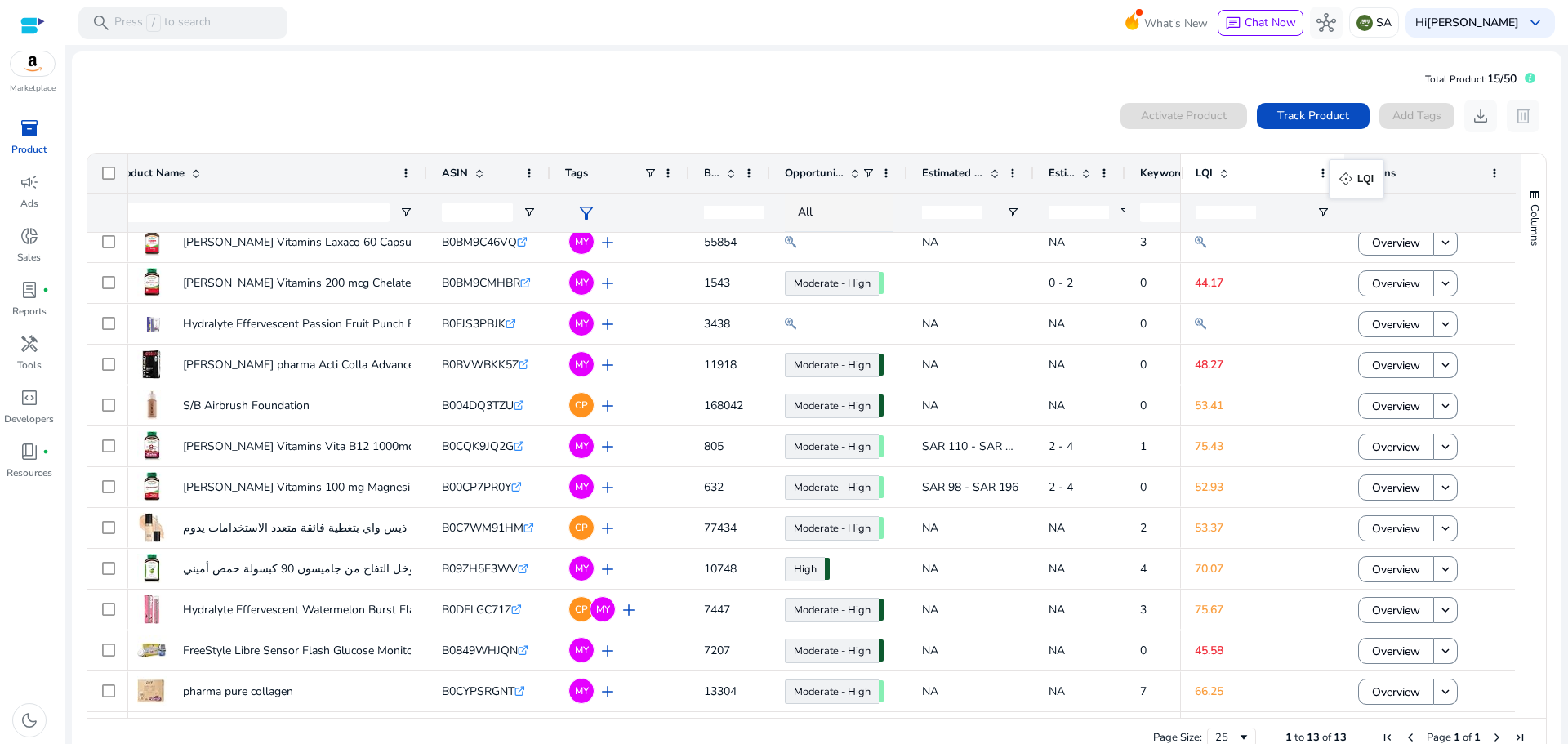
drag, startPoint x: 1298, startPoint y: 173, endPoint x: 1337, endPoint y: 169, distance: 39.2
click at [1198, 174] on span "LQI" at bounding box center [1204, 173] width 18 height 15
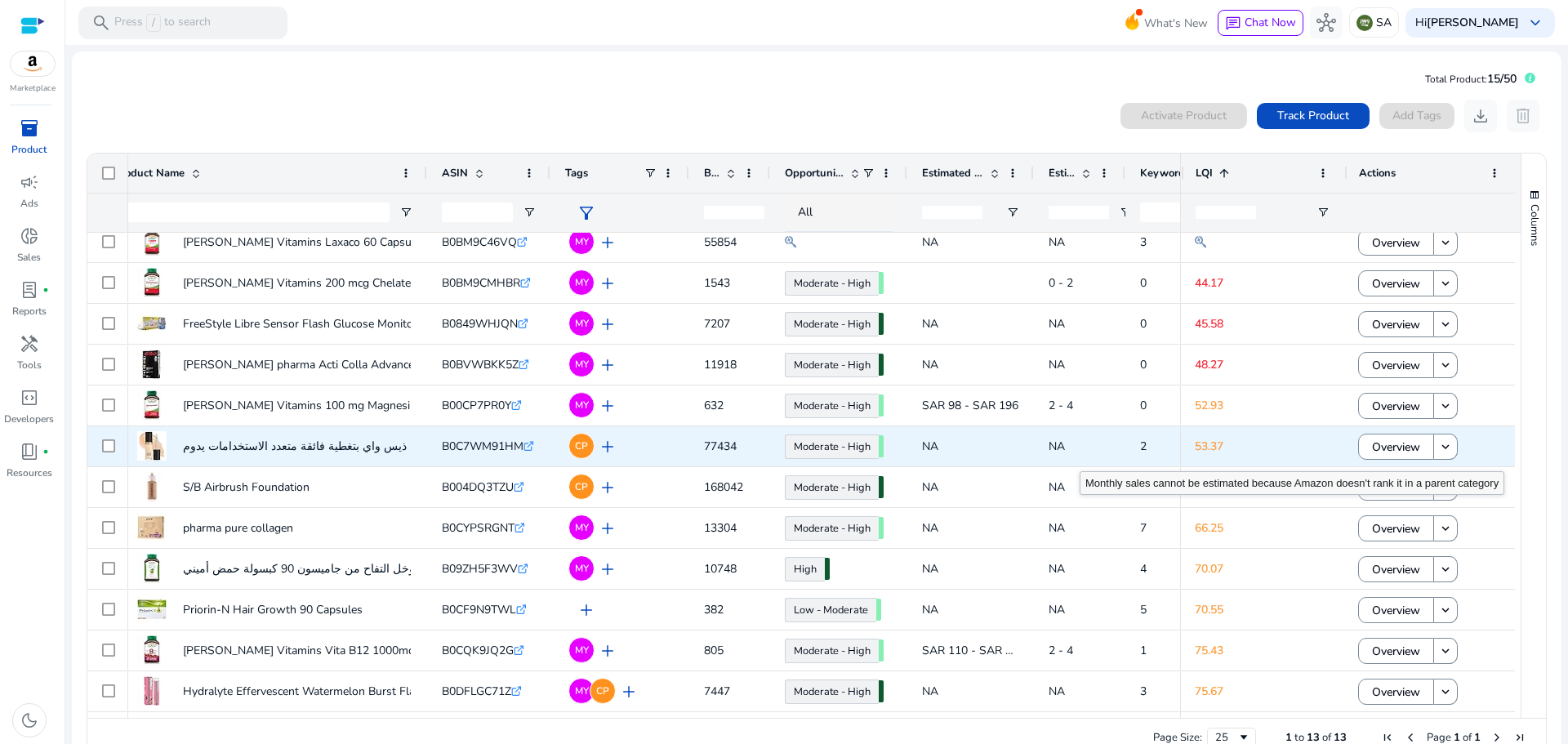
scroll to position [0, 0]
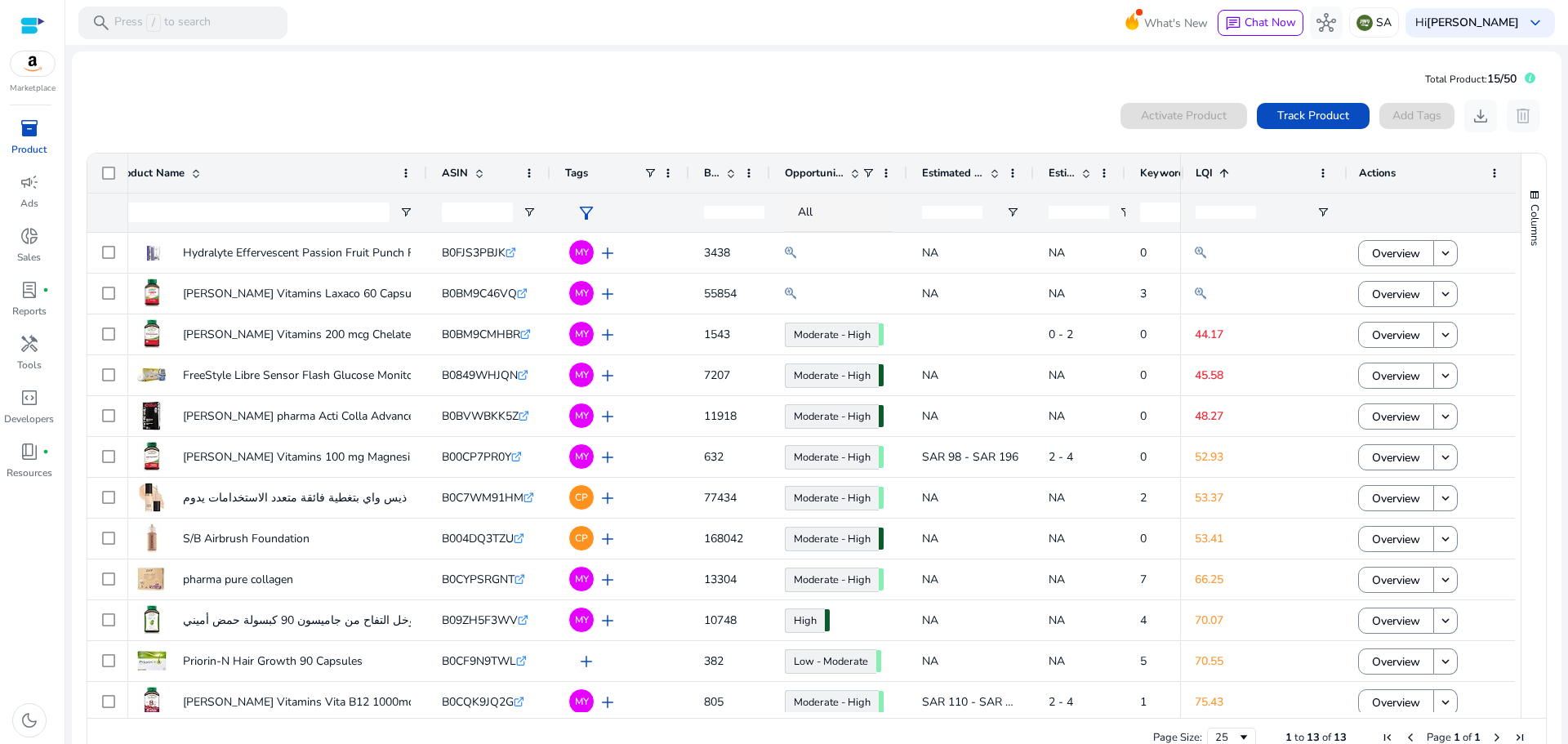
drag, startPoint x: 1338, startPoint y: 174, endPoint x: 1363, endPoint y: 188, distance: 28.7
click at [1363, 188] on div "Actions" at bounding box center [1431, 173] width 172 height 39
drag, startPoint x: 1175, startPoint y: 164, endPoint x: 1194, endPoint y: 165, distance: 19.0
click at [1196, 165] on div at bounding box center [1199, 173] width 7 height 39
click at [1345, 172] on div "Actions" at bounding box center [1431, 173] width 172 height 39
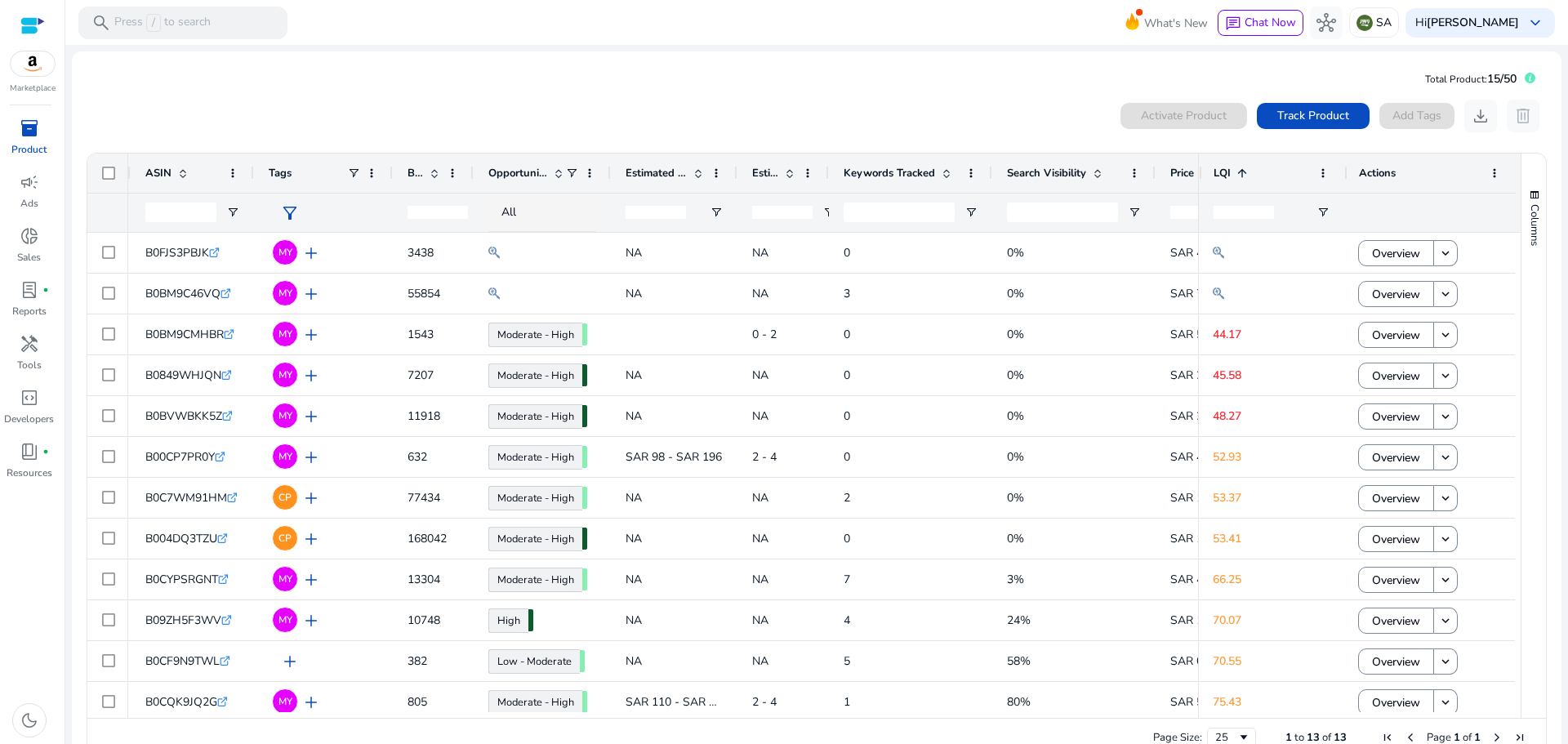
scroll to position [0, 335]
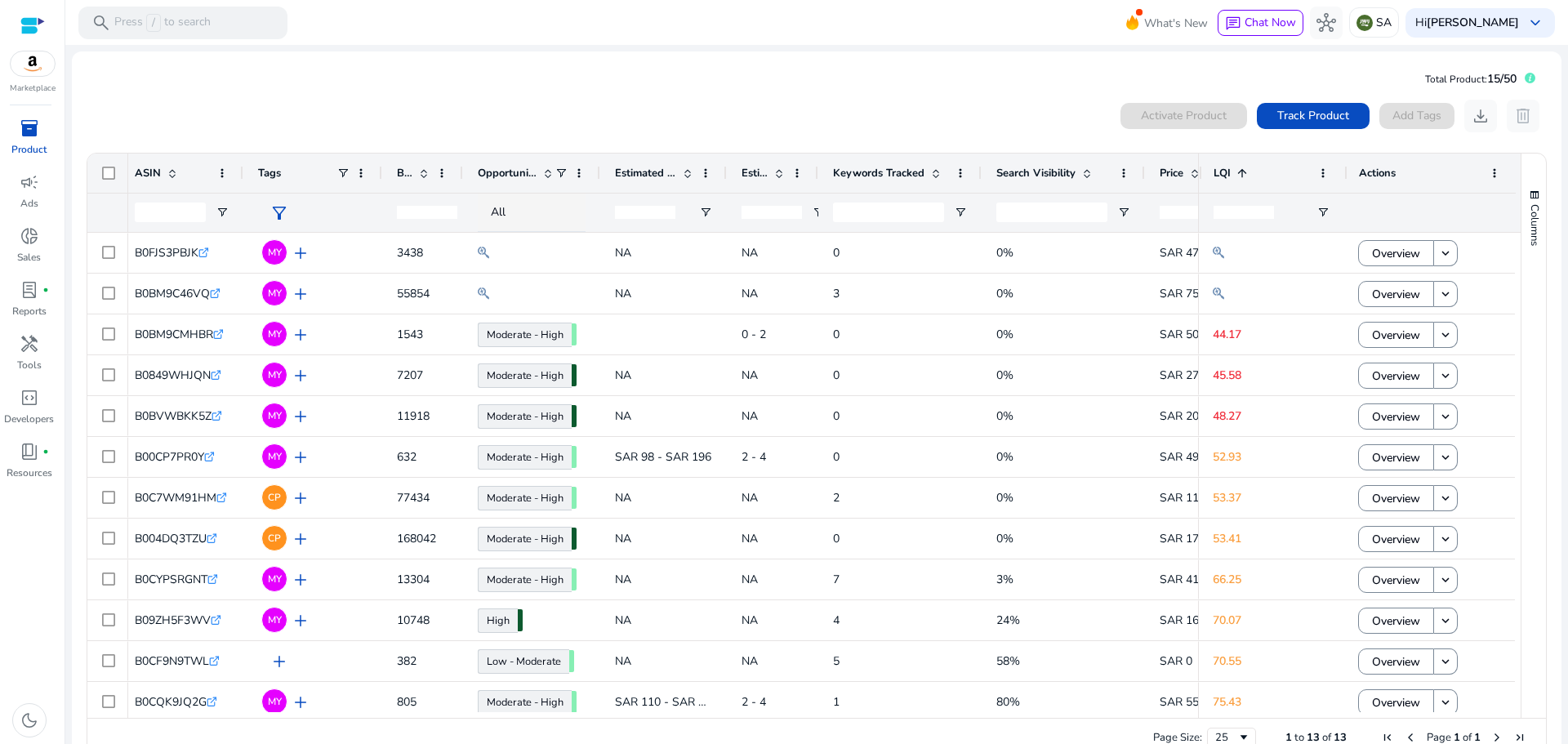
drag, startPoint x: 1338, startPoint y: 174, endPoint x: 1427, endPoint y: 193, distance: 91.0
click at [1427, 193] on div "Actions LQI 1" at bounding box center [1359, 192] width 323 height 78
drag, startPoint x: 1194, startPoint y: 172, endPoint x: 1262, endPoint y: 194, distance: 71.5
click at [1267, 194] on div "Actions LQI 1" at bounding box center [1393, 192] width 255 height 78
drag, startPoint x: 899, startPoint y: 718, endPoint x: 1004, endPoint y: 716, distance: 105.0
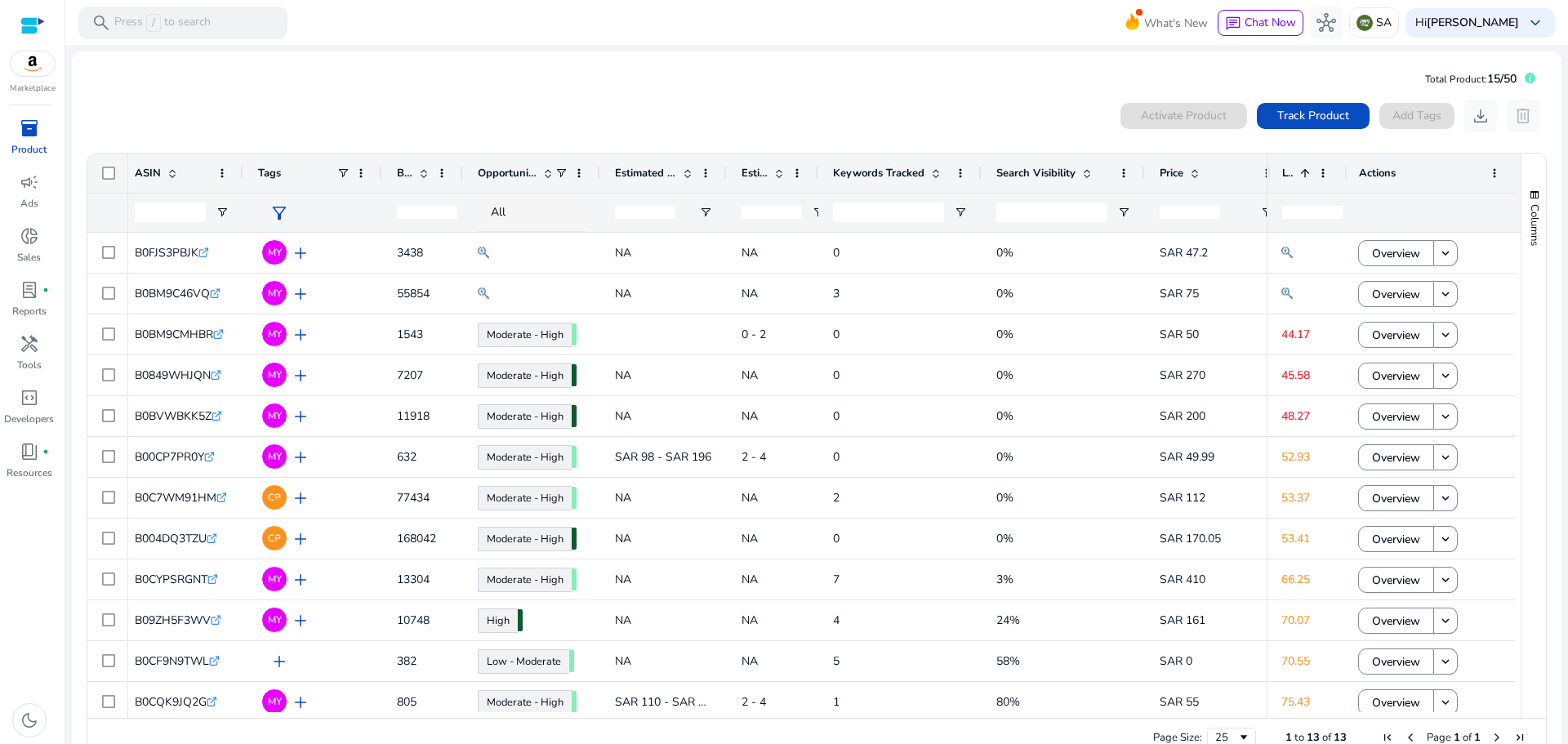
click at [1004, 716] on div "Drag here to set row groups Drag here to set column labels Product Name ASIN" at bounding box center [817, 455] width 1461 height 606
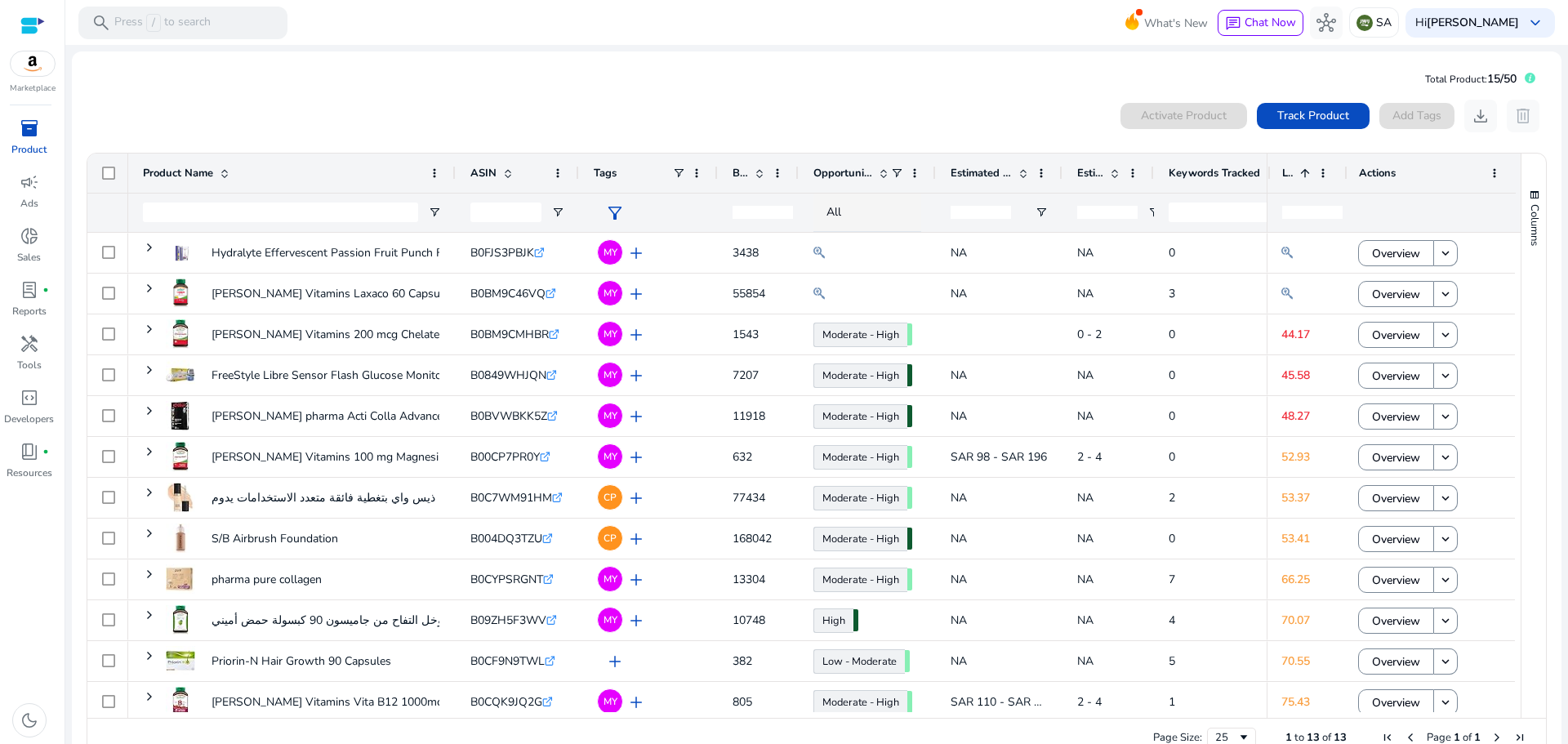
click at [758, 173] on span at bounding box center [759, 173] width 13 height 13
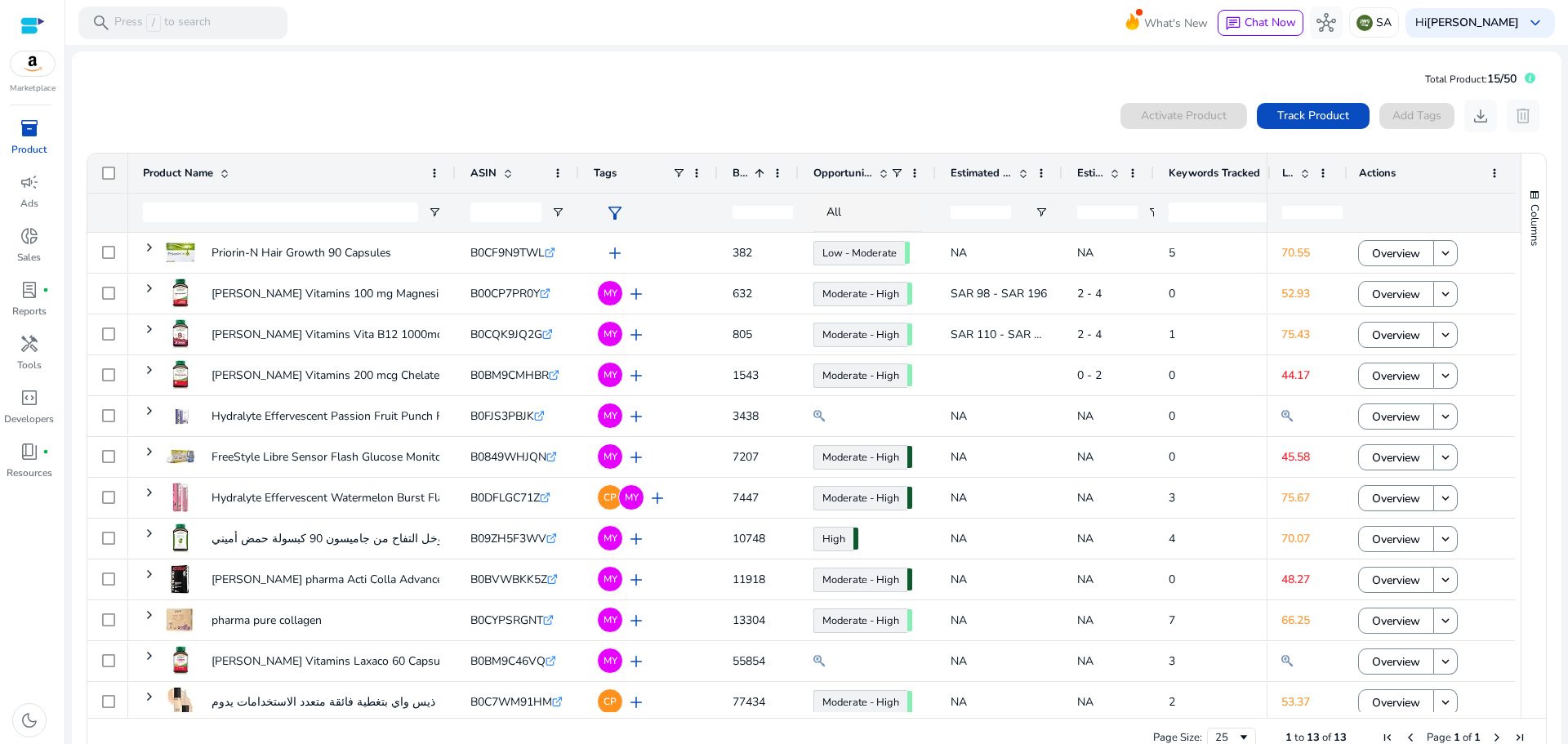
drag, startPoint x: 747, startPoint y: 719, endPoint x: 919, endPoint y: 737, distance: 172.9
click at [919, 737] on div "Page Size: 25 1 to 13 of 13 Page 1 of 1" at bounding box center [817, 737] width 1459 height 39
